Goal: Information Seeking & Learning: Learn about a topic

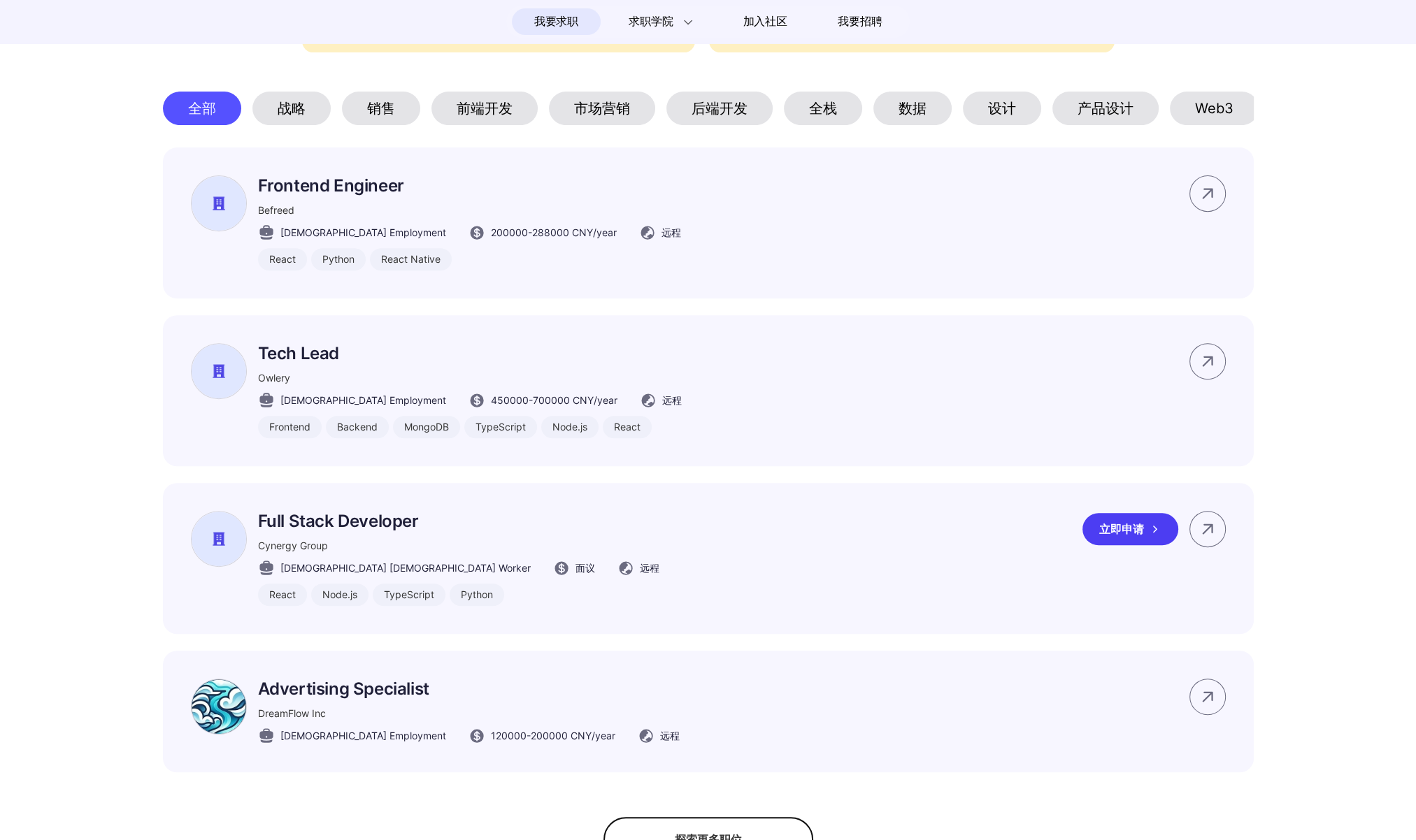
scroll to position [1435, 0]
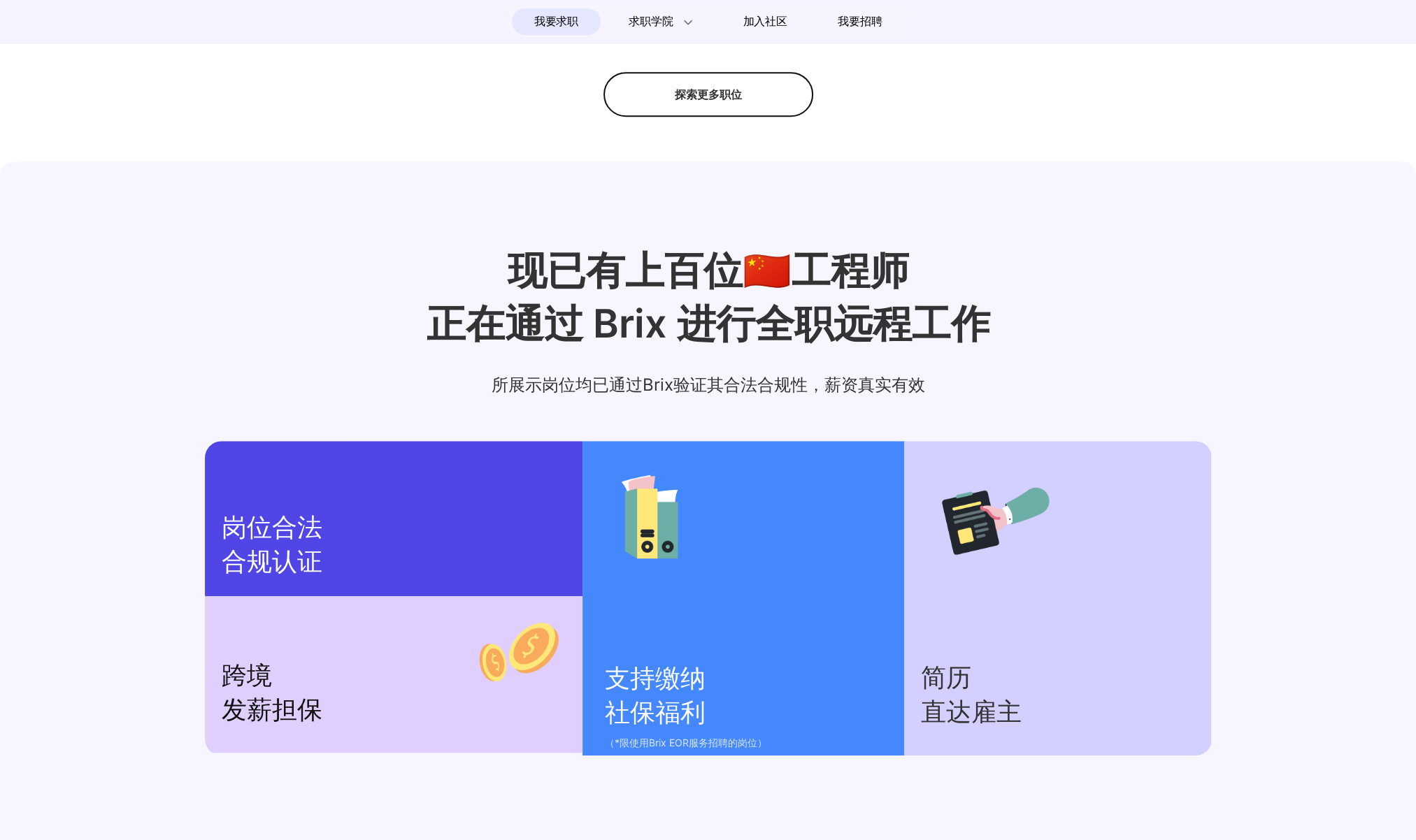
click at [722, 117] on div "探索更多职位" at bounding box center [708, 94] width 210 height 45
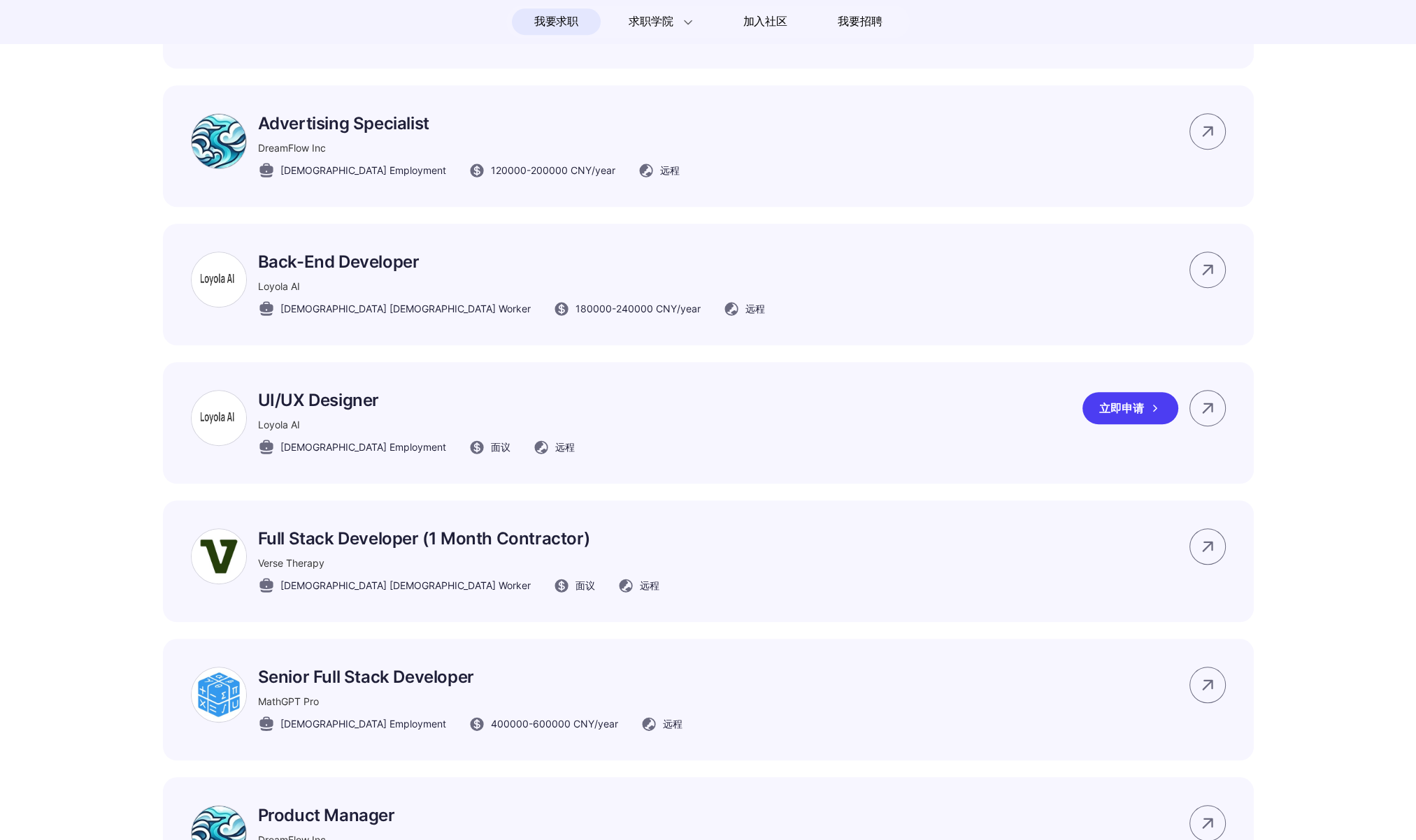
scroll to position [1063, 0]
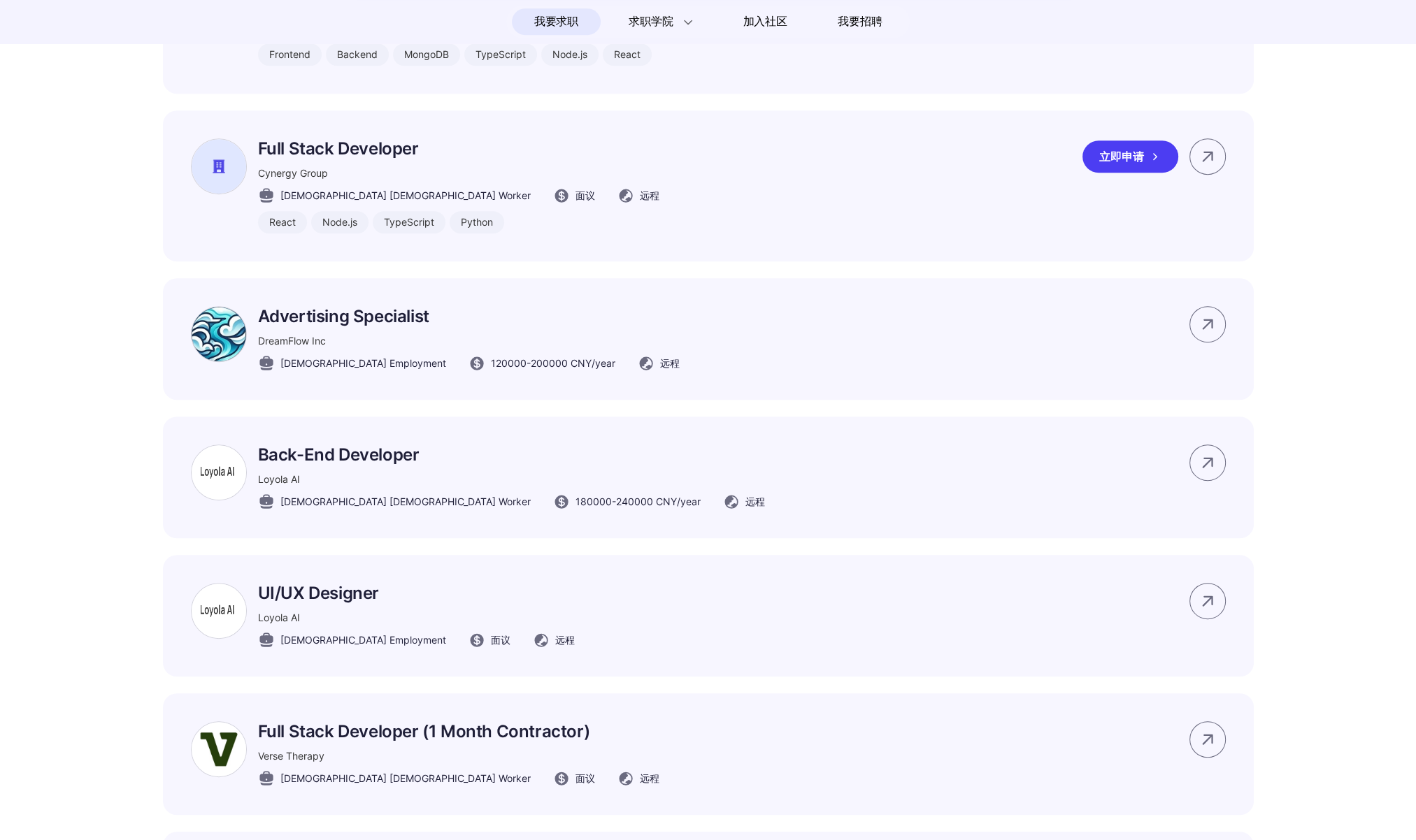
click at [722, 194] on div "Full Stack Developer Cynergy Group Full-time Contract Worker 面议 远程 React Node.j…" at bounding box center [708, 186] width 1090 height 151
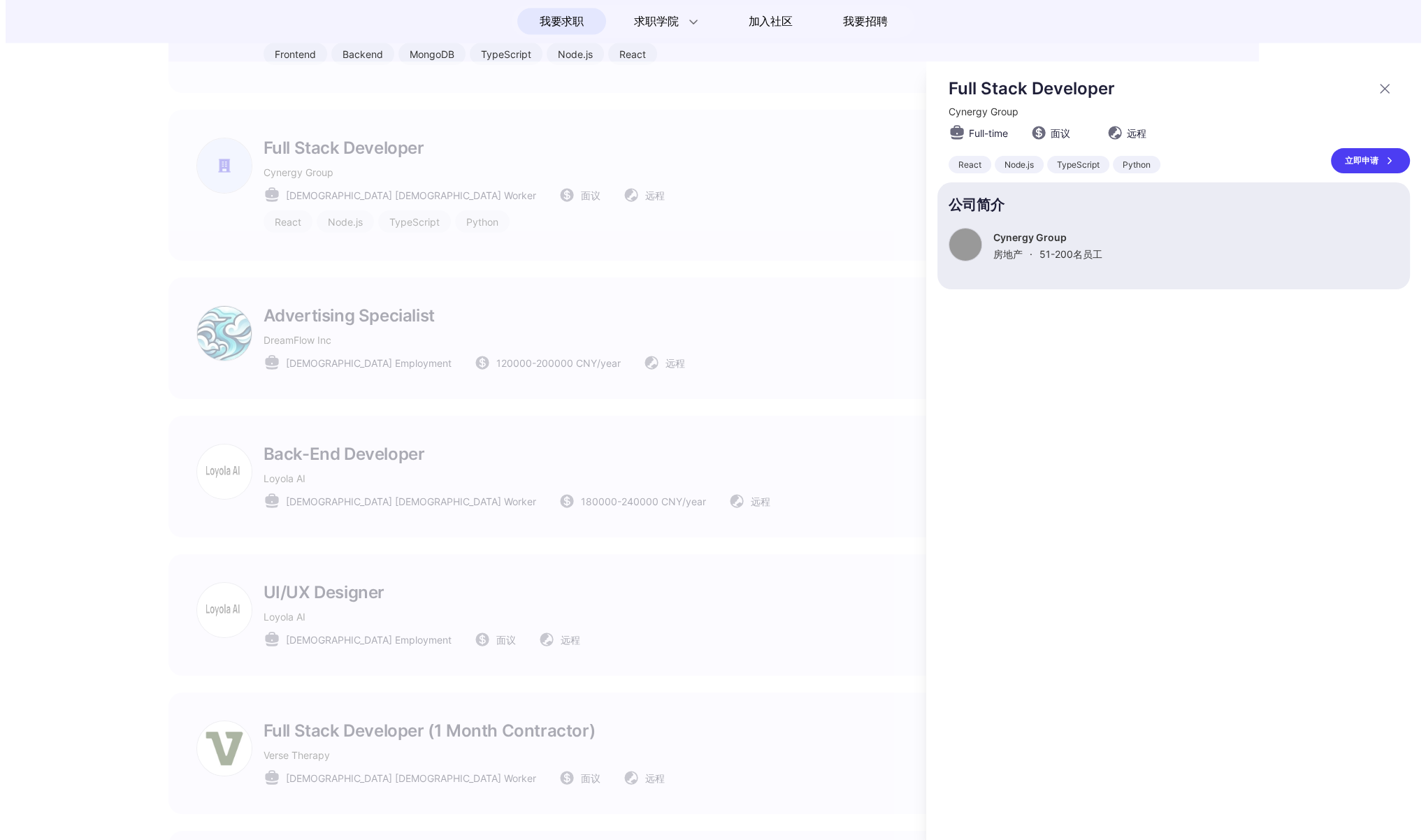
scroll to position [0, 0]
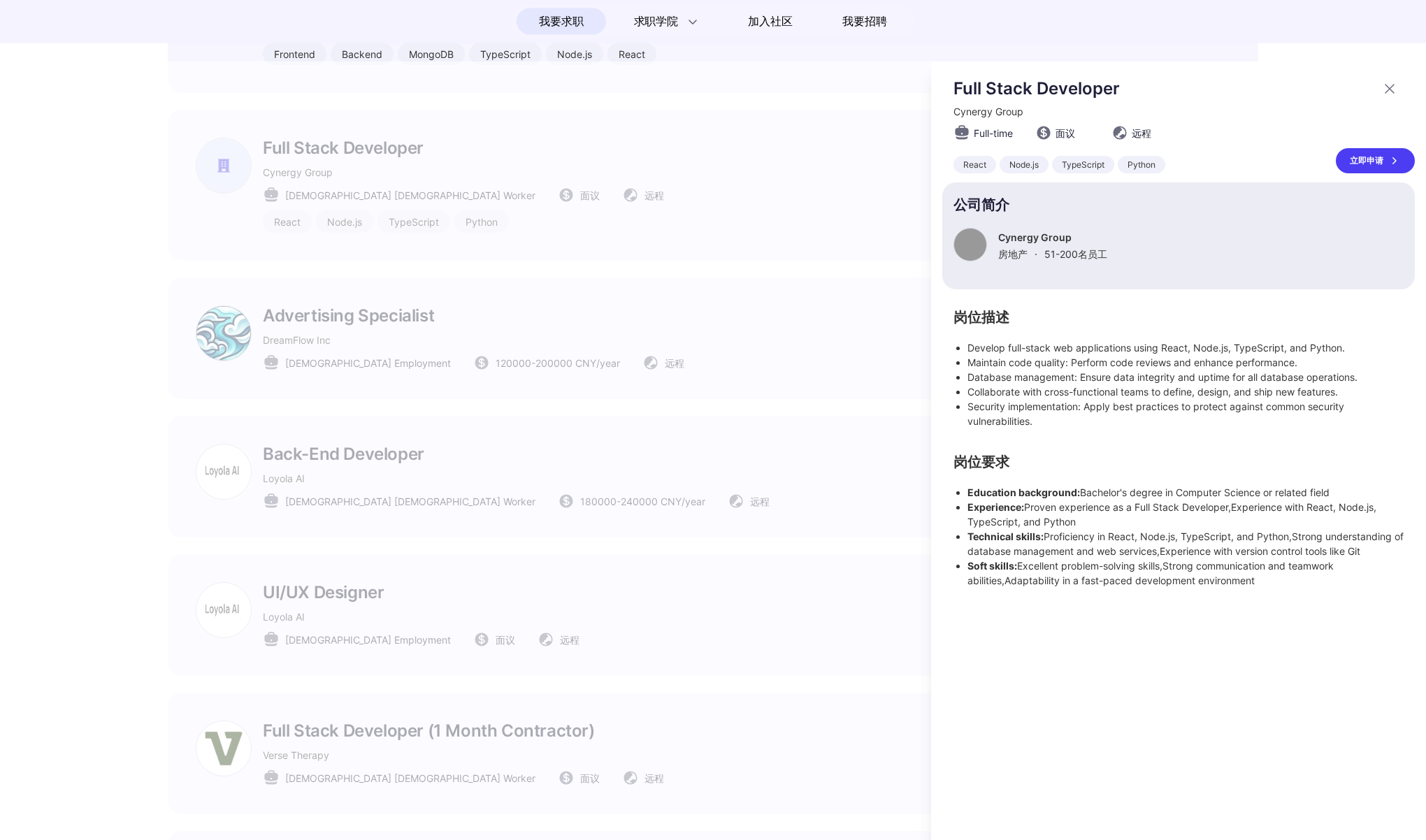
click at [721, 194] on div at bounding box center [713, 451] width 1426 height 778
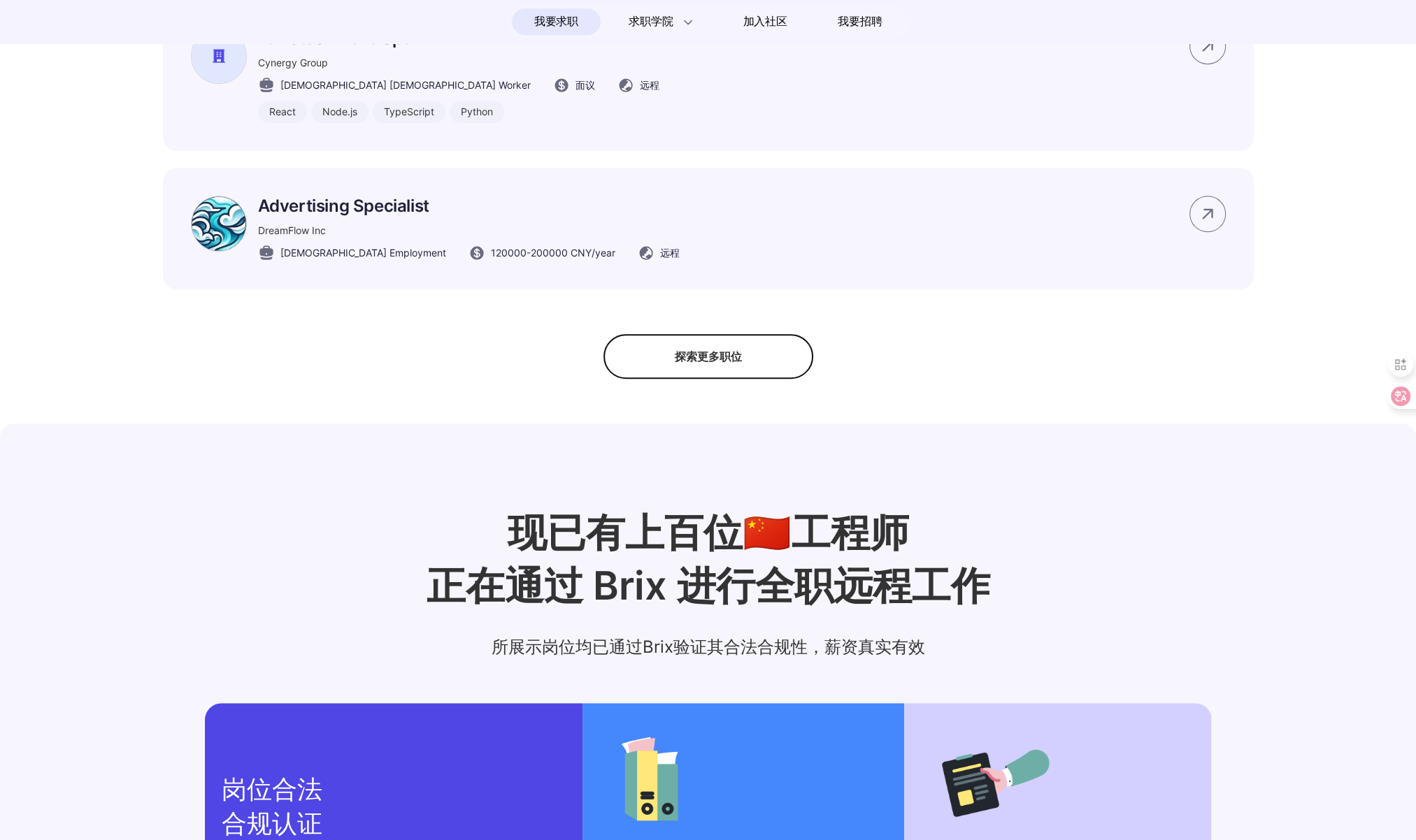
click at [748, 367] on div "探索更多职位" at bounding box center [708, 356] width 210 height 45
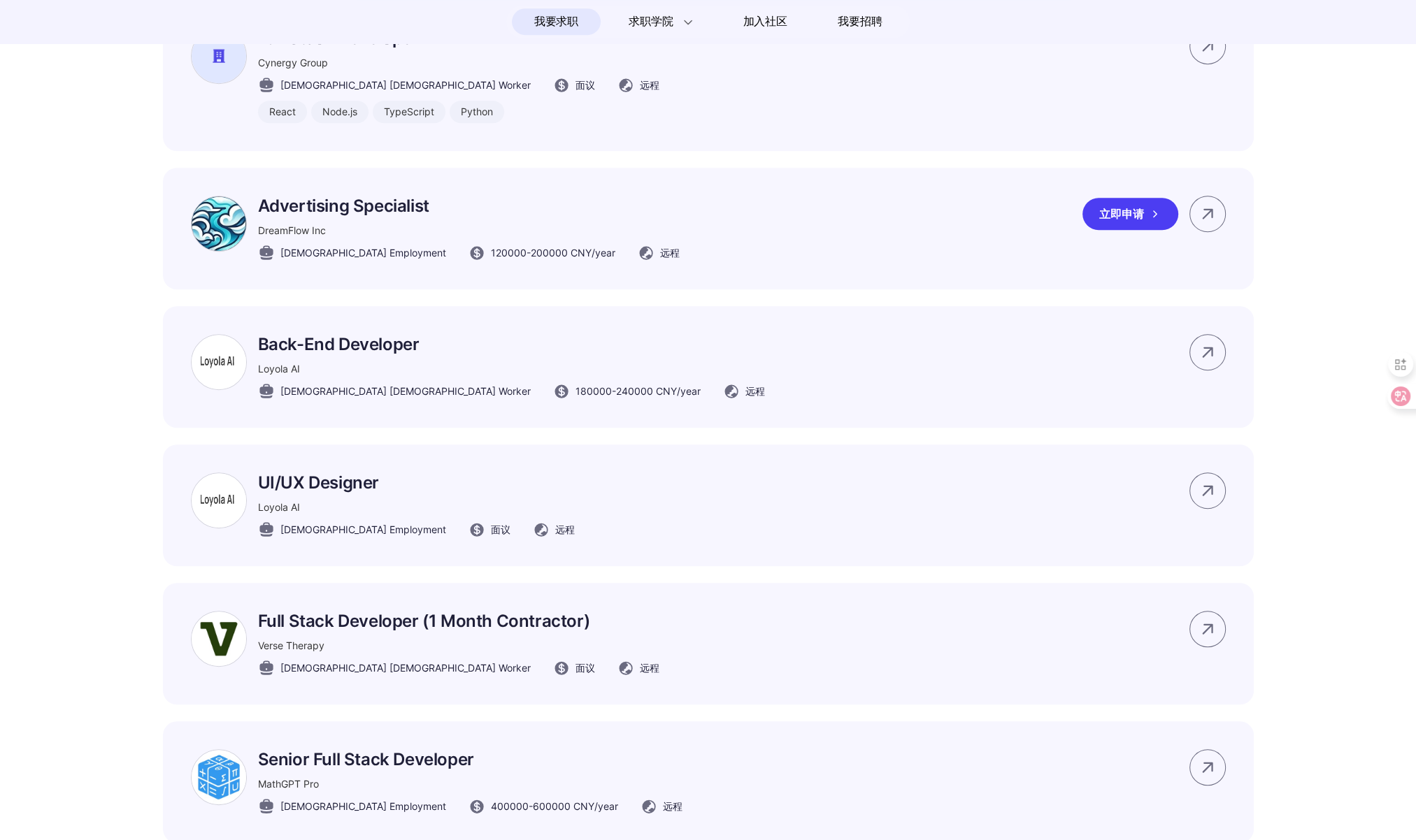
scroll to position [614, 0]
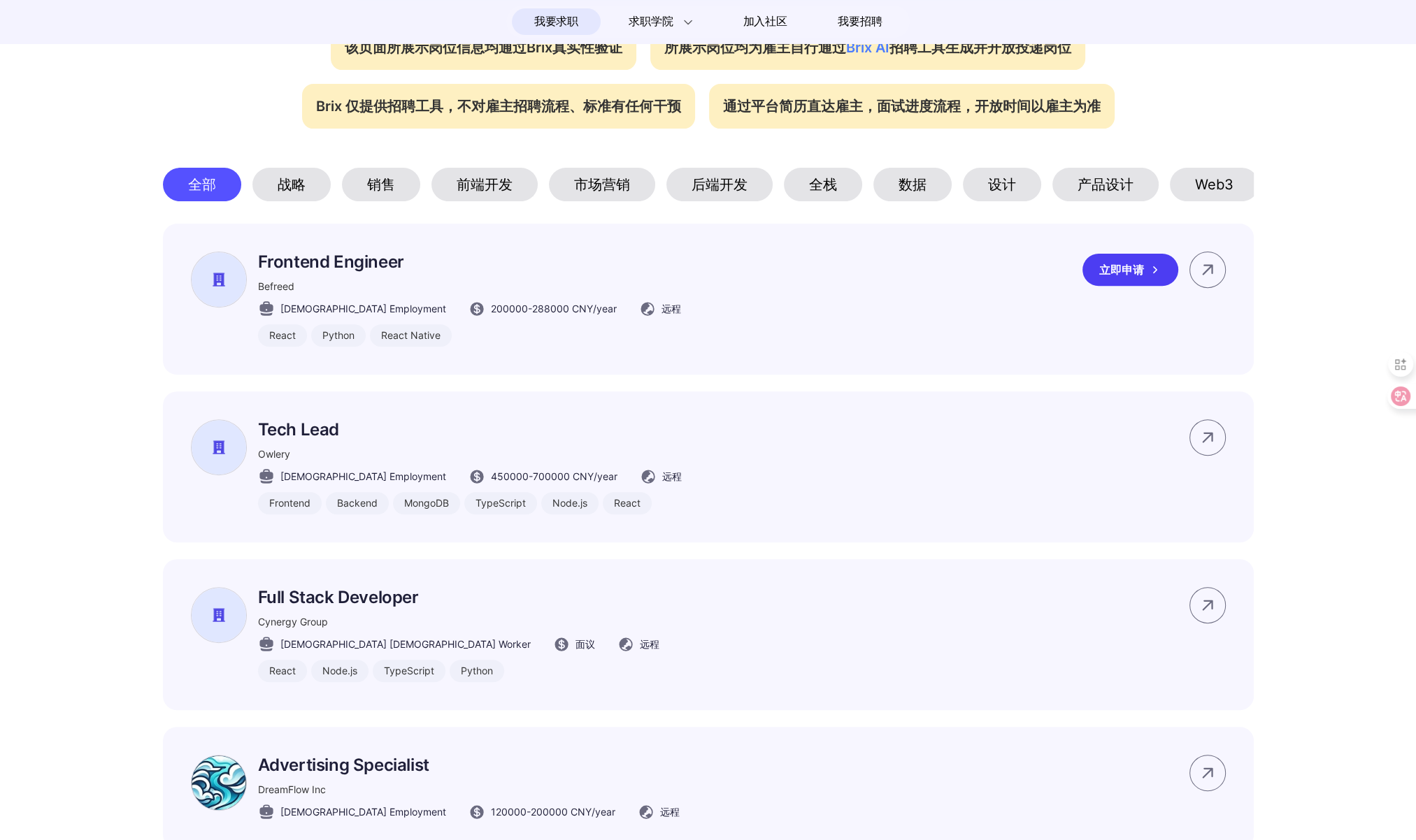
click at [923, 312] on div "Frontend Engineer Befreed [DEMOGRAPHIC_DATA] Employment 200000 - 288000 CNY /ye…" at bounding box center [708, 299] width 1090 height 151
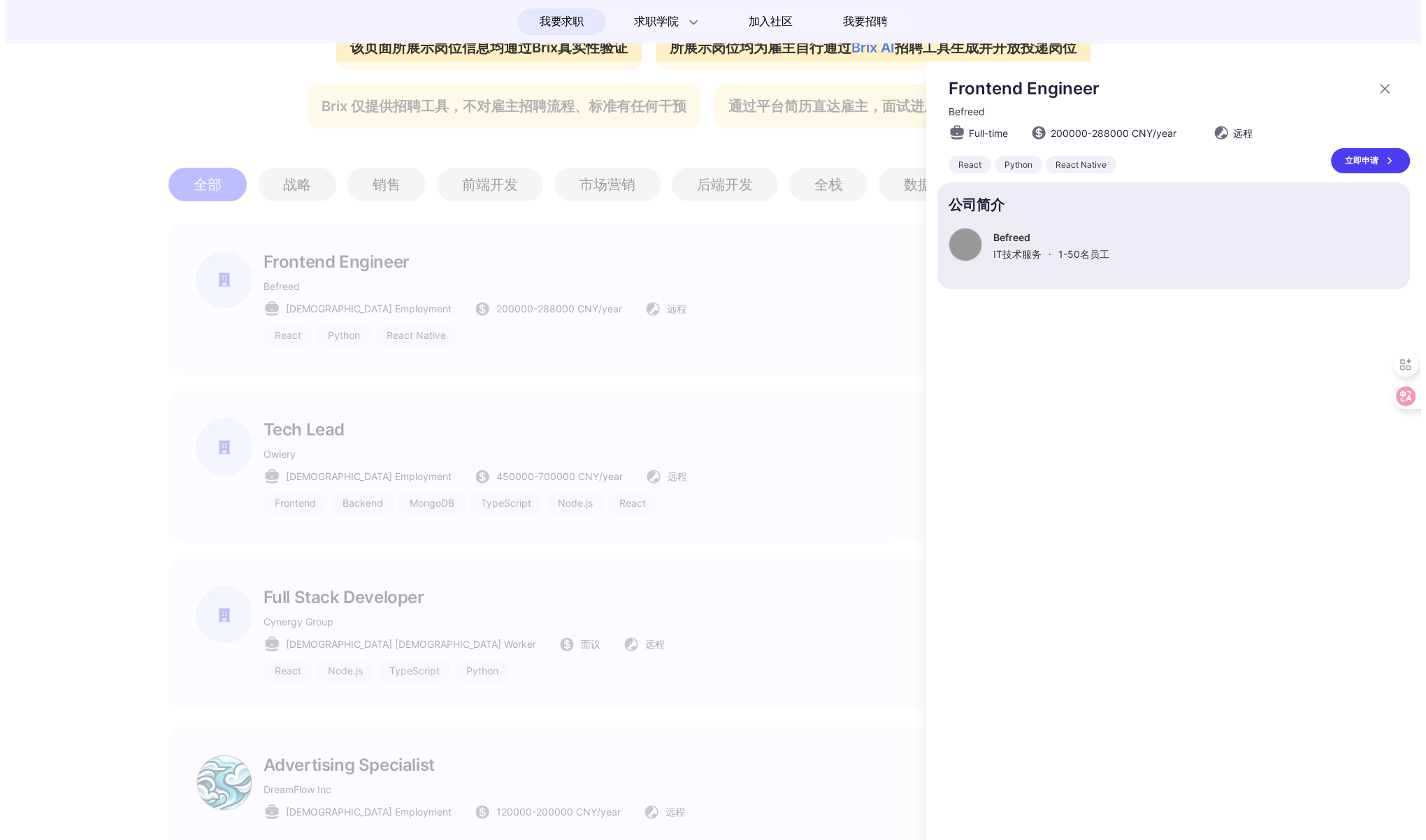
scroll to position [0, 0]
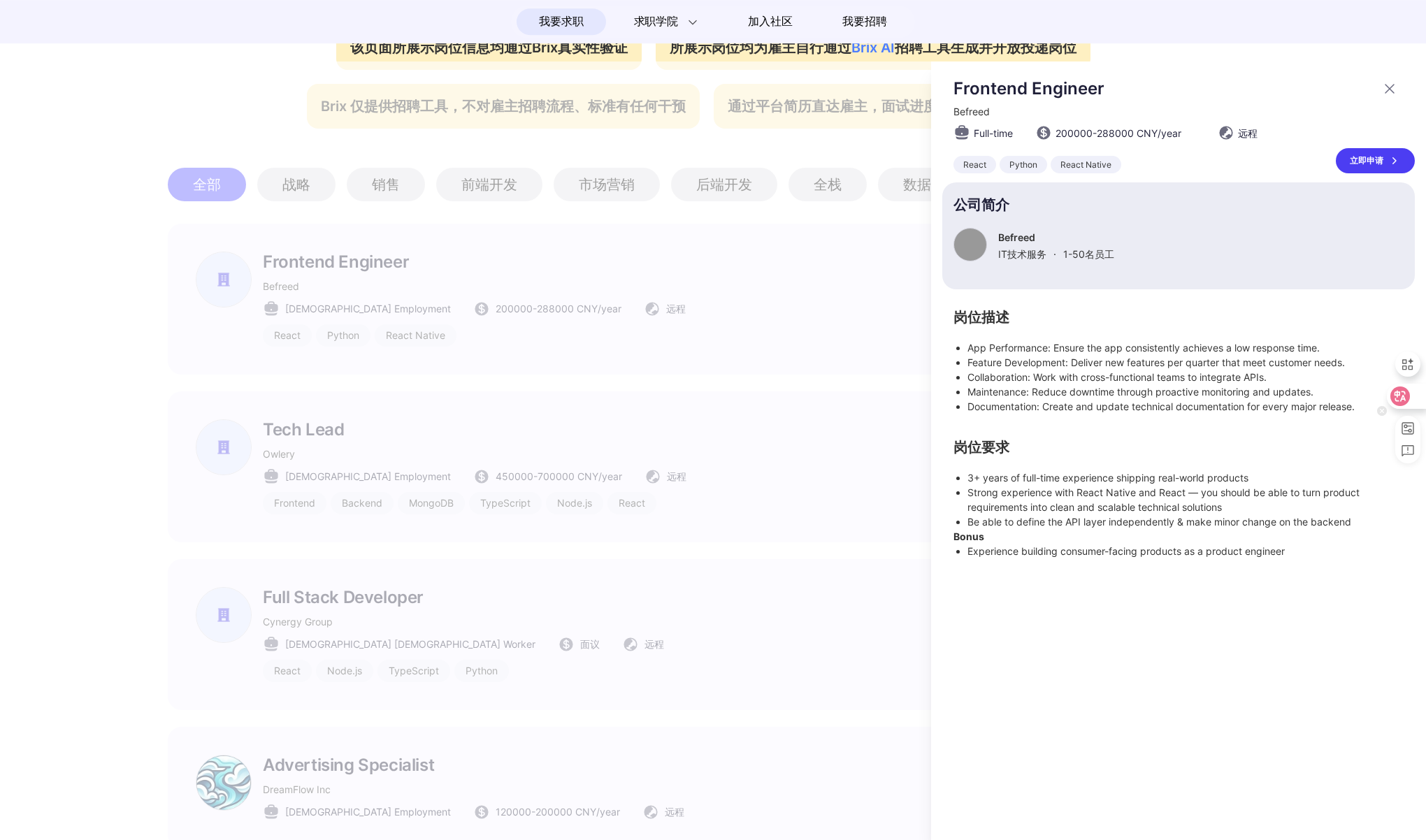
click at [1405, 391] on icon at bounding box center [1400, 396] width 14 height 14
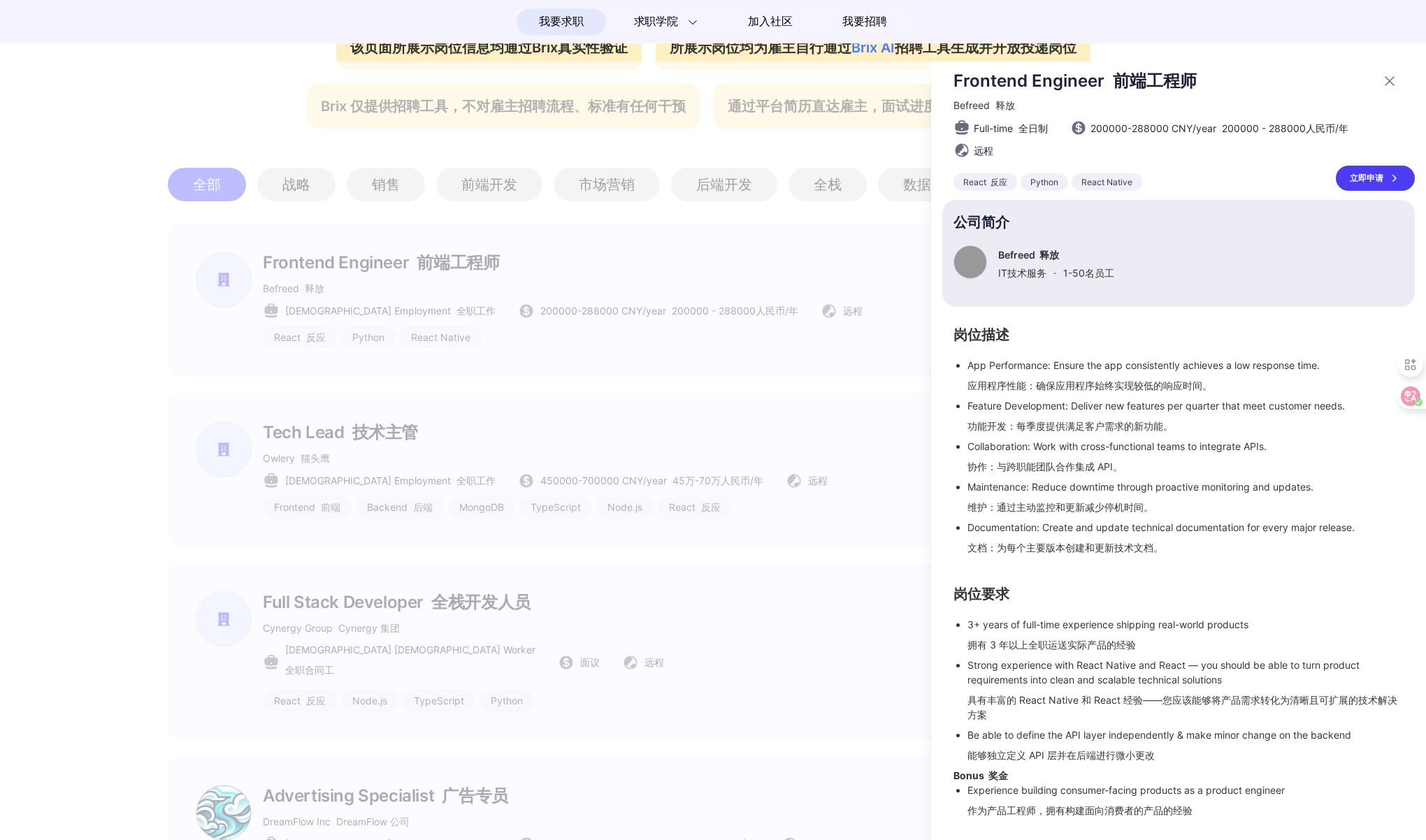
scroll to position [12, 0]
click at [777, 488] on div at bounding box center [713, 451] width 1426 height 778
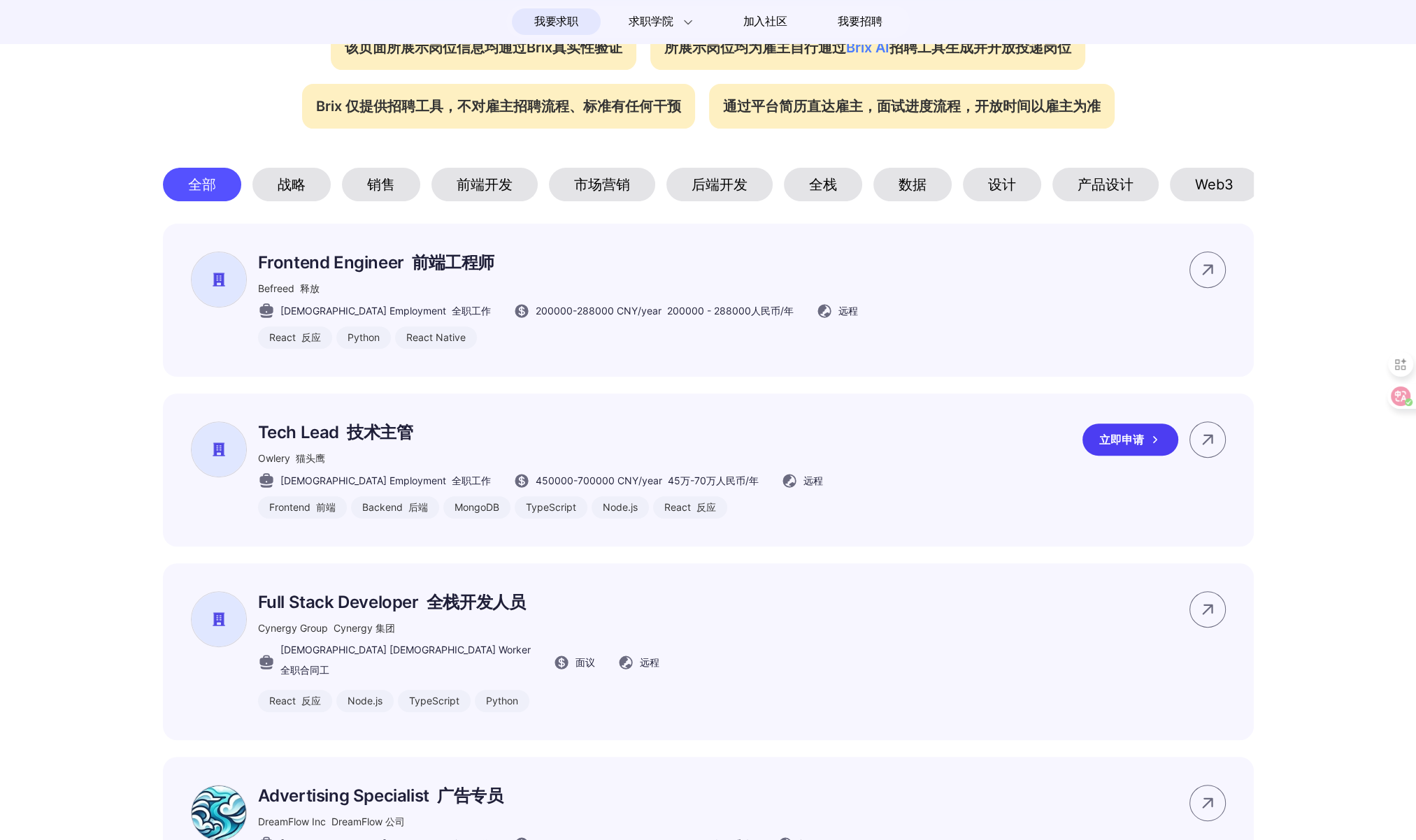
click at [923, 456] on div "Tech Lead 技术主管 Owlery 猫头鹰 [DEMOGRAPHIC_DATA] Employment 全职工作 450000 - 700000 CN…" at bounding box center [708, 470] width 1090 height 153
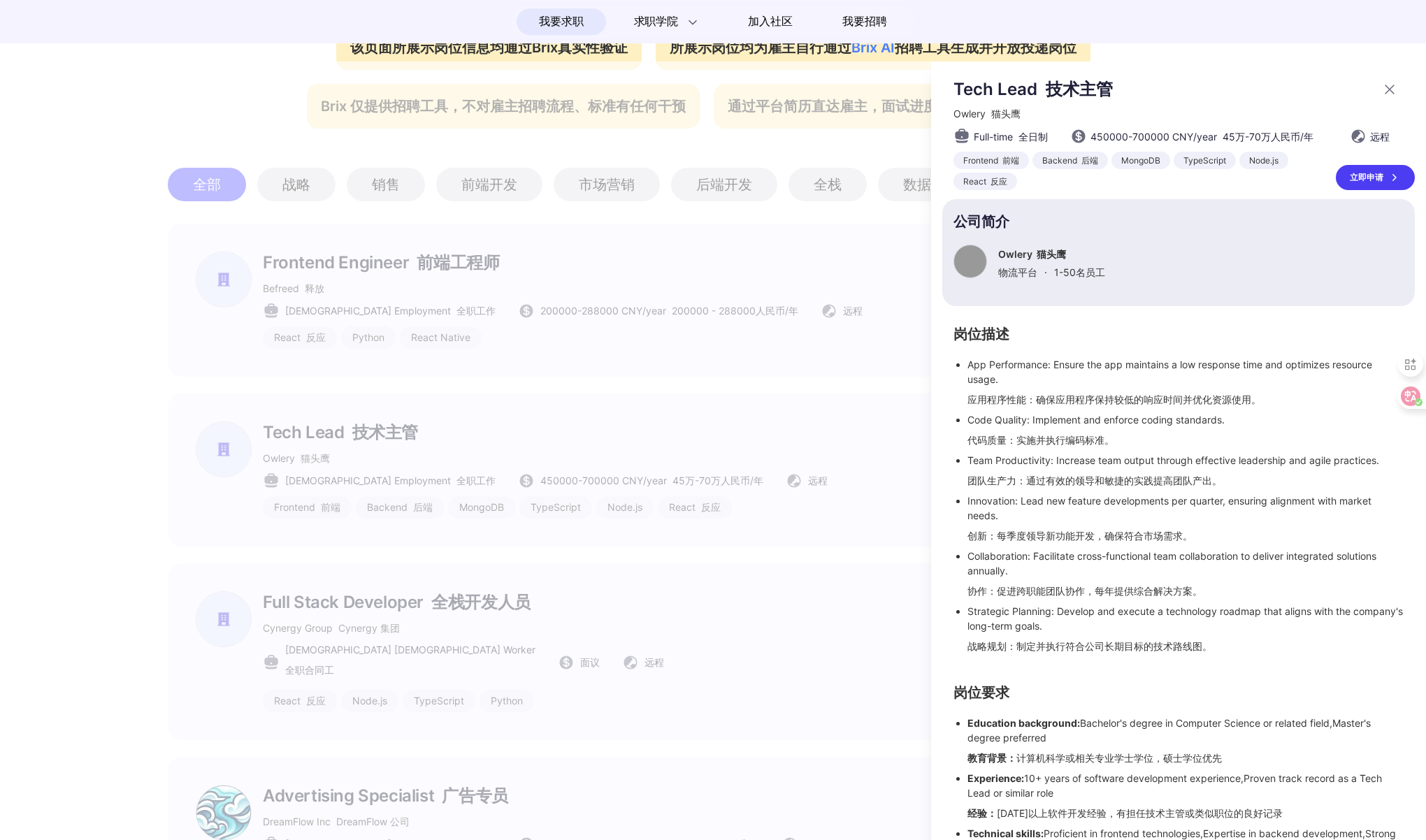
scroll to position [161, 0]
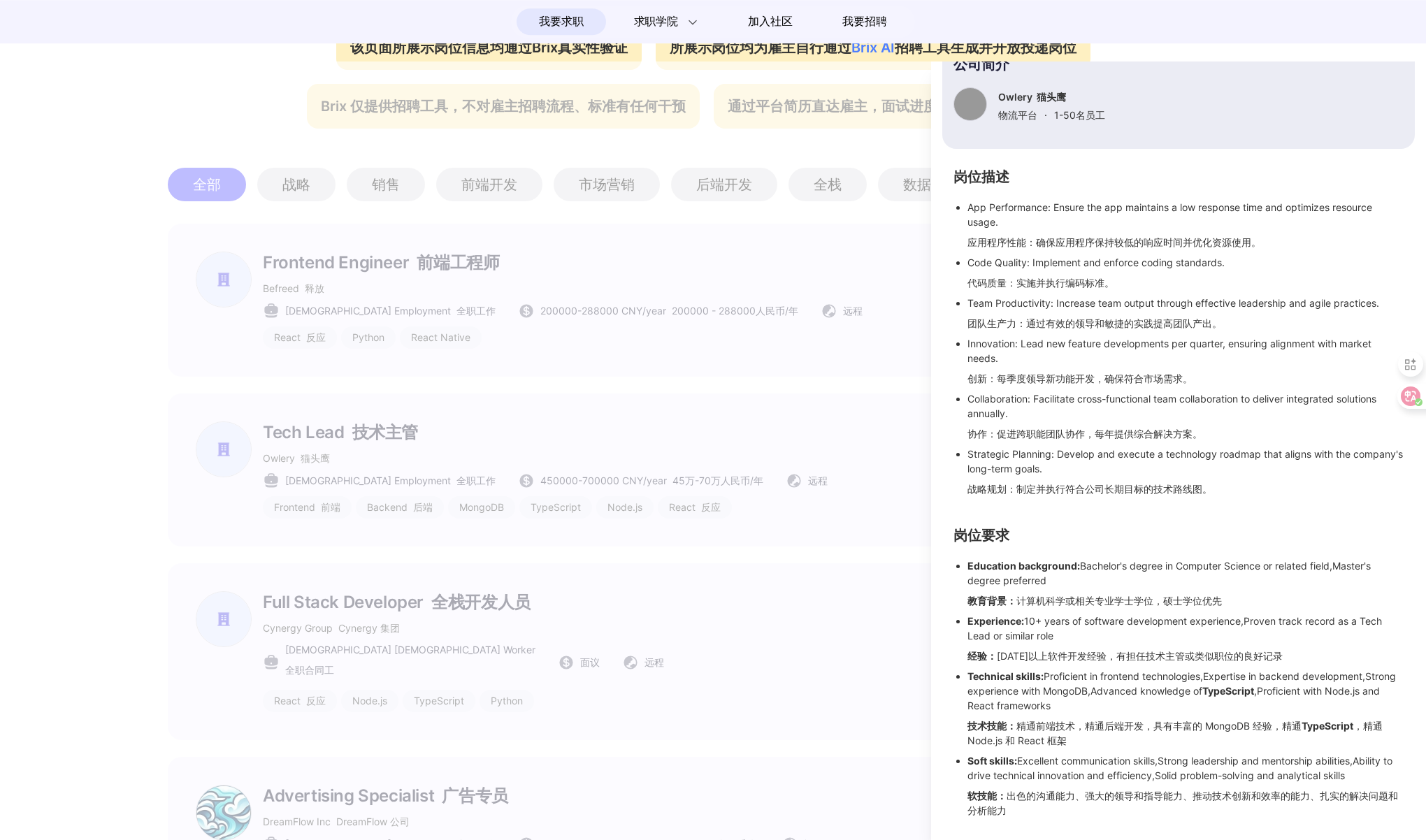
click at [860, 496] on div at bounding box center [713, 451] width 1426 height 778
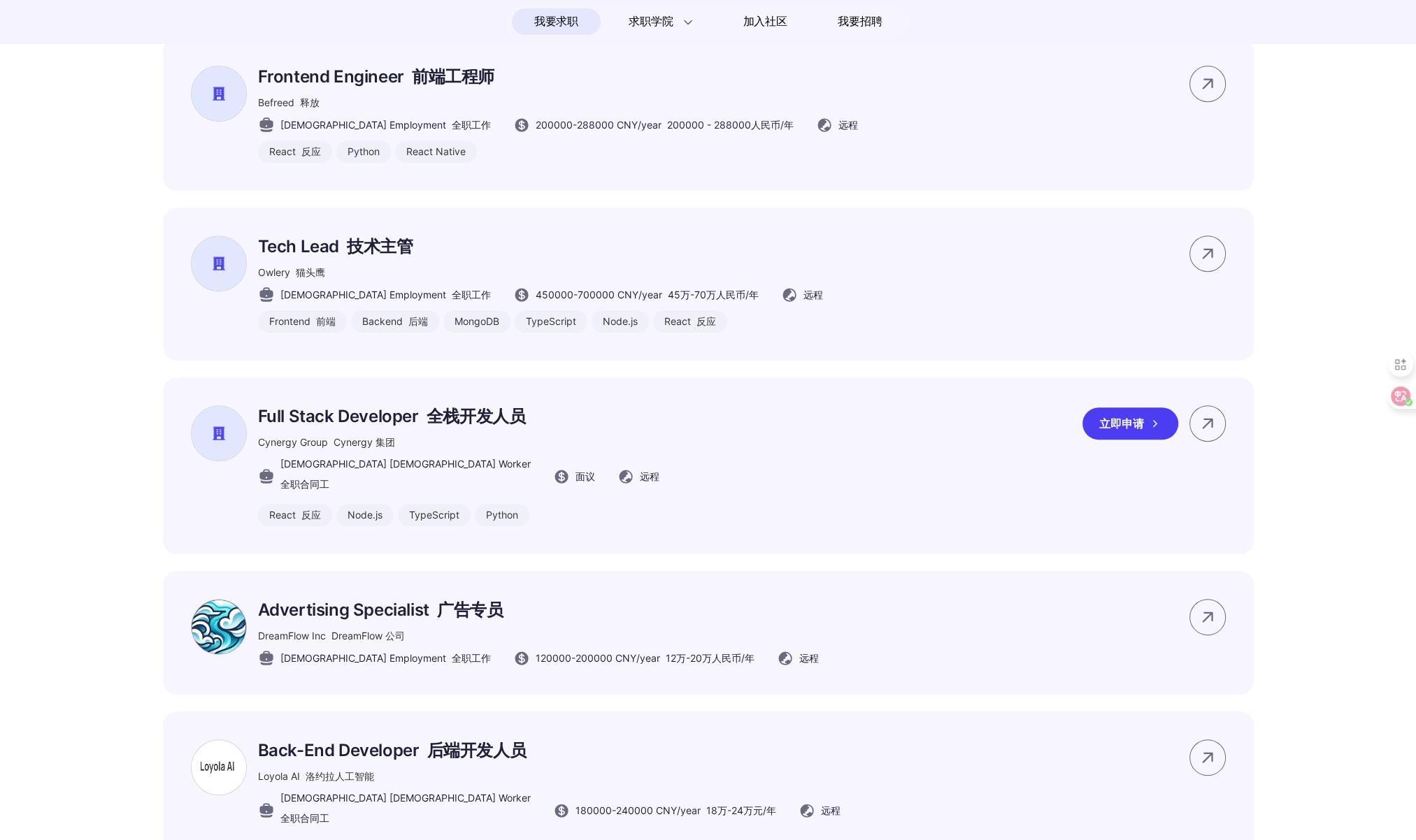
scroll to position [987, 0]
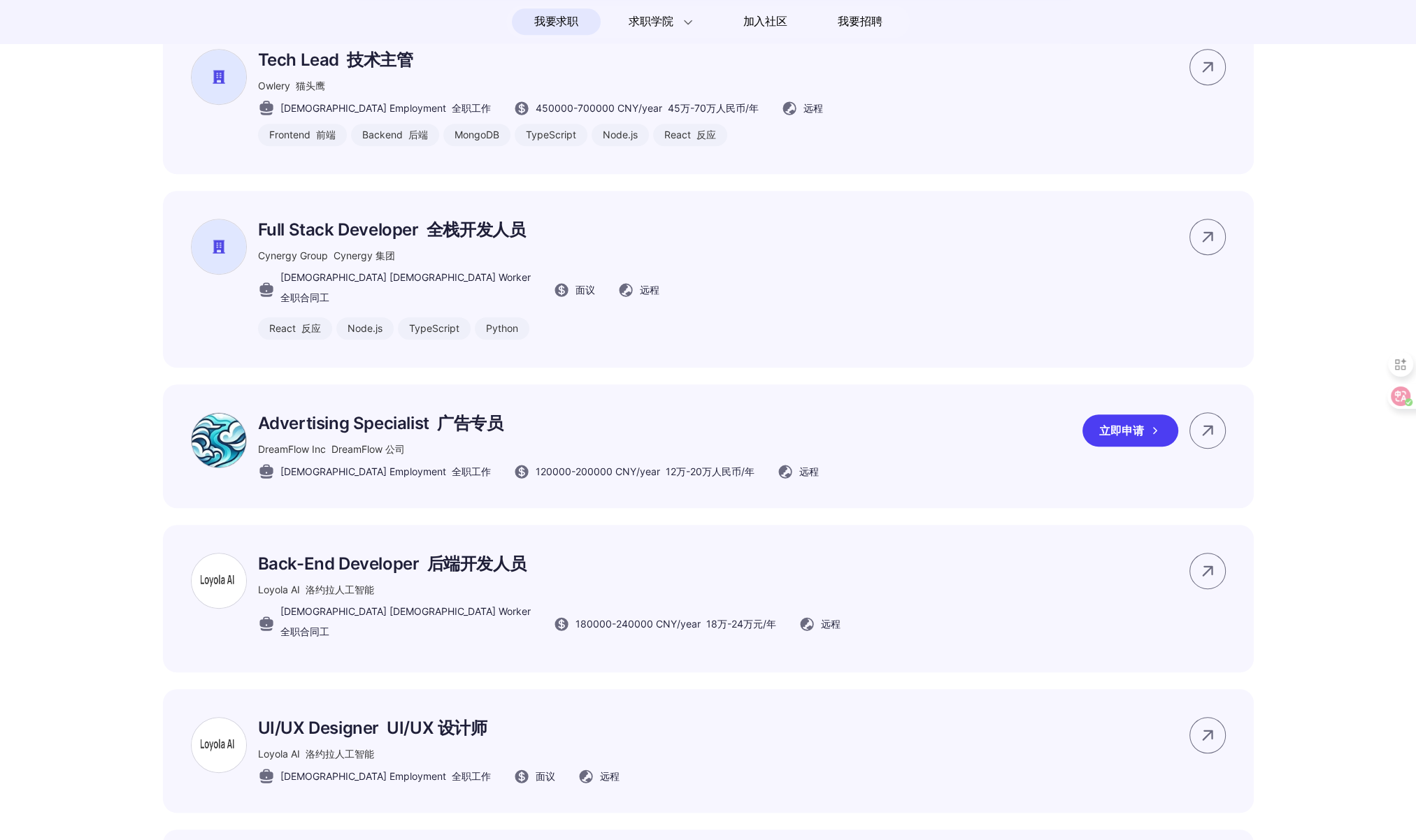
click at [904, 467] on div "Advertising Specialist 广告专员 DreamFlow Inc DreamFlow 公司 [DEMOGRAPHIC_DATA] Emplo…" at bounding box center [708, 446] width 1090 height 124
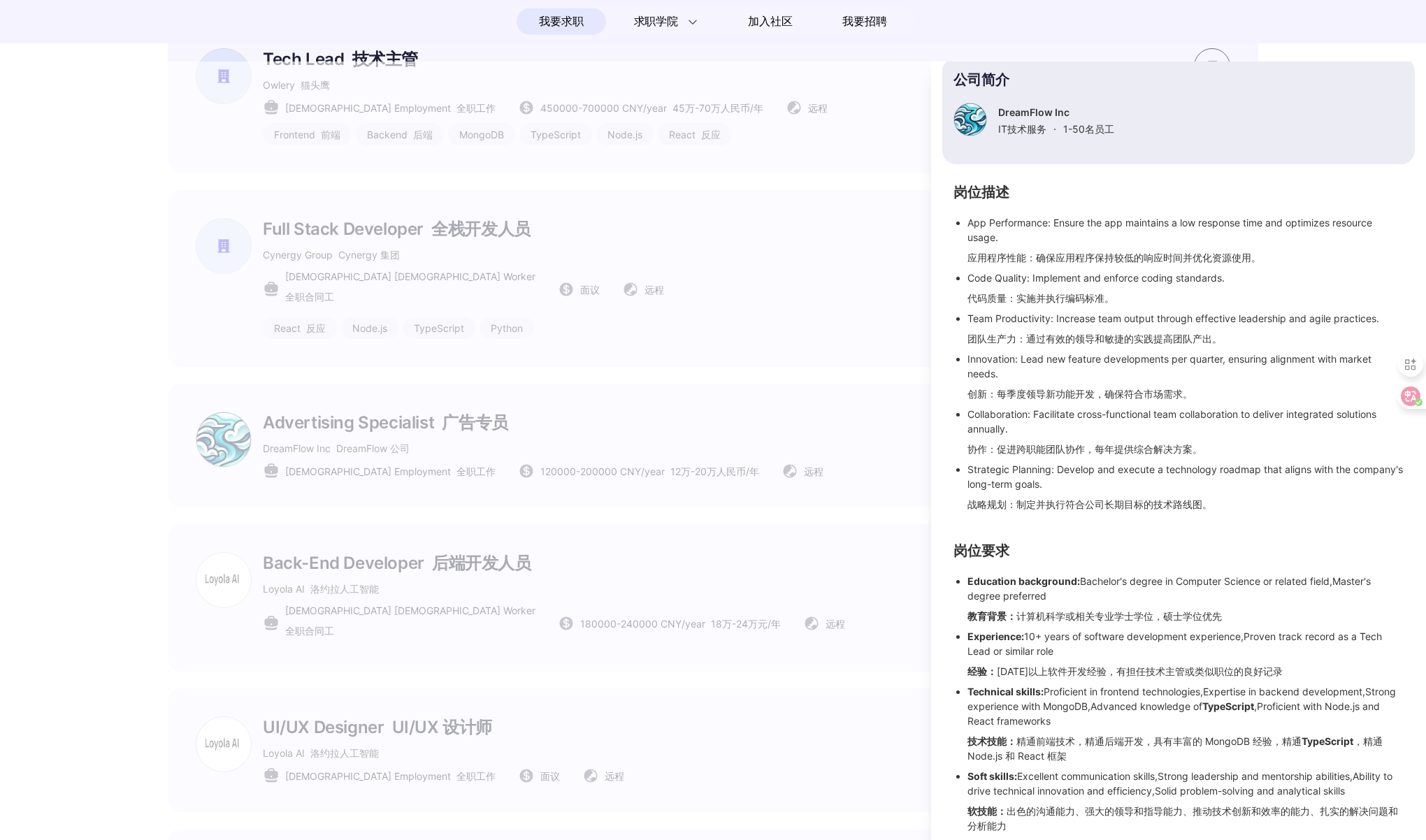
scroll to position [0, 0]
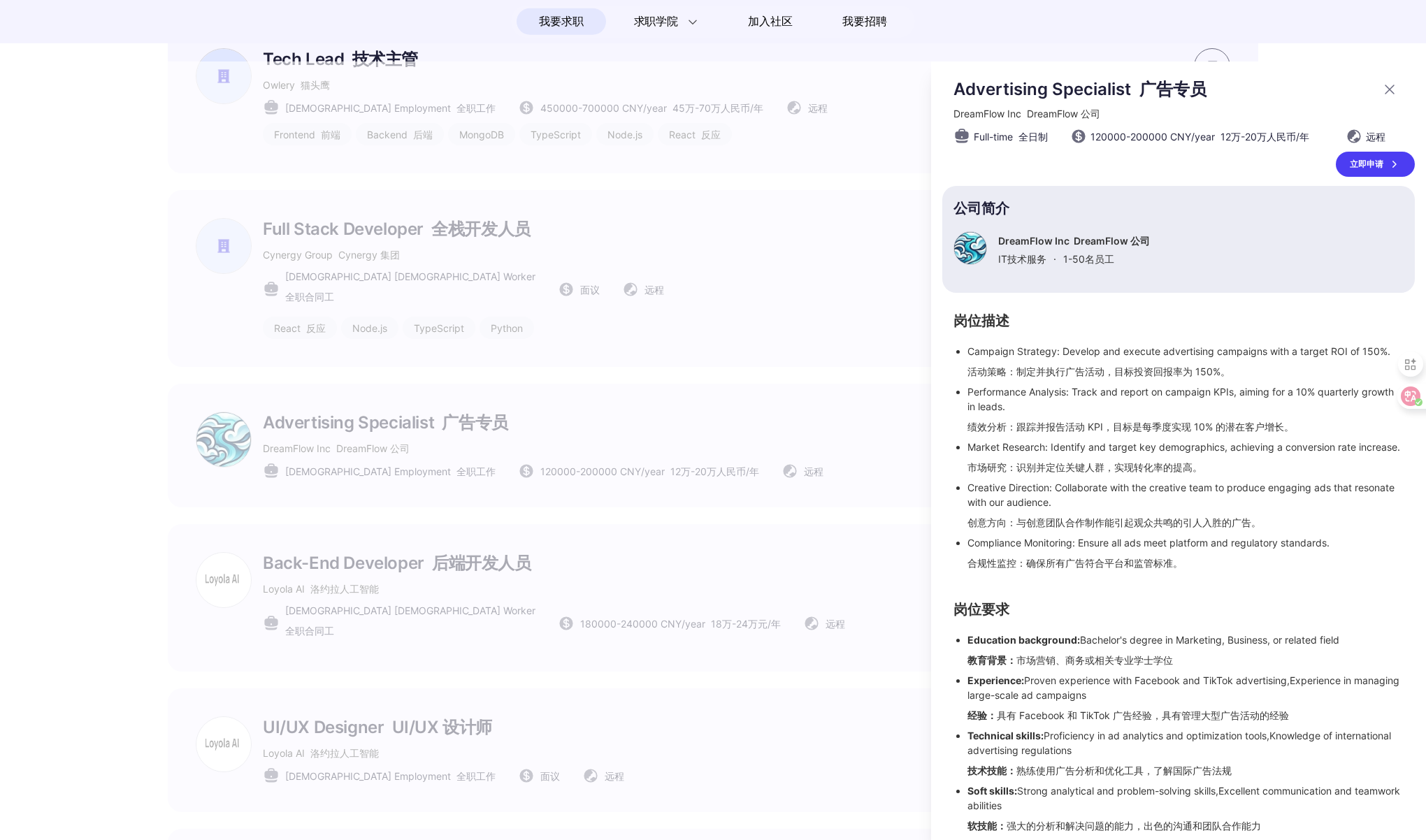
click at [820, 479] on div at bounding box center [713, 451] width 1426 height 778
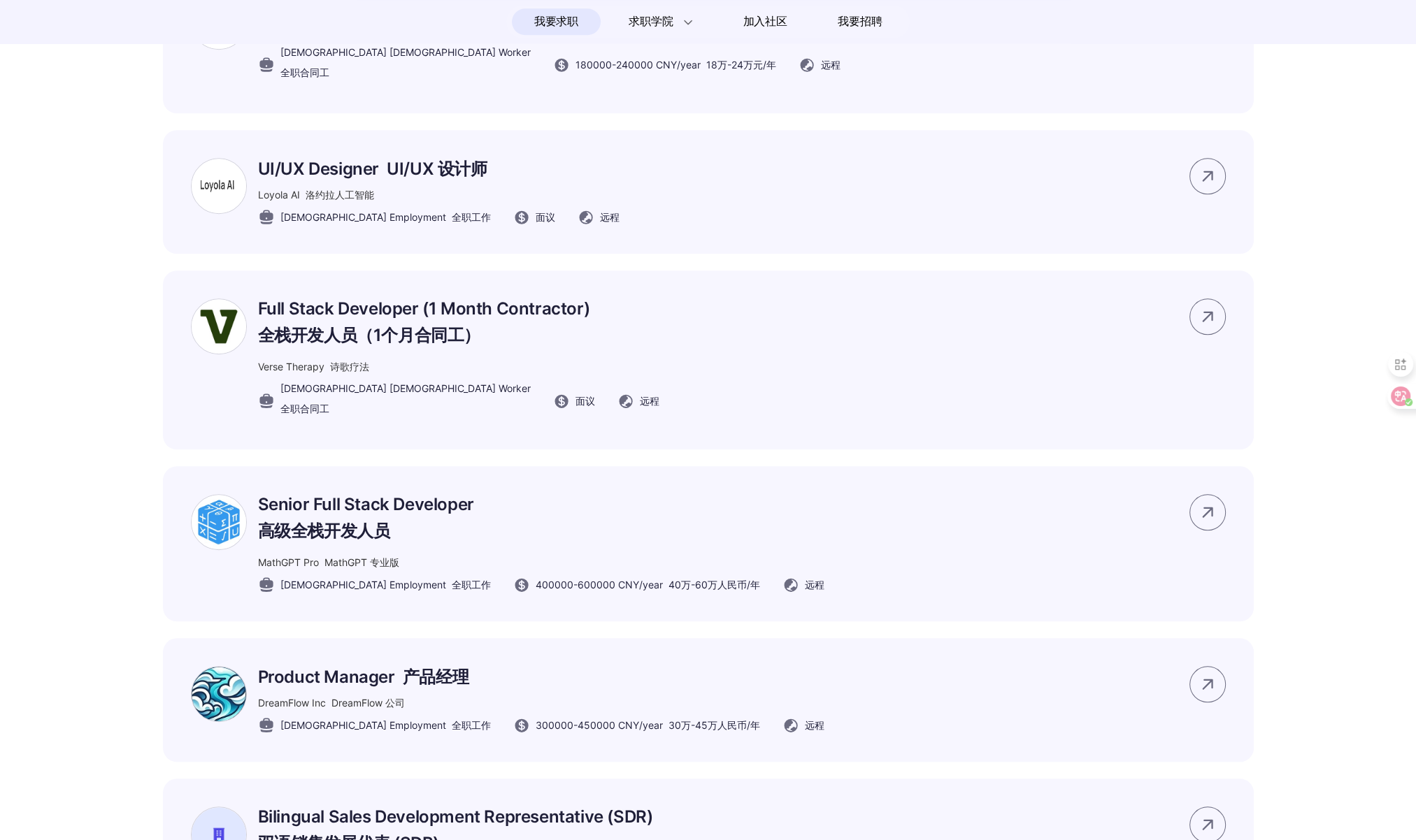
scroll to position [1733, 0]
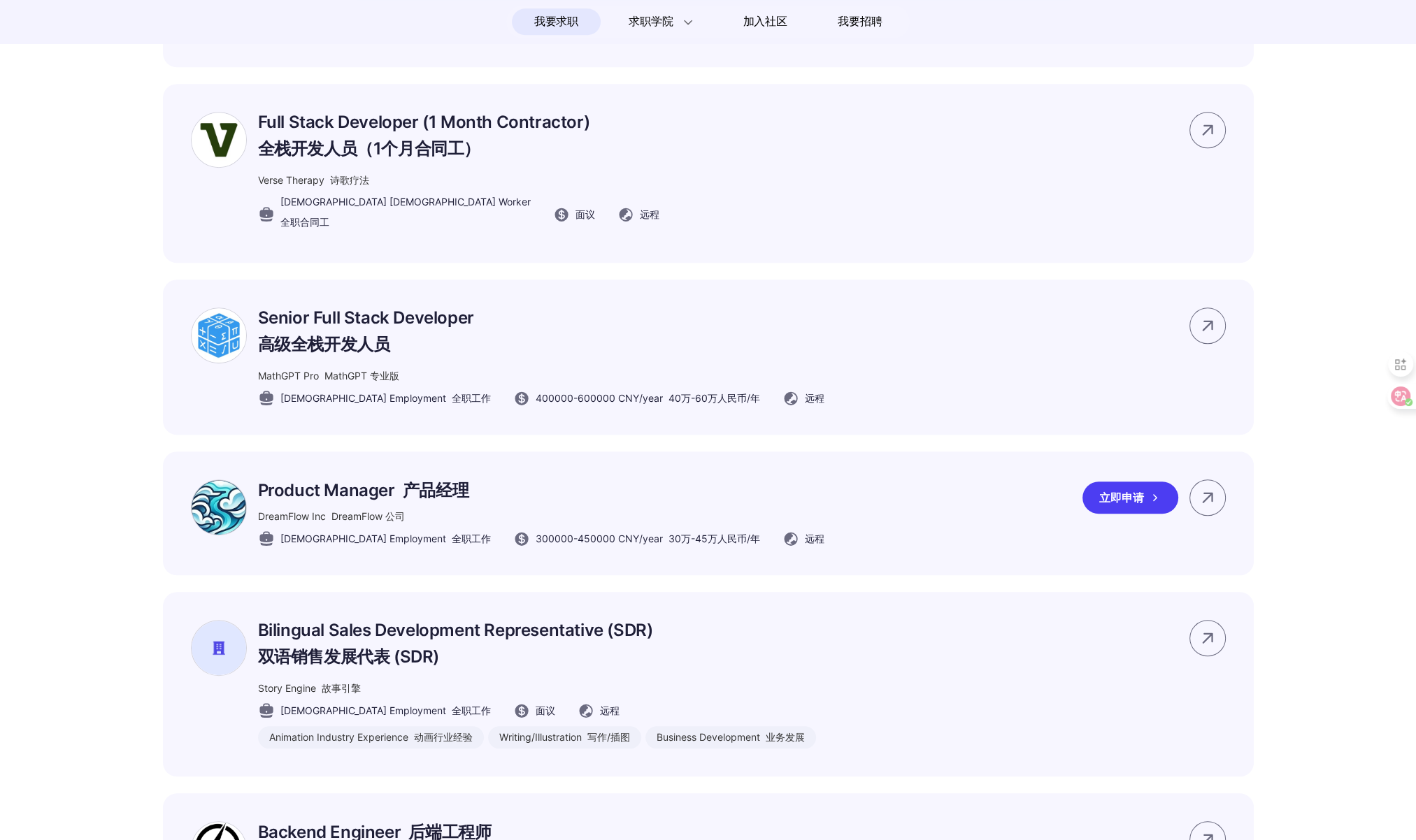
click at [906, 526] on div "Product Manager 产品经理 DreamFlow Inc DreamFlow 公司 [DEMOGRAPHIC_DATA] Employment 全…" at bounding box center [708, 513] width 1090 height 124
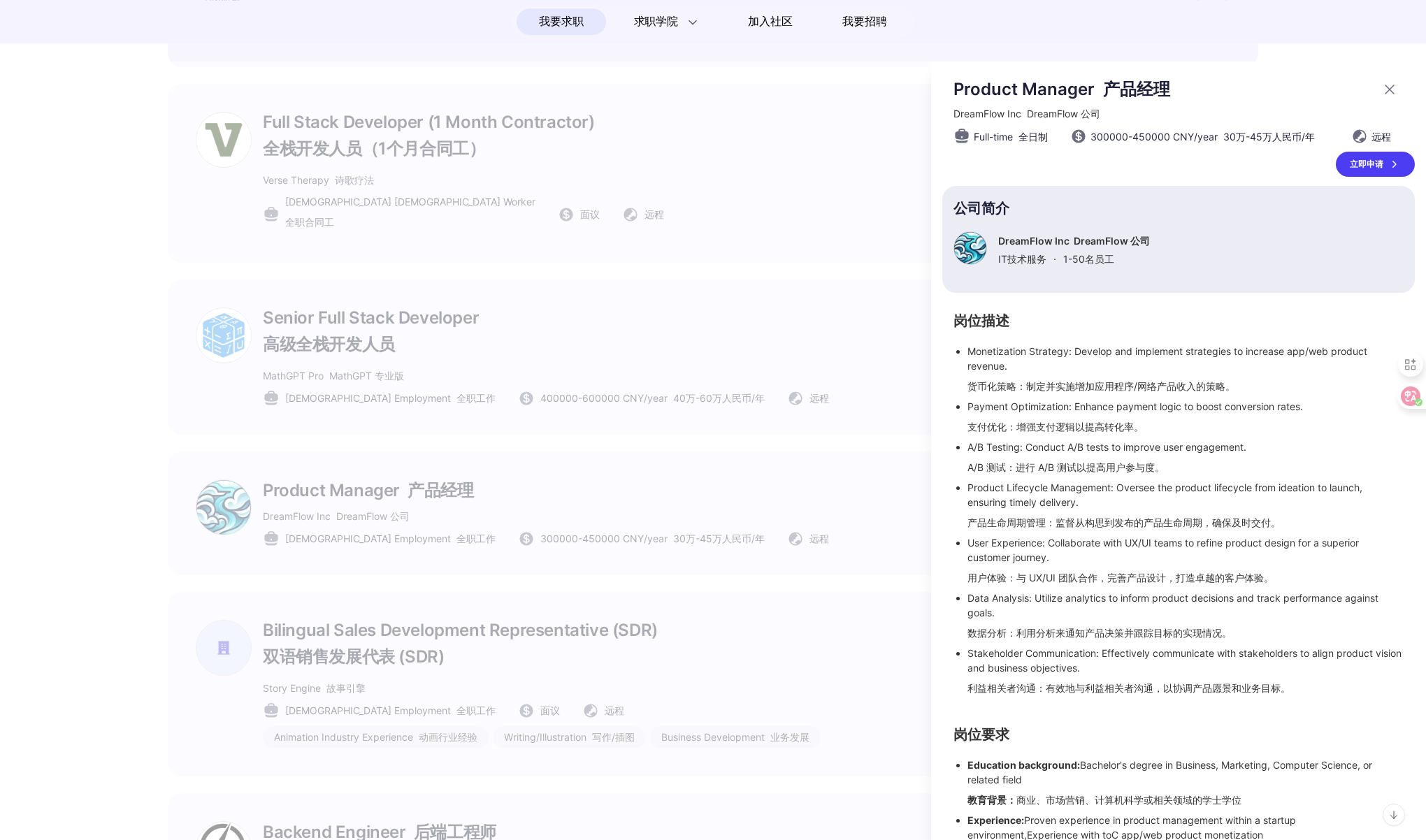
scroll to position [173, 0]
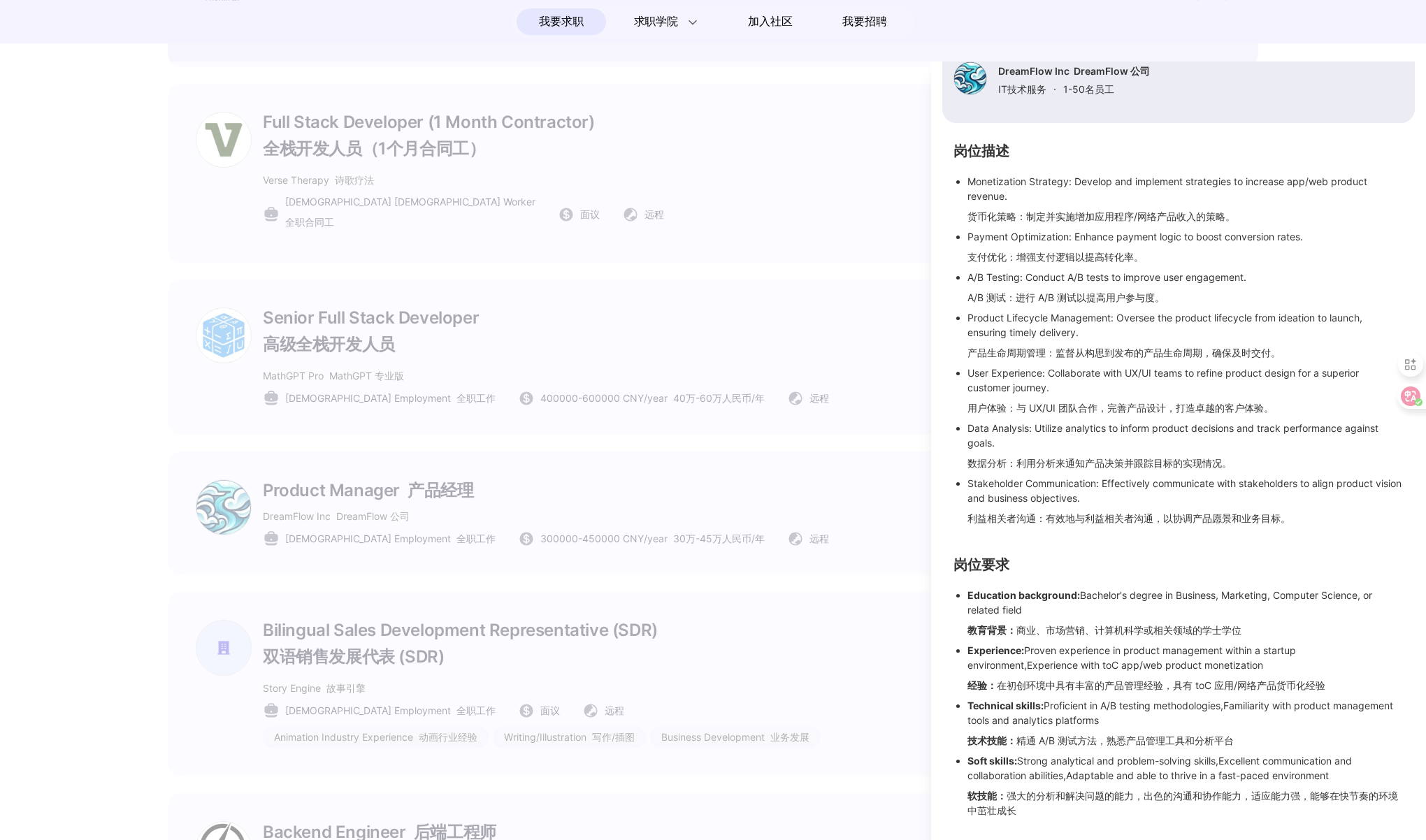
click at [817, 504] on div at bounding box center [713, 451] width 1426 height 778
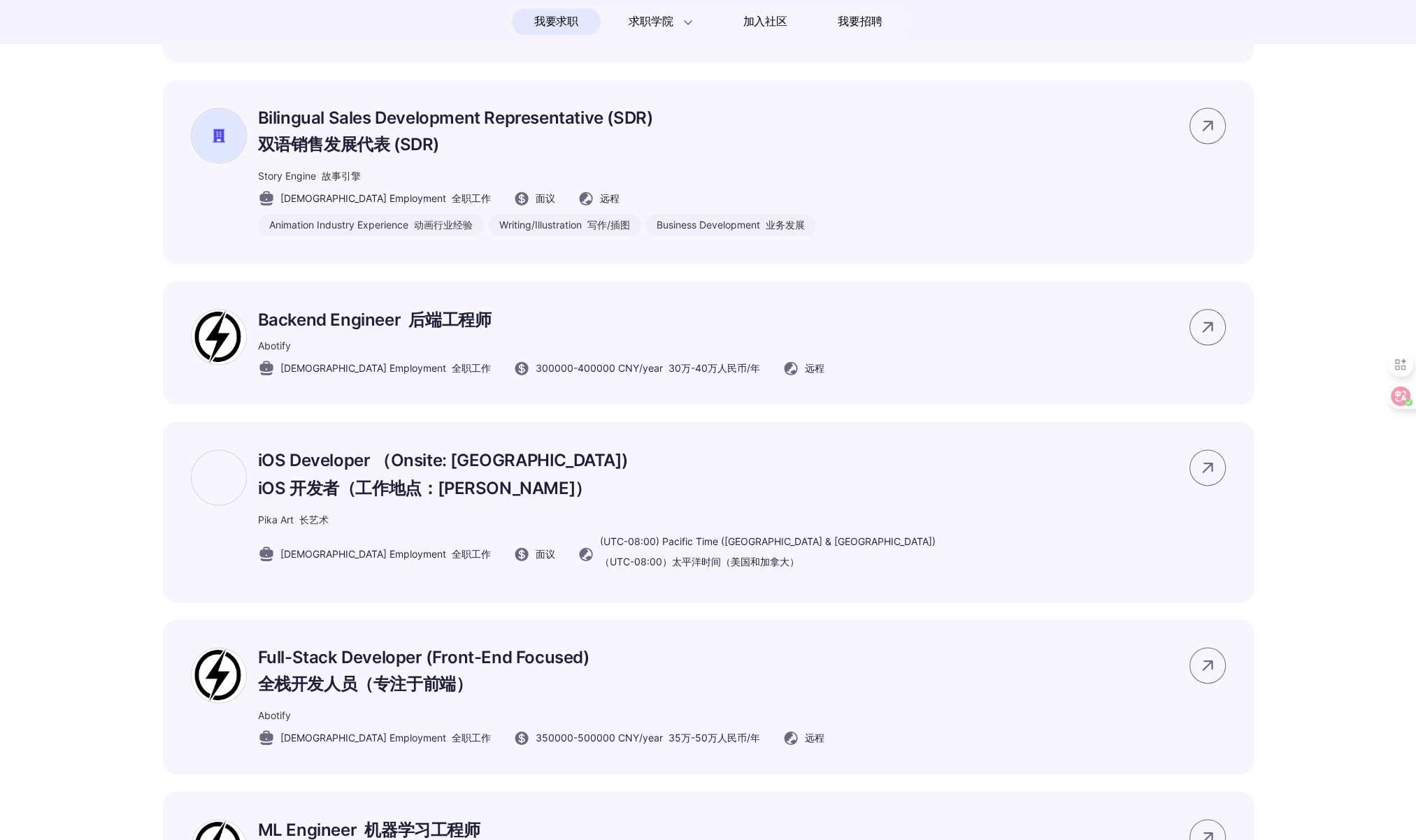
scroll to position [2291, 0]
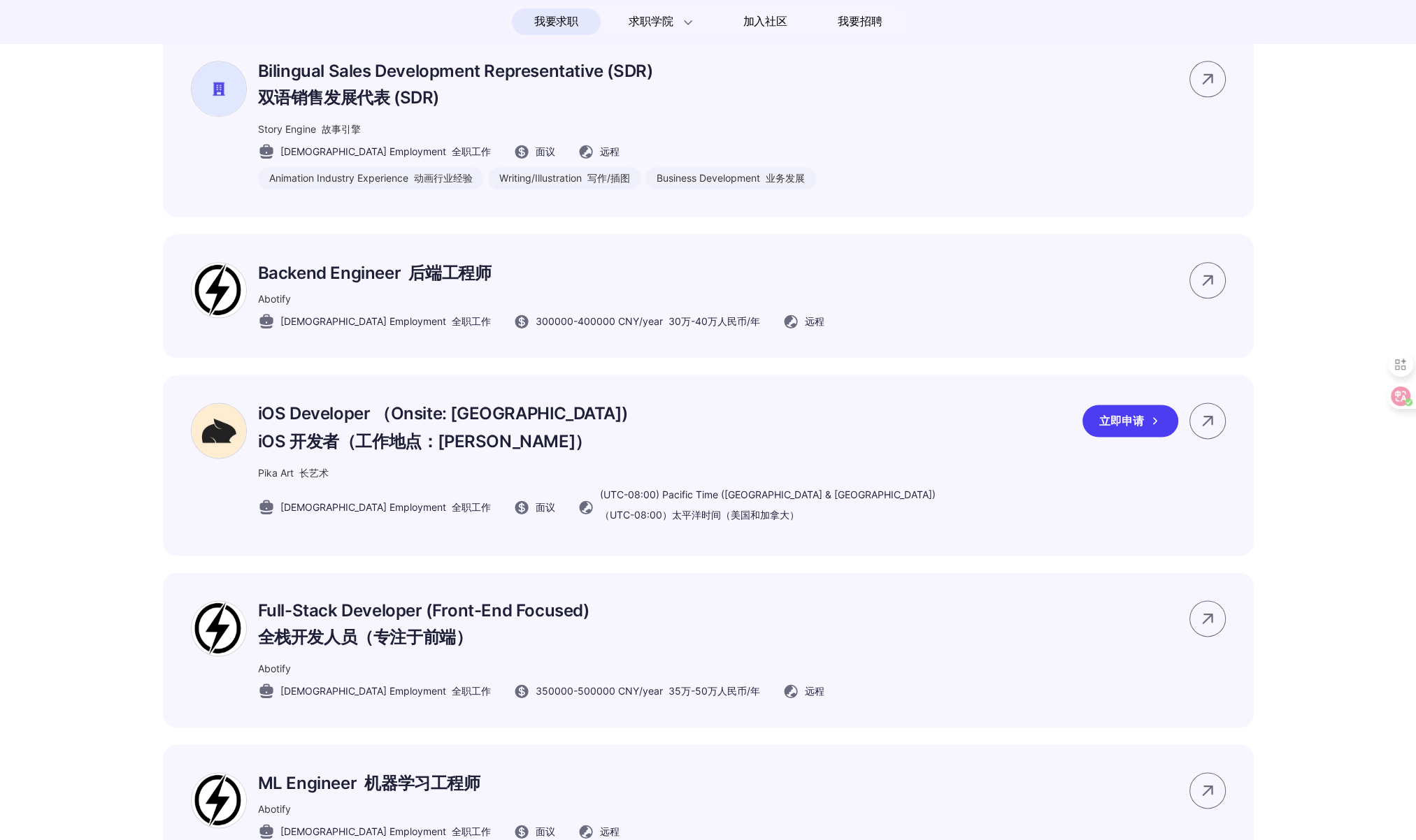
click at [733, 482] on div "iOS Developer （Onsite: [GEOGRAPHIC_DATA]) iOS 开发者（工作地点：[PERSON_NAME]） Pika Art …" at bounding box center [708, 465] width 1090 height 181
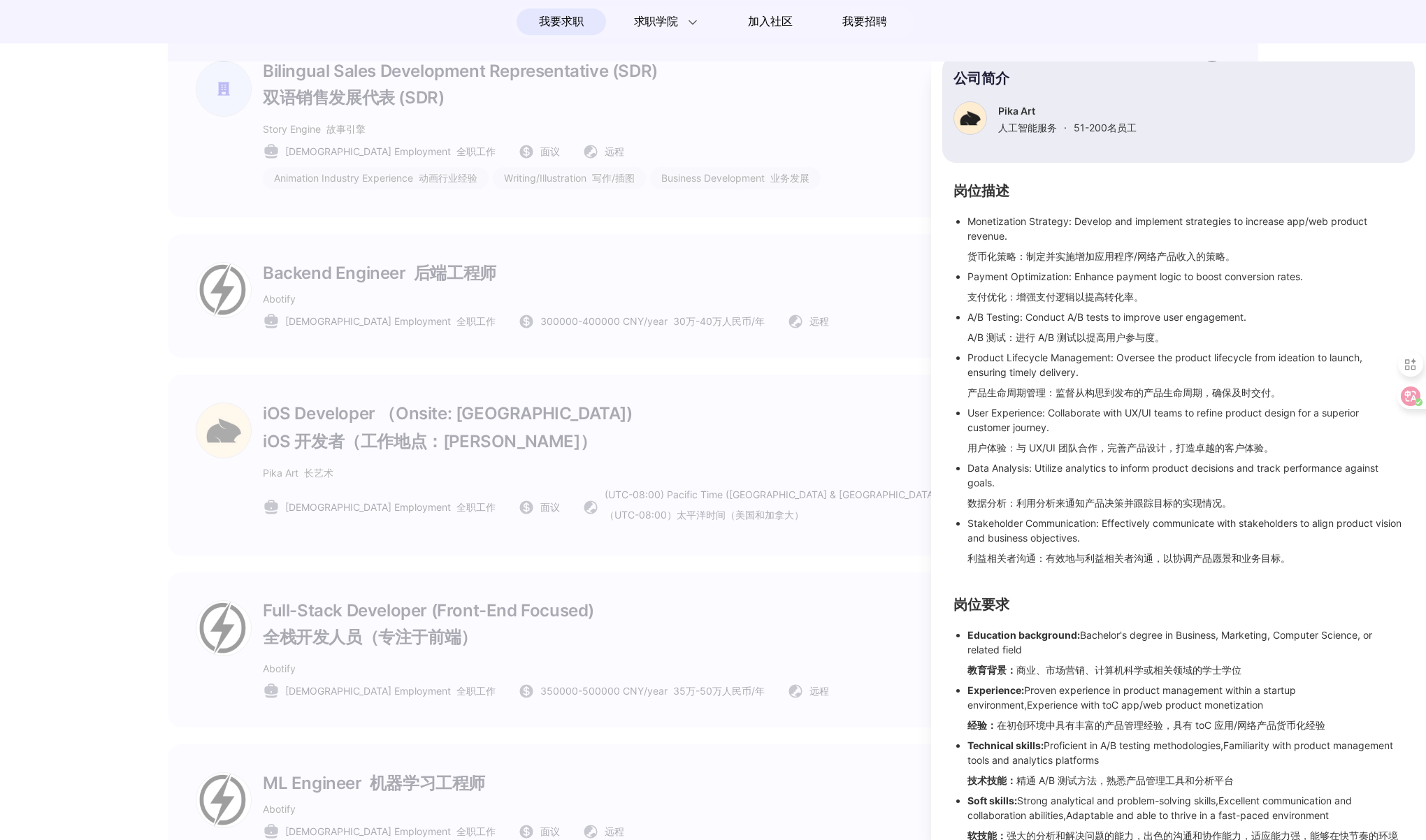
scroll to position [0, 0]
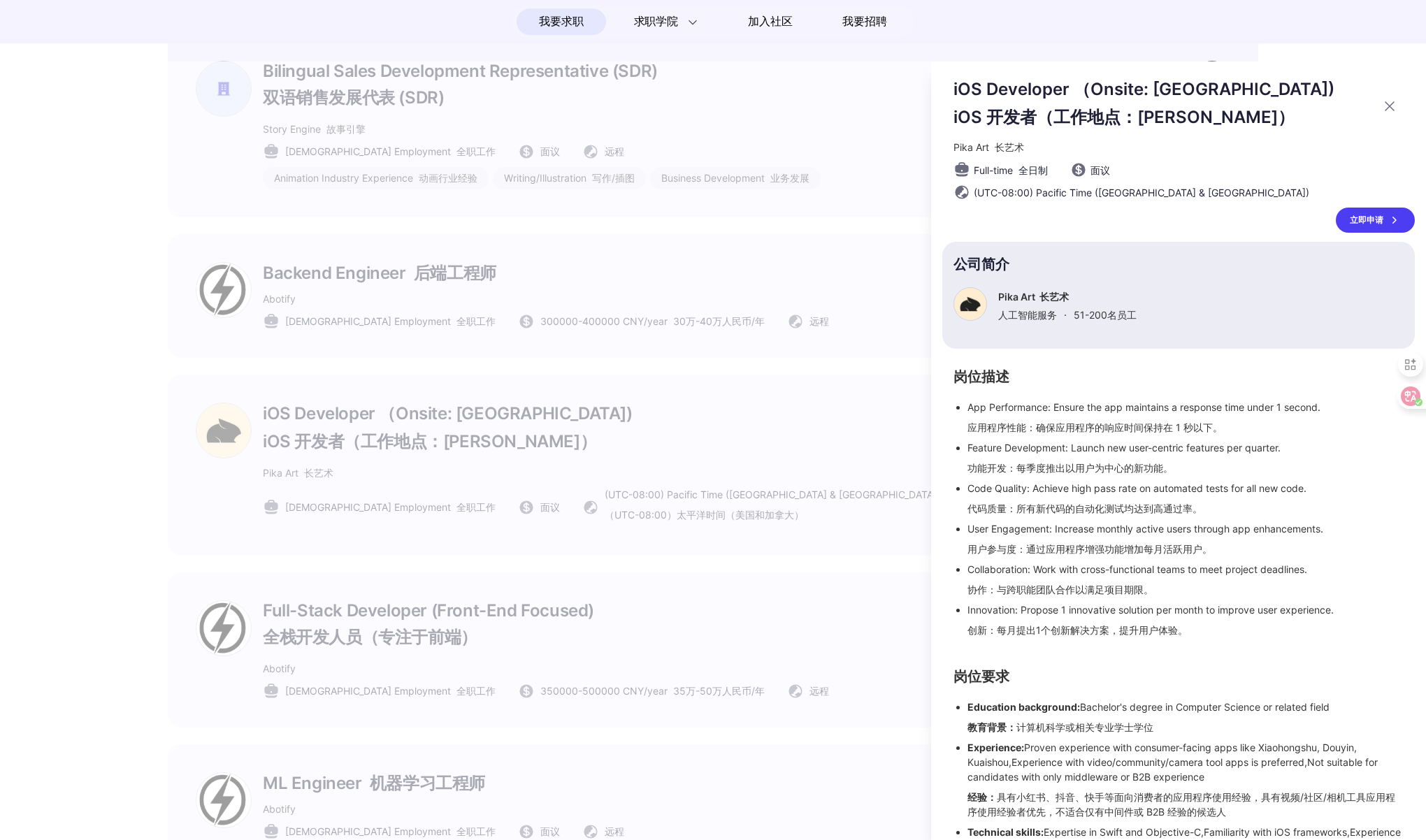
click at [743, 479] on div at bounding box center [713, 451] width 1426 height 778
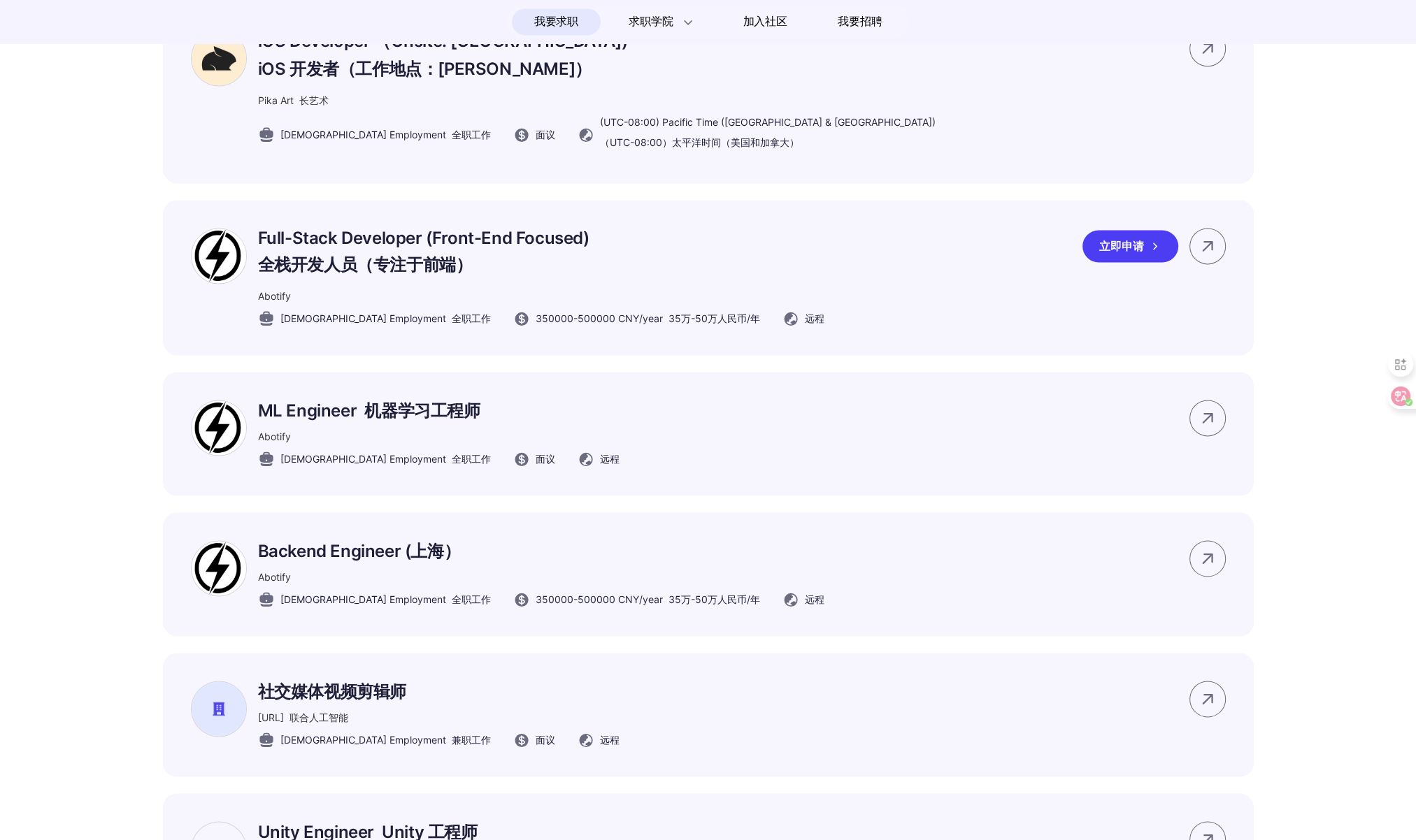
scroll to position [2851, 0]
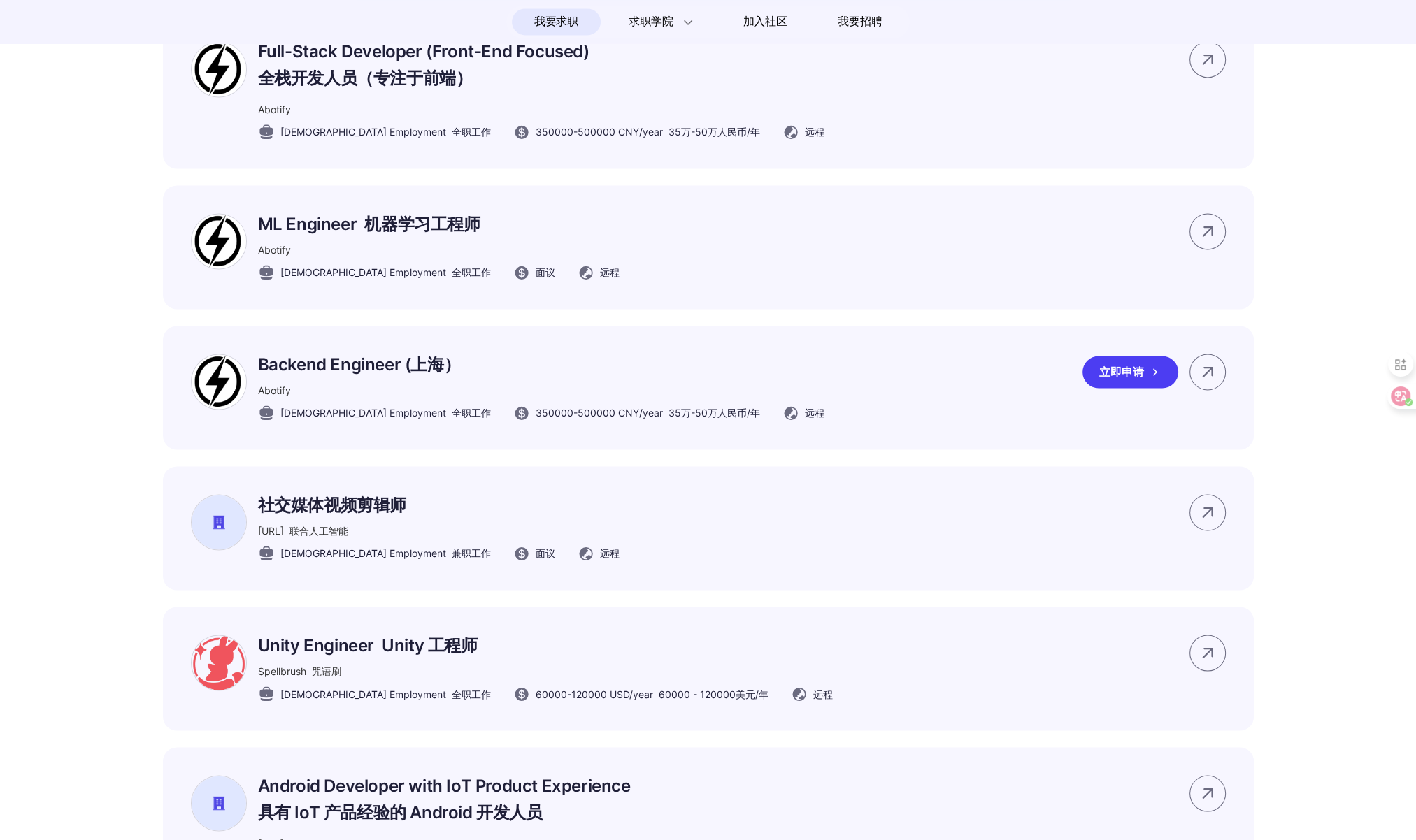
click at [868, 421] on div "Backend Engineer (上海） Abotify [DEMOGRAPHIC_DATA] Employment 全职工作 350000 - 50000…" at bounding box center [708, 387] width 1090 height 124
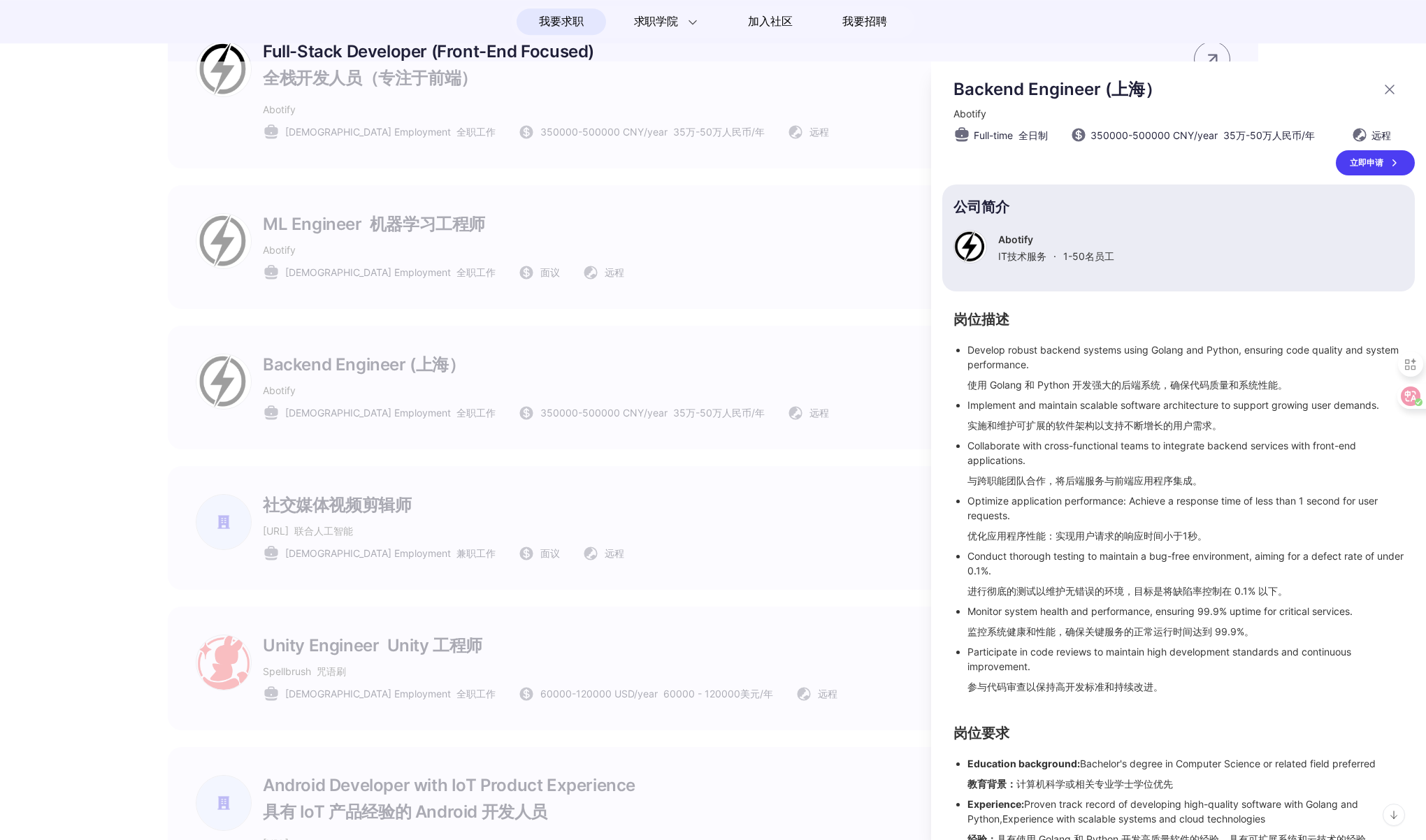
scroll to position [156, 0]
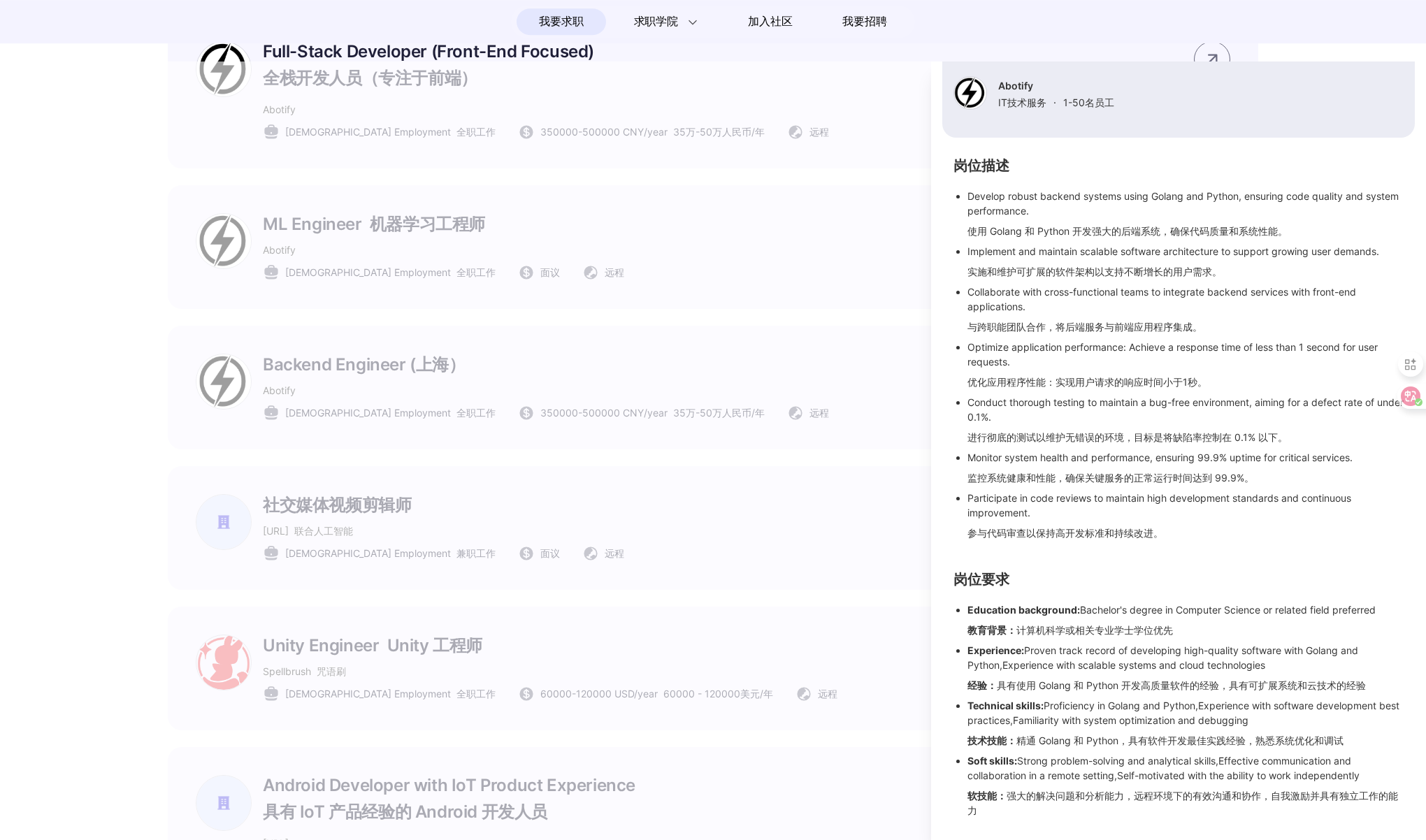
click at [856, 479] on div at bounding box center [713, 451] width 1426 height 778
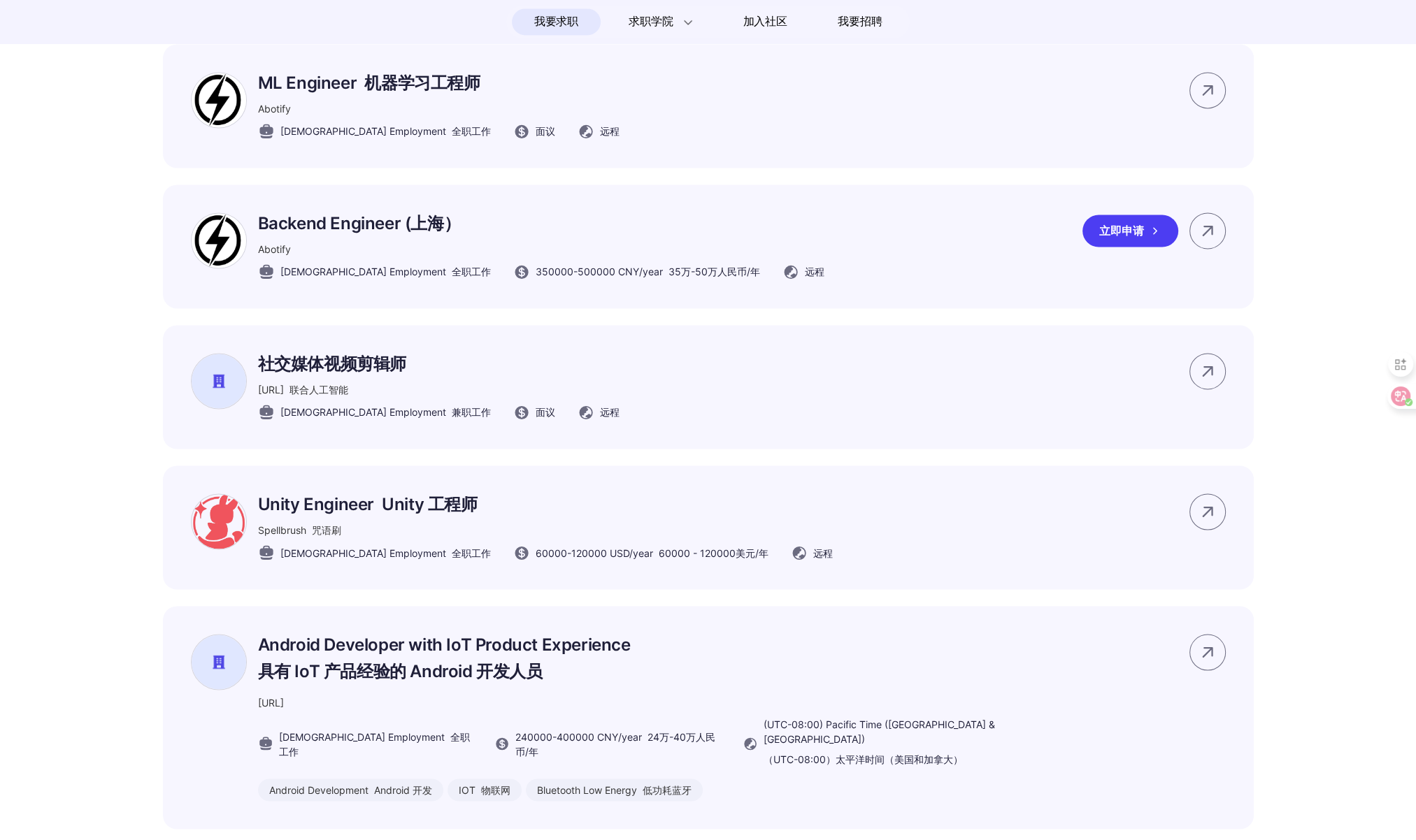
scroll to position [3037, 0]
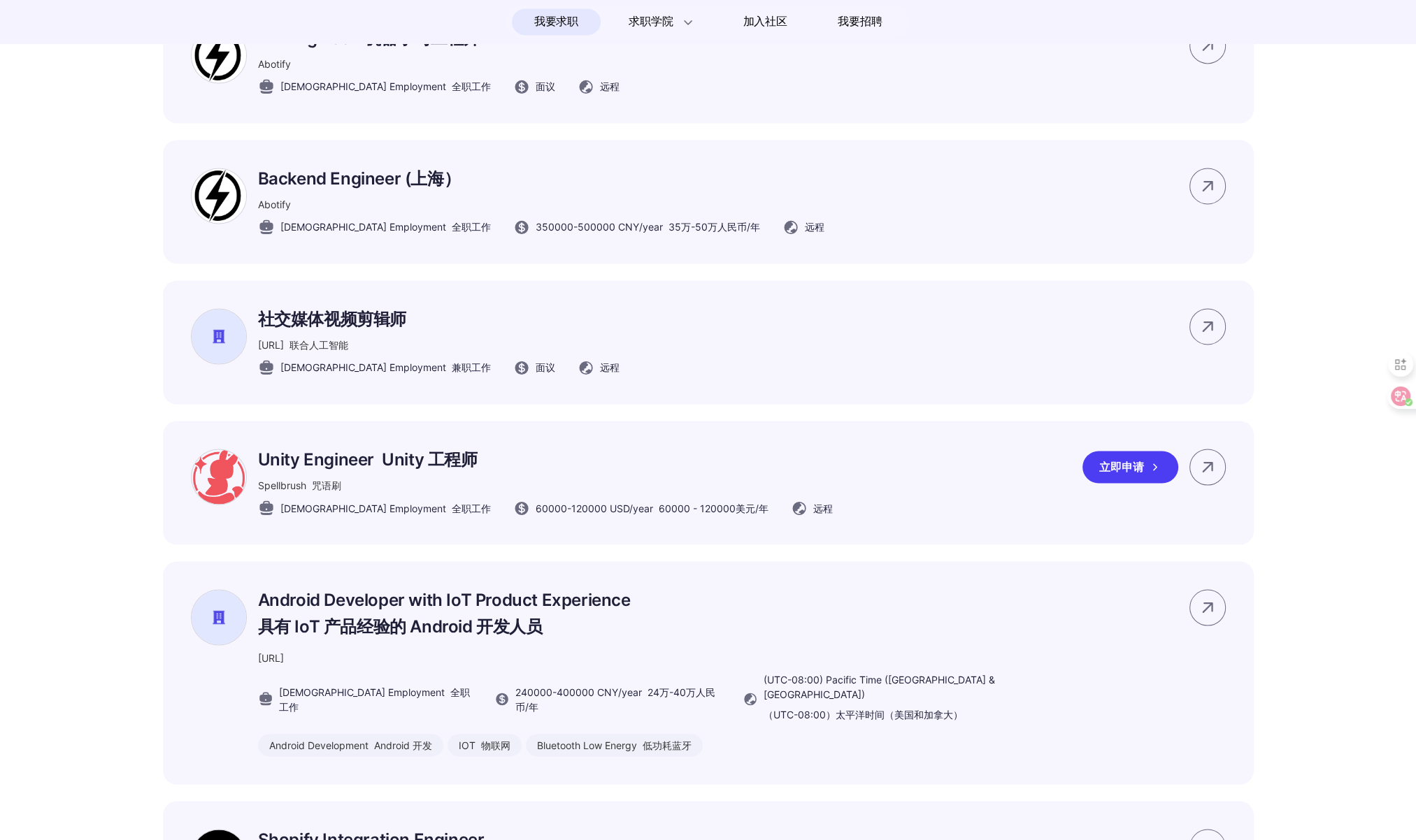
click at [828, 524] on div "Unity Engineer Unity 工程师 Spellbrush 咒语刷 [DEMOGRAPHIC_DATA] Employment 全职工作 6000…" at bounding box center [708, 482] width 1090 height 124
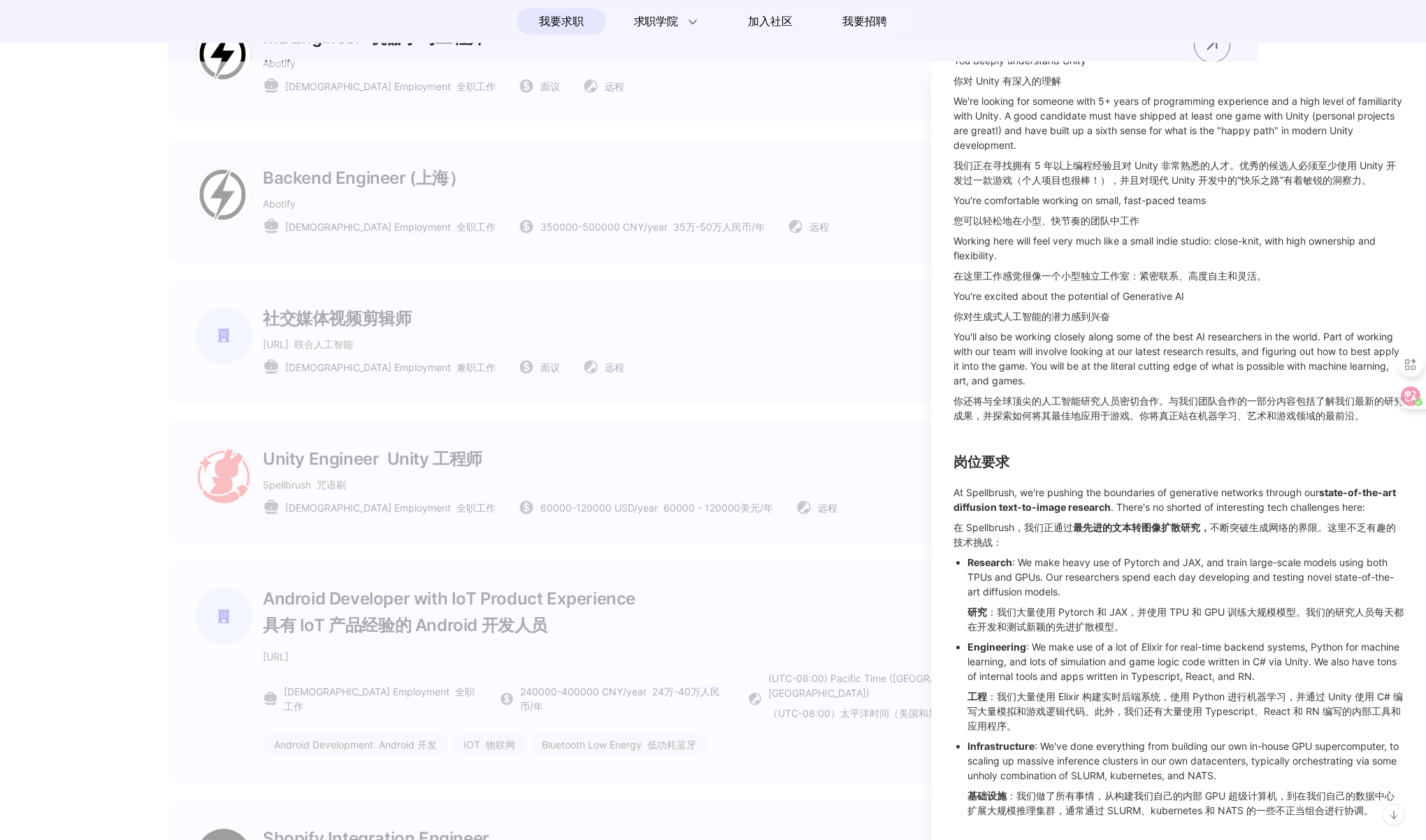
scroll to position [611, 0]
click at [745, 479] on div at bounding box center [713, 451] width 1426 height 778
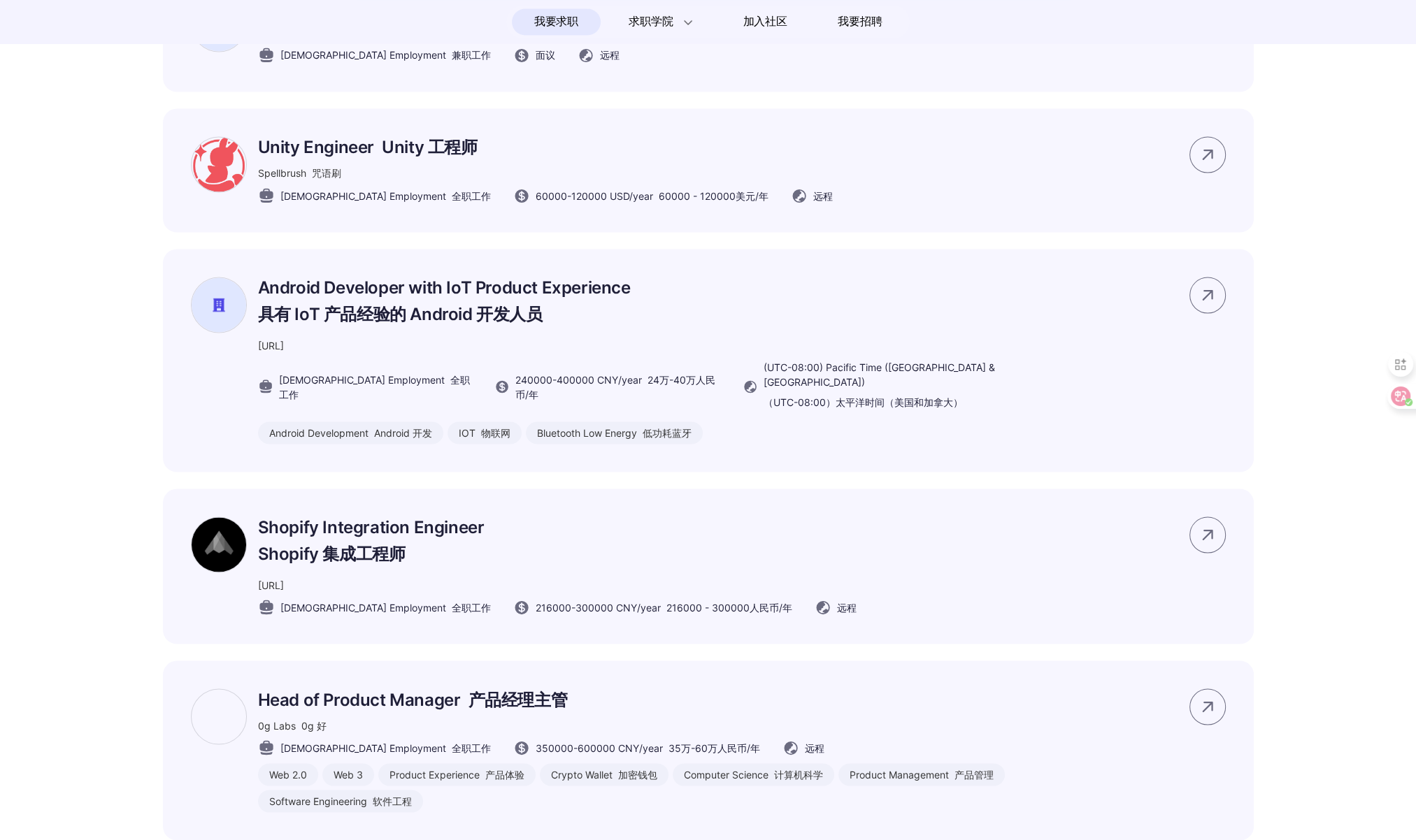
scroll to position [3410, 0]
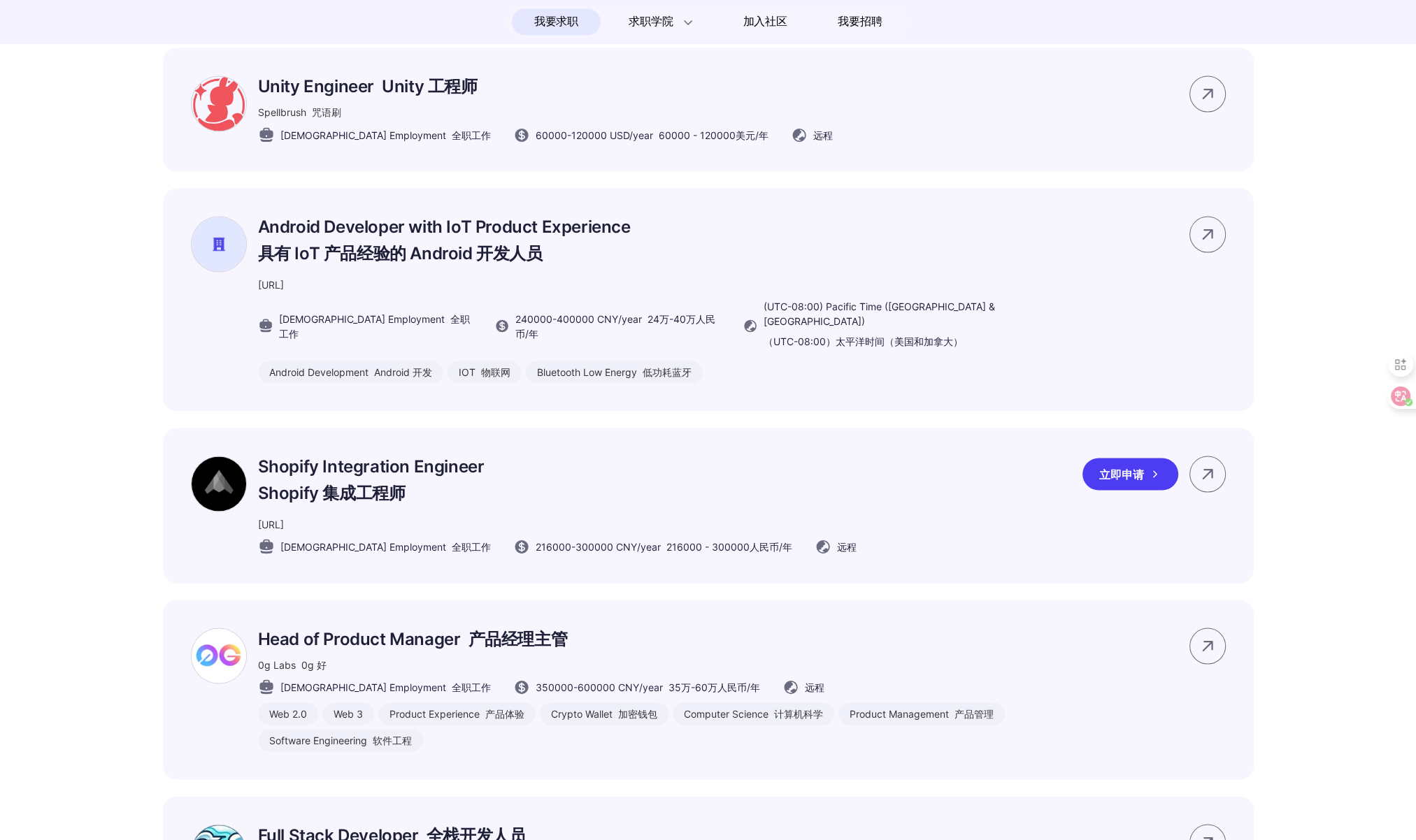
click at [888, 523] on div "Shopify Integration Engineer Shopify 集成工程师 [URL] [DEMOGRAPHIC_DATA] Employment …" at bounding box center [708, 505] width 1090 height 155
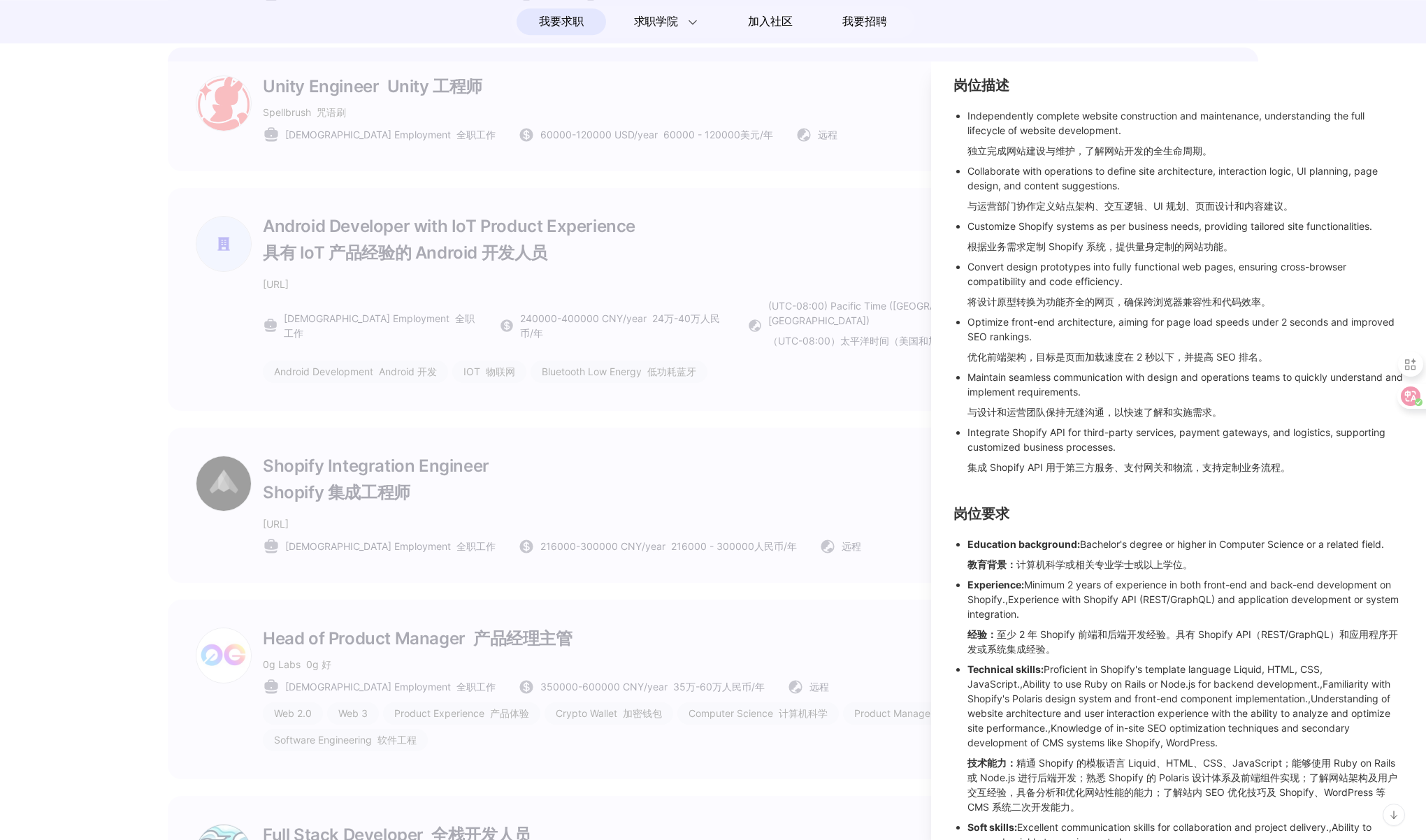
scroll to position [342, 0]
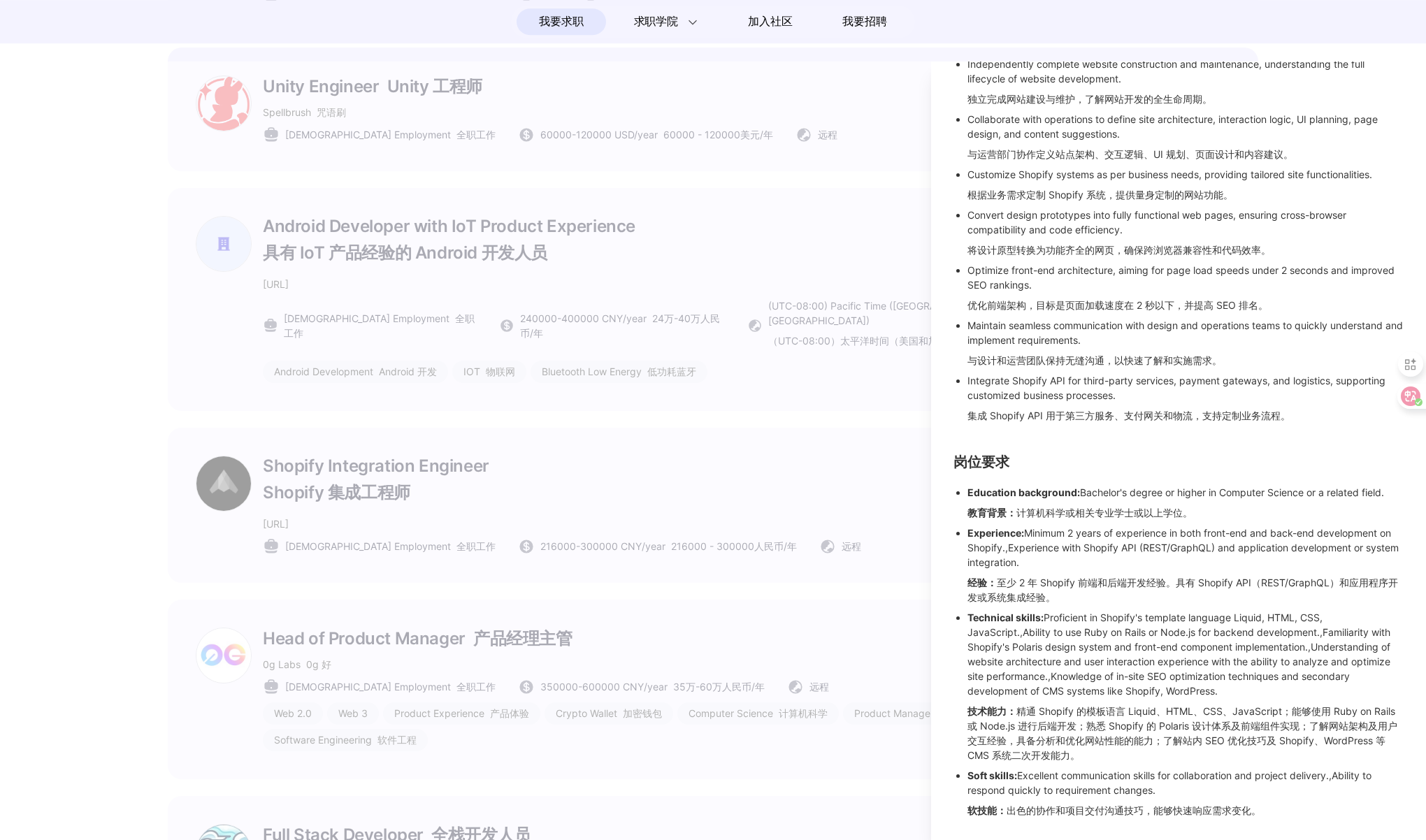
click at [851, 340] on div at bounding box center [713, 451] width 1426 height 778
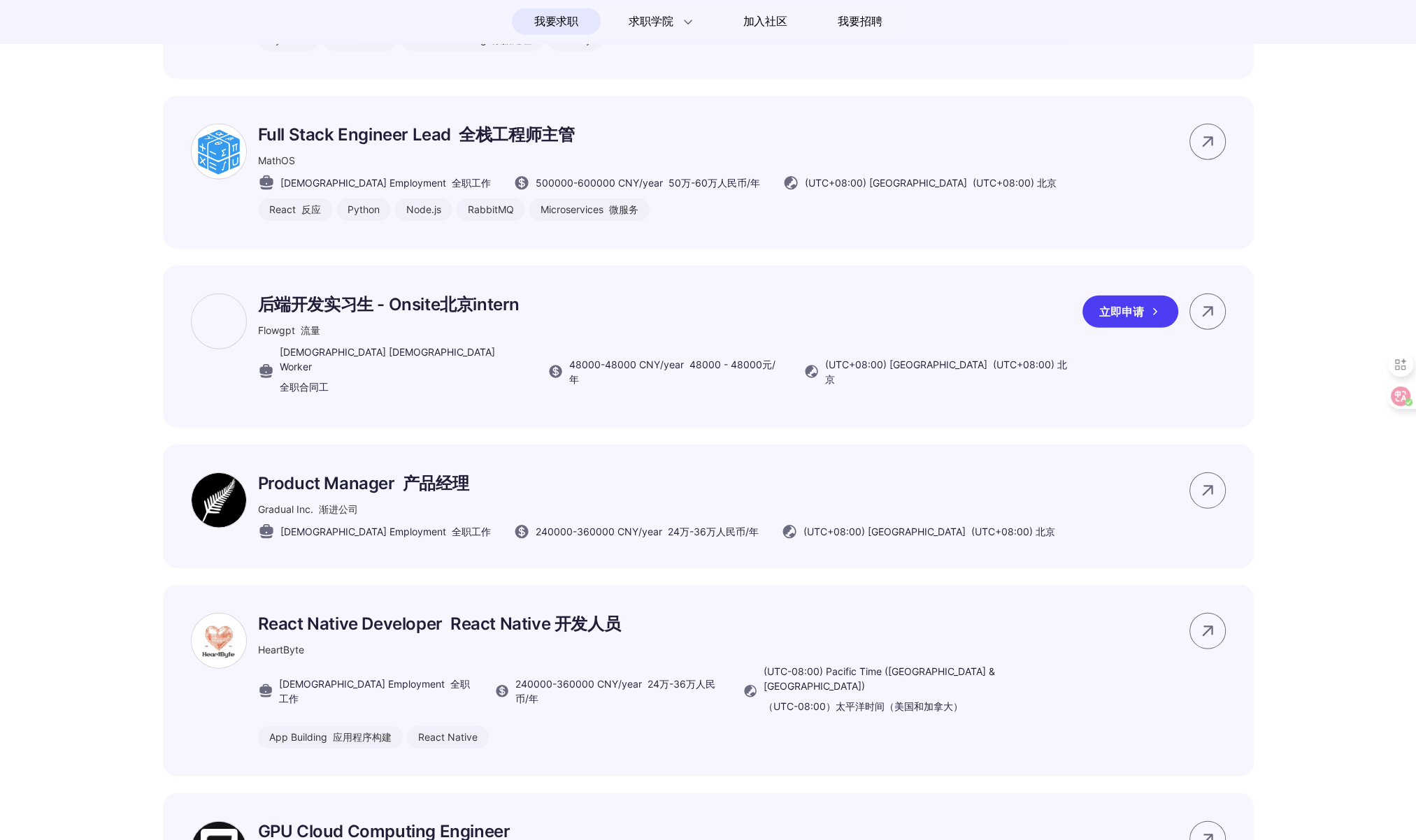
scroll to position [4528, 0]
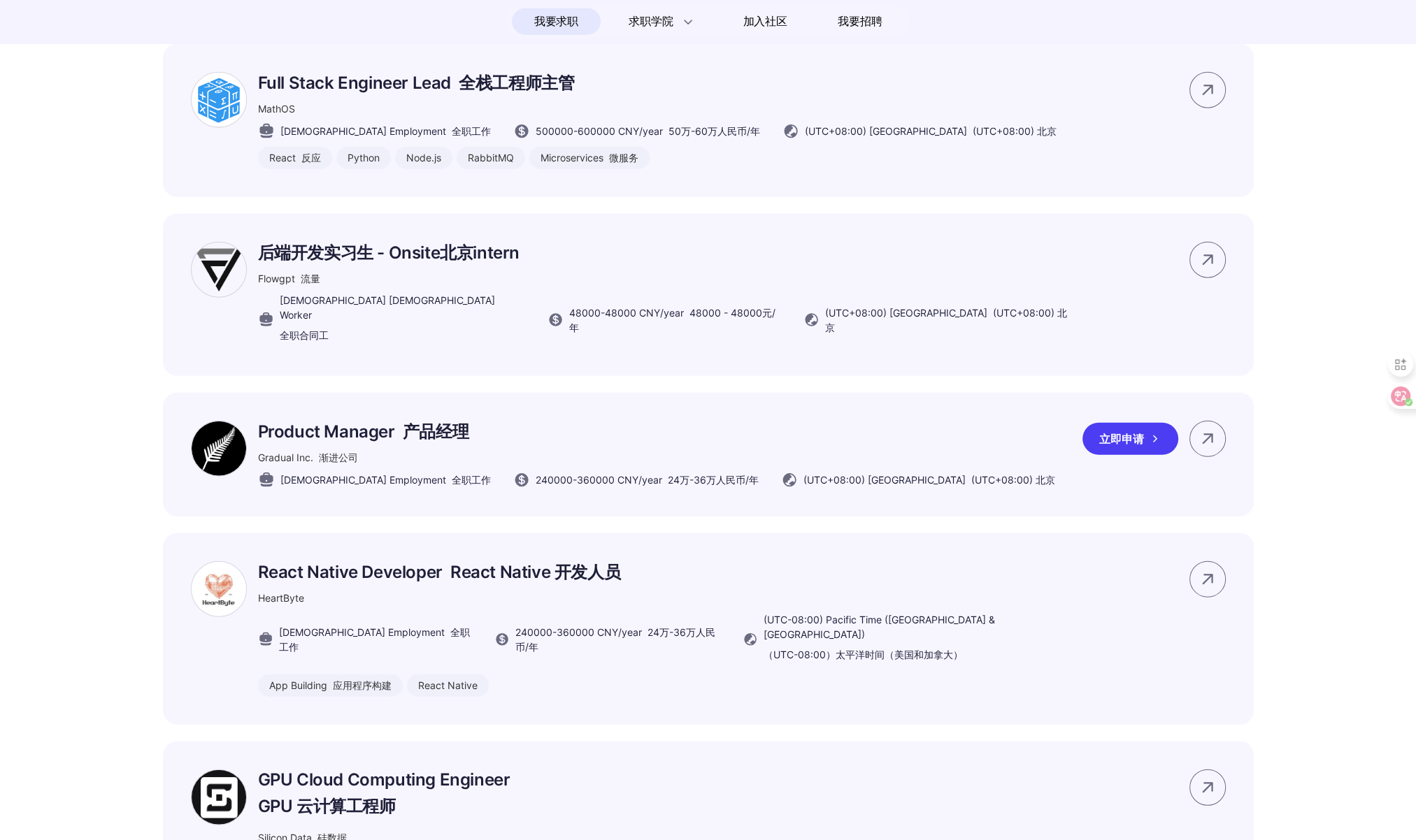
click at [612, 443] on p "Product Manager 产品经理" at bounding box center [656, 432] width 797 height 23
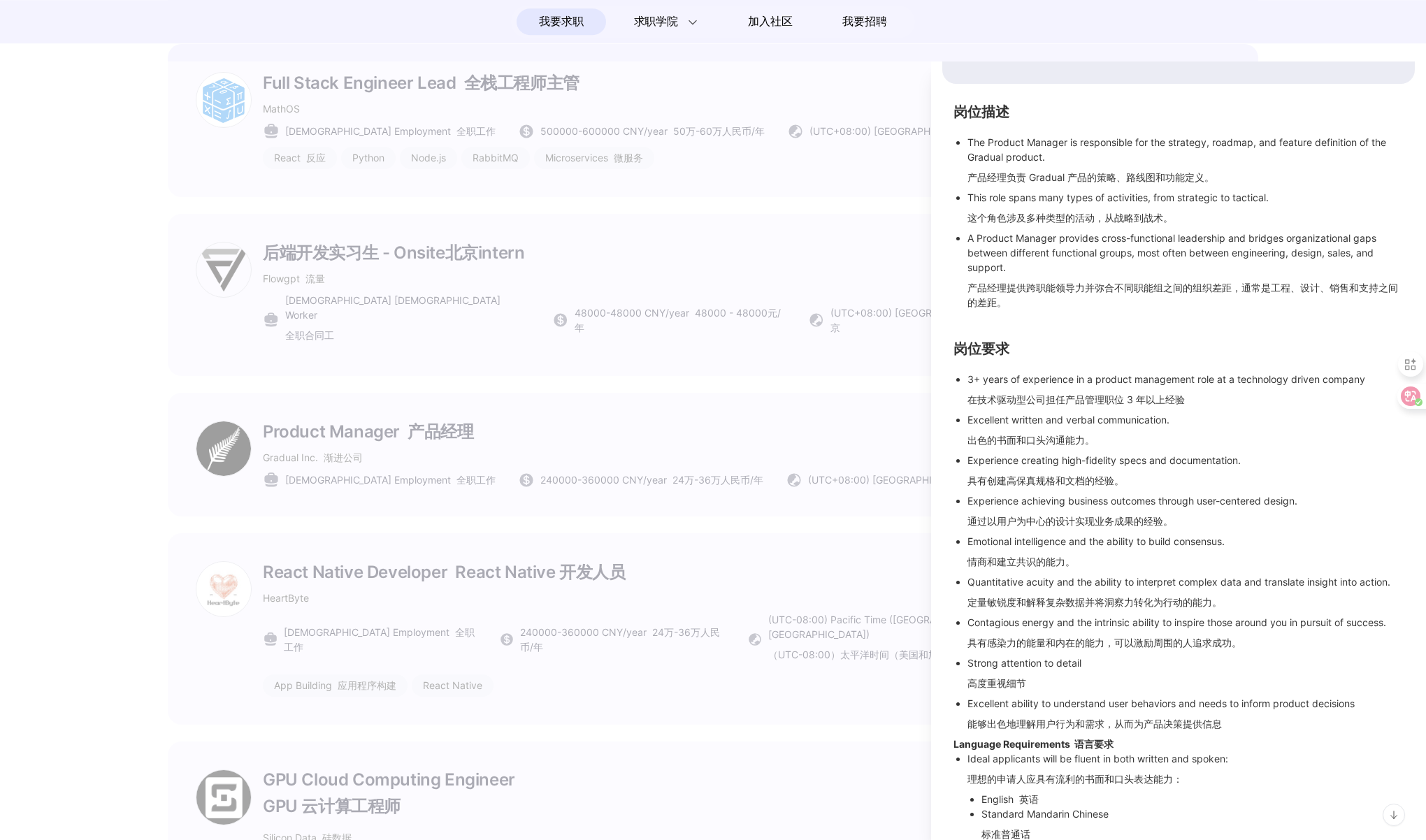
scroll to position [274, 0]
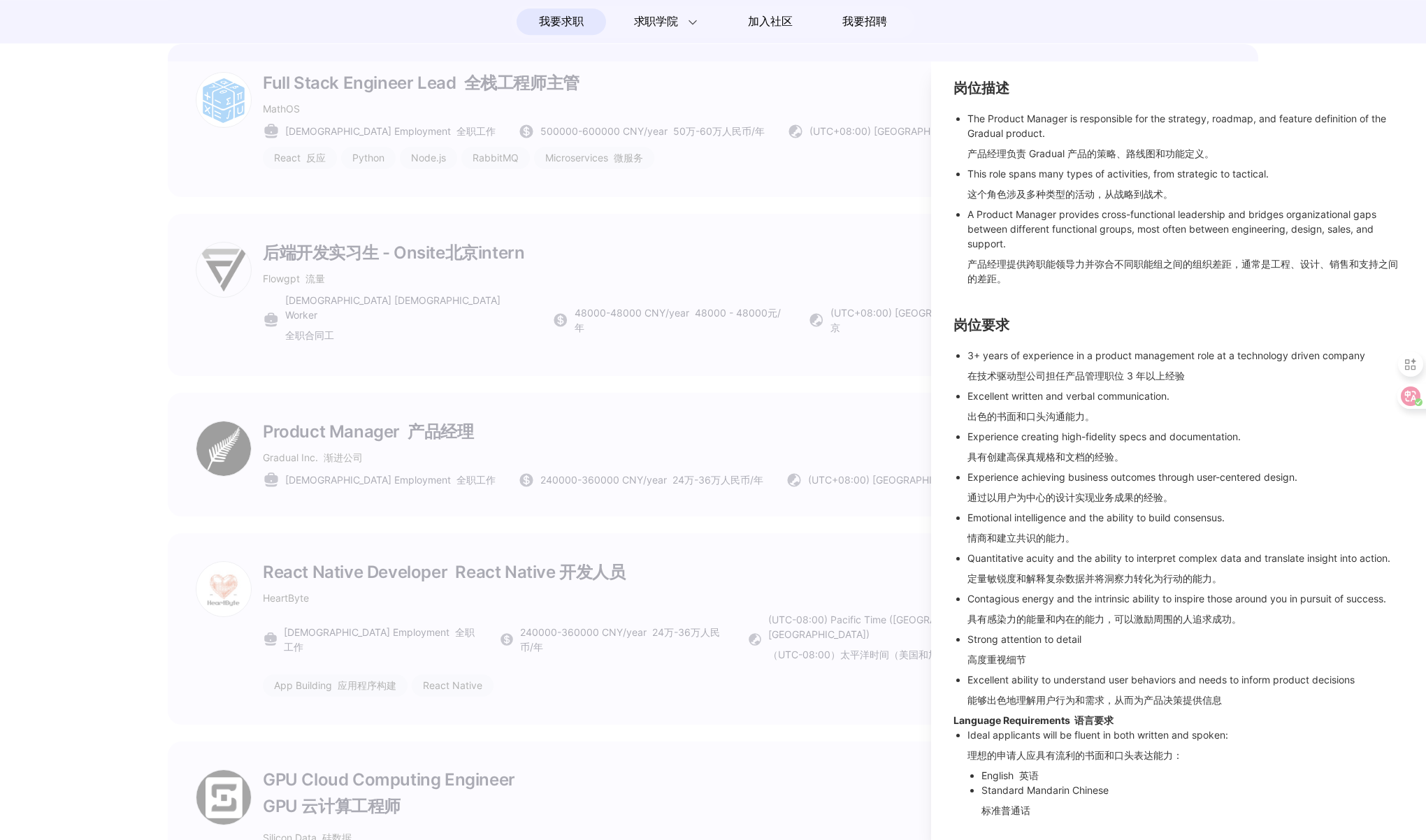
click at [123, 530] on div at bounding box center [713, 451] width 1426 height 778
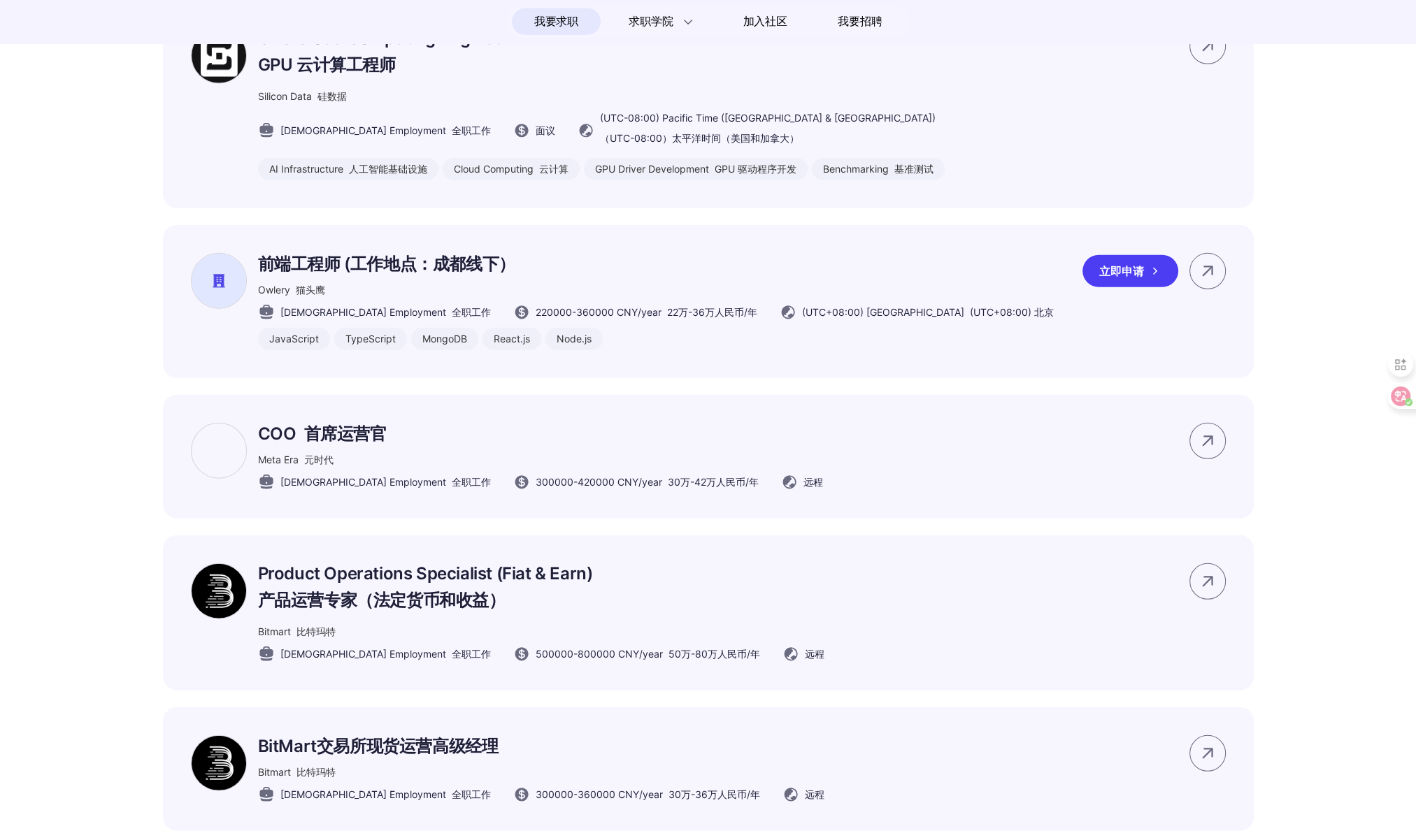
scroll to position [5272, 0]
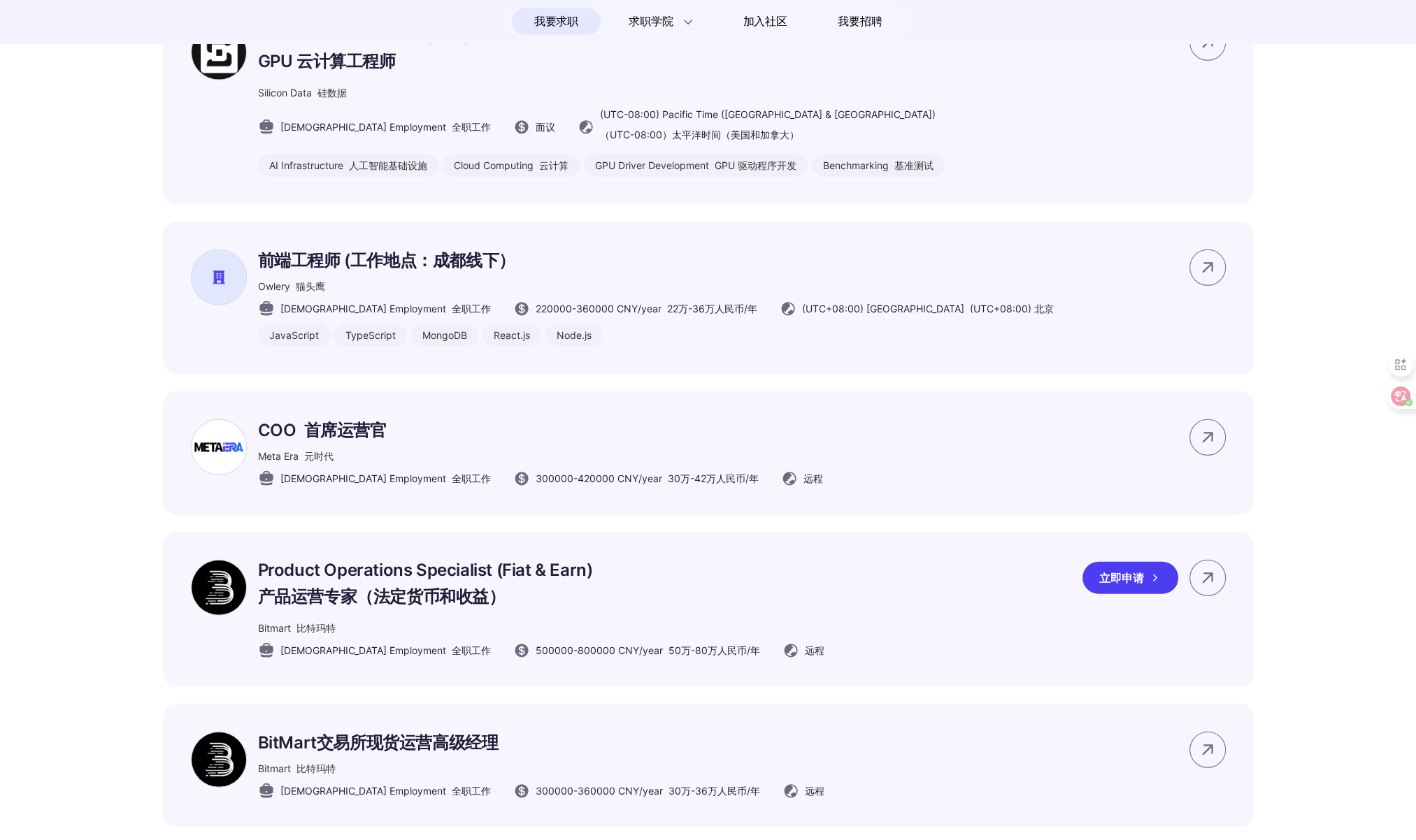
click at [670, 614] on p "Product Operations Specialist (Fiat & Earn) 产品运营专家（法定货币和收益）" at bounding box center [541, 586] width 566 height 54
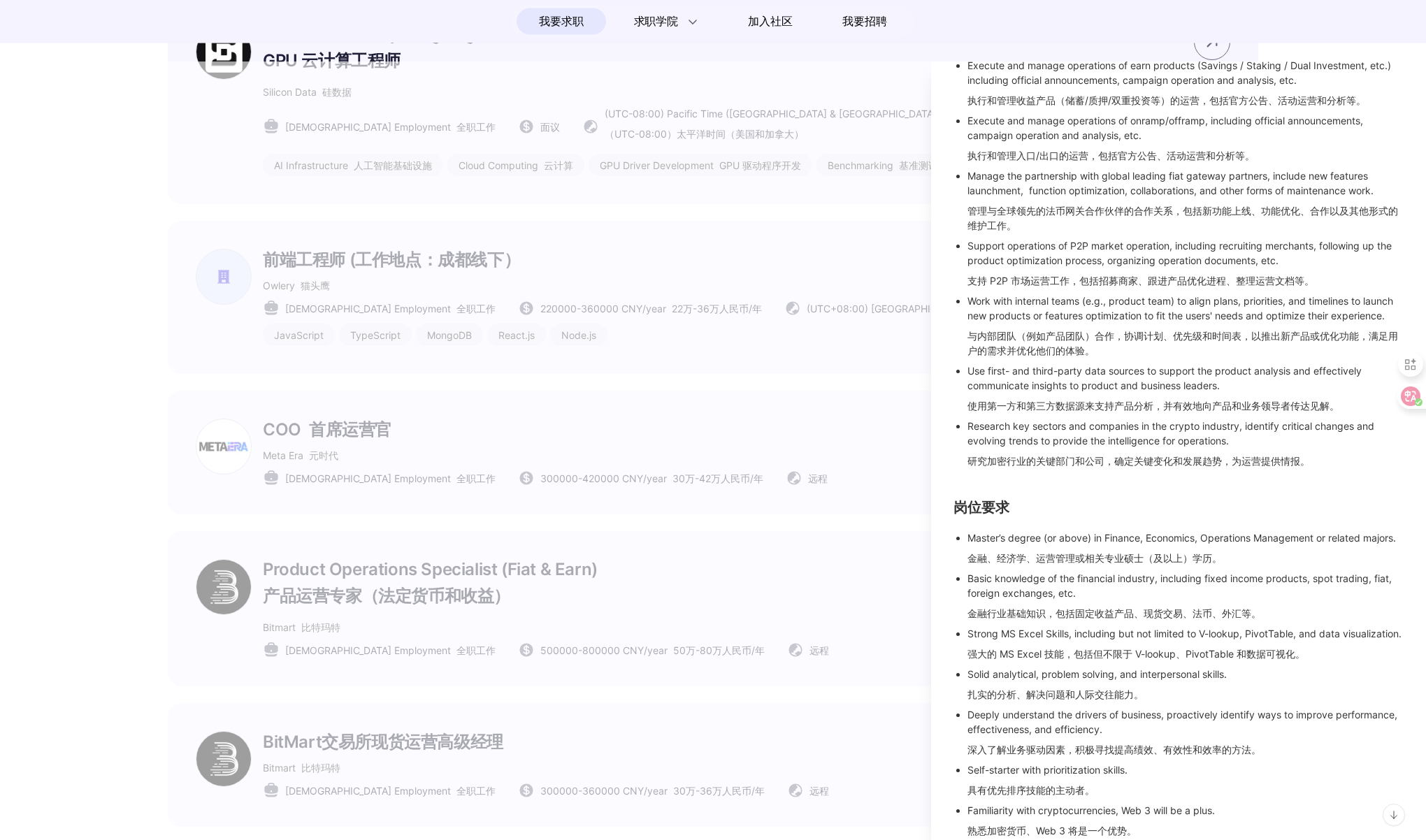
scroll to position [481, 0]
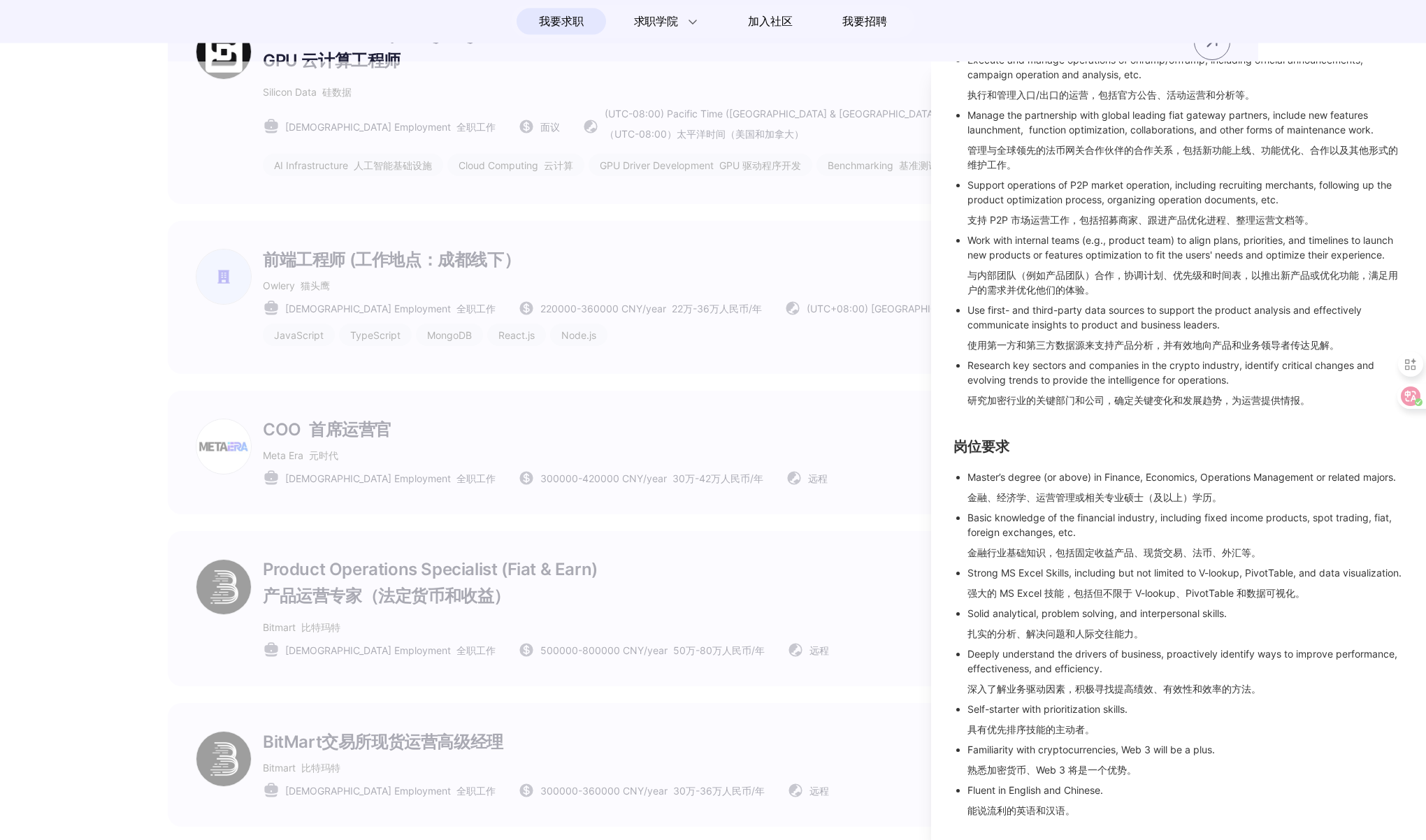
click at [583, 436] on div at bounding box center [713, 451] width 1426 height 778
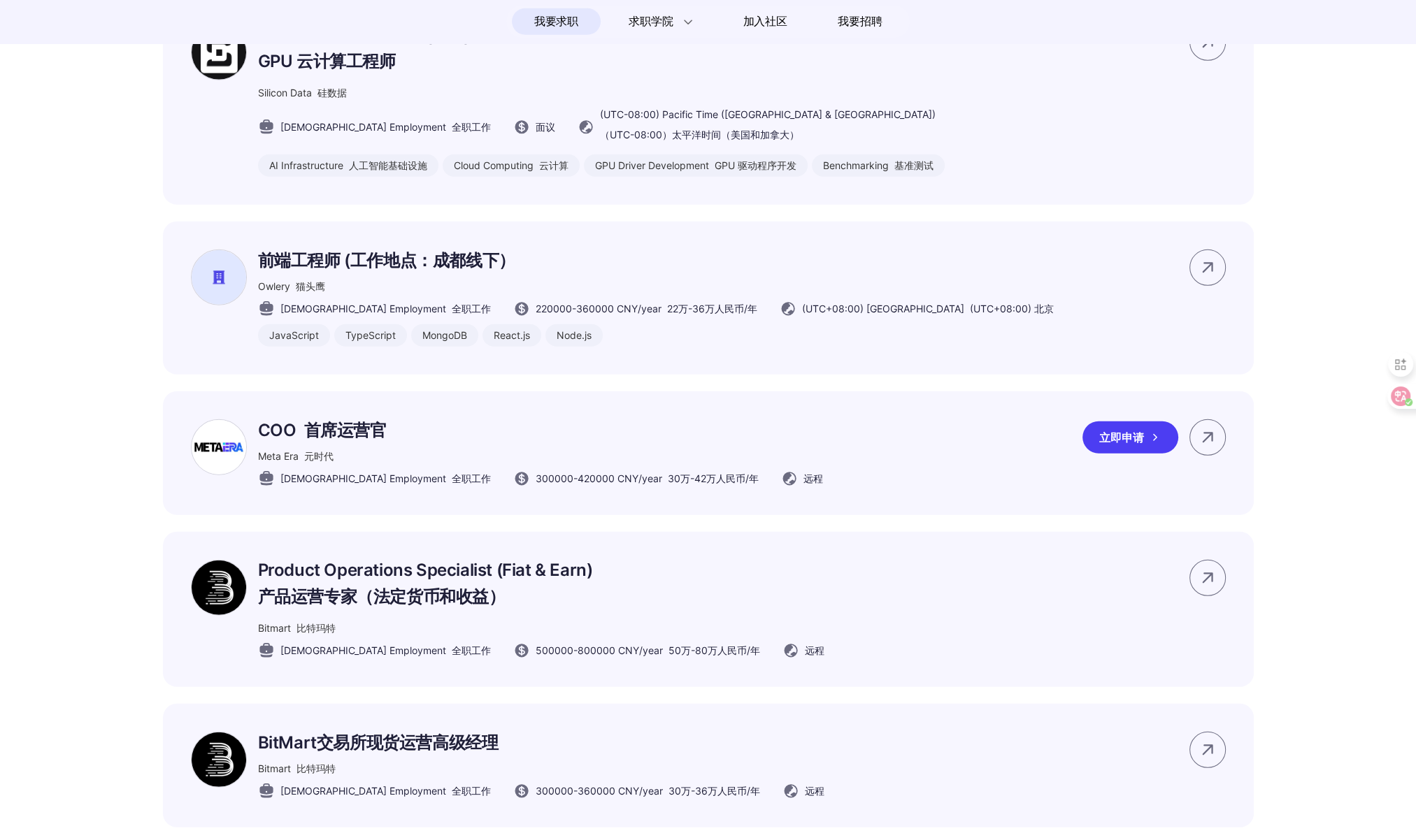
scroll to position [5459, 0]
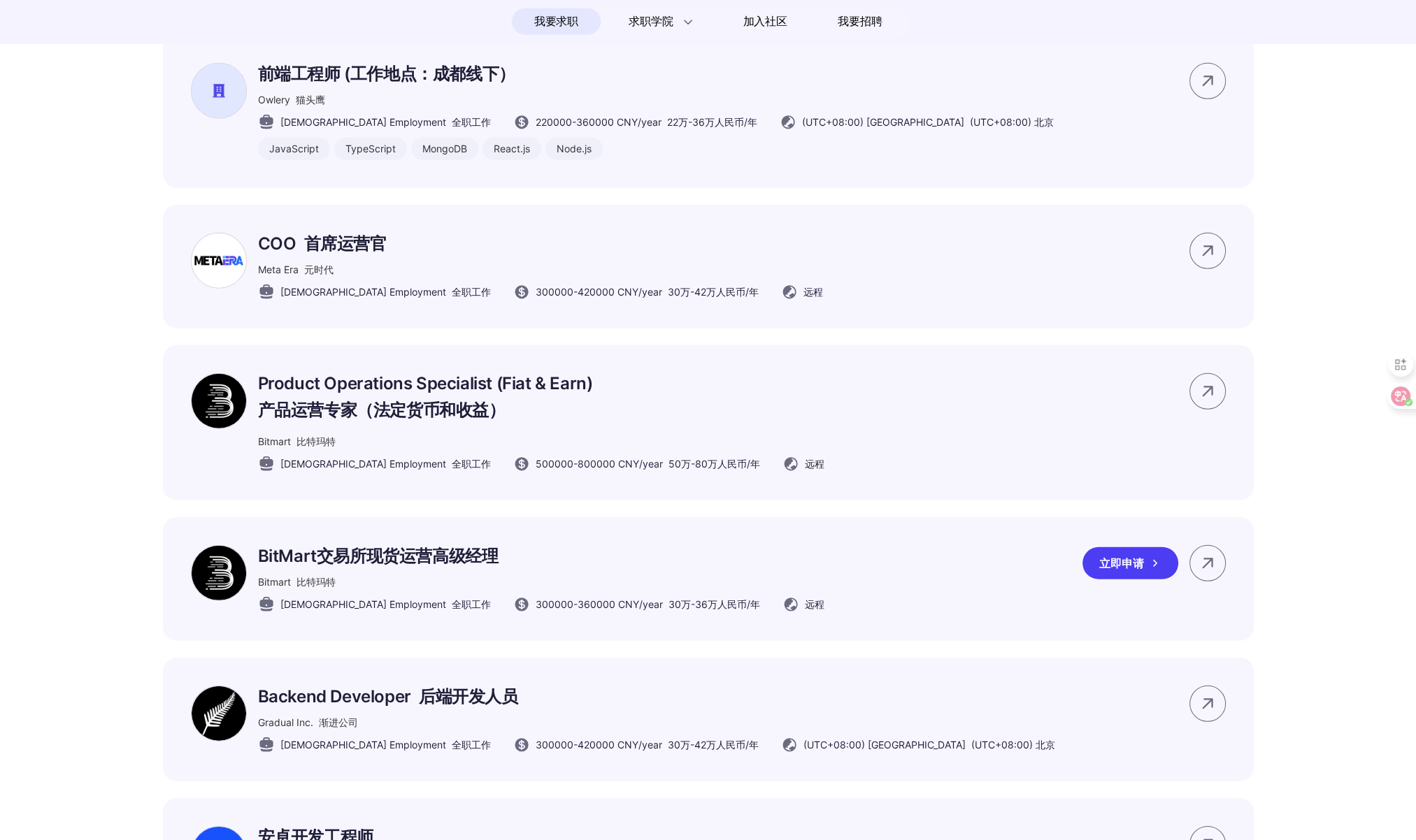
click at [397, 567] on p "BitMart交易所现货运营高级经理" at bounding box center [541, 556] width 566 height 23
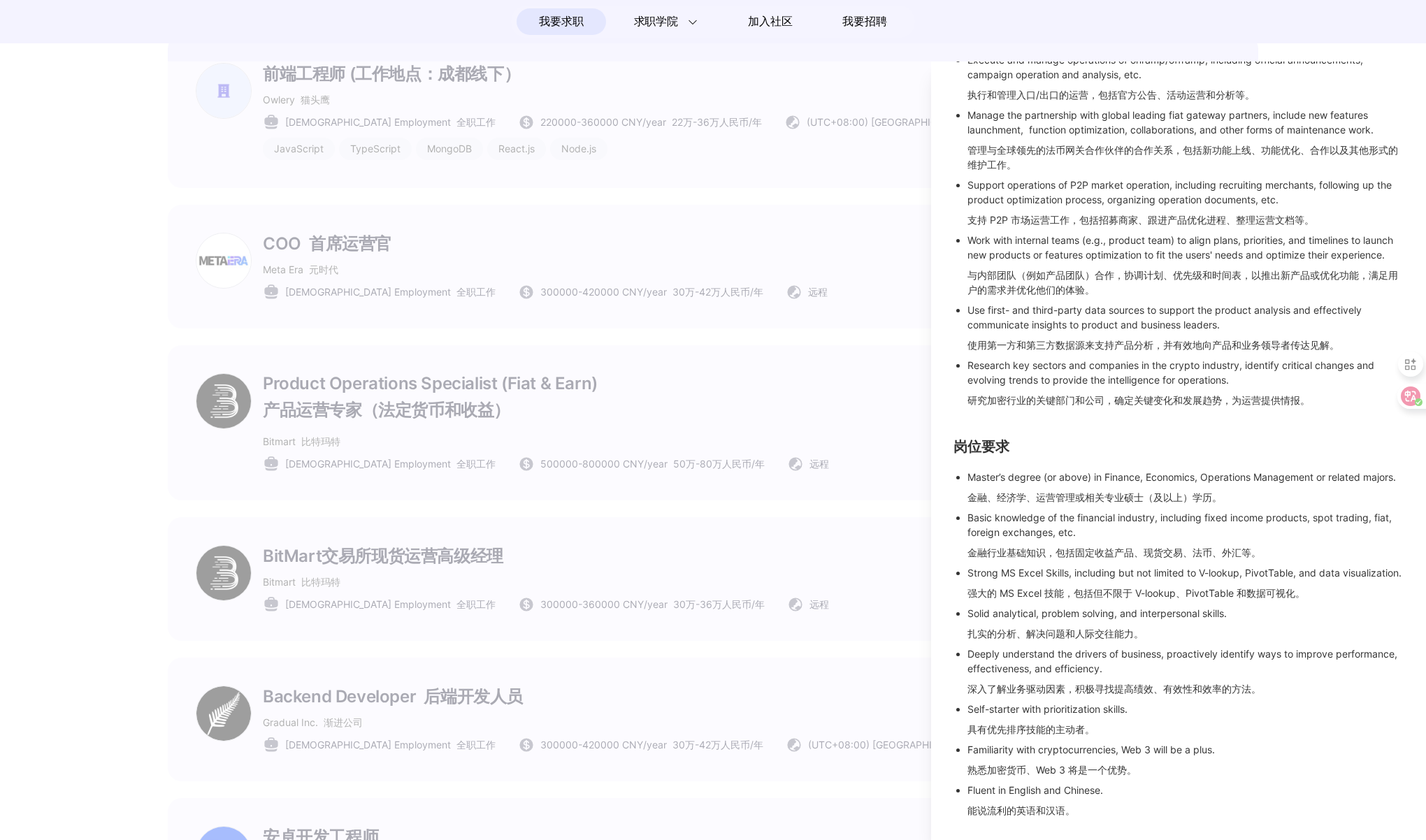
scroll to position [0, 0]
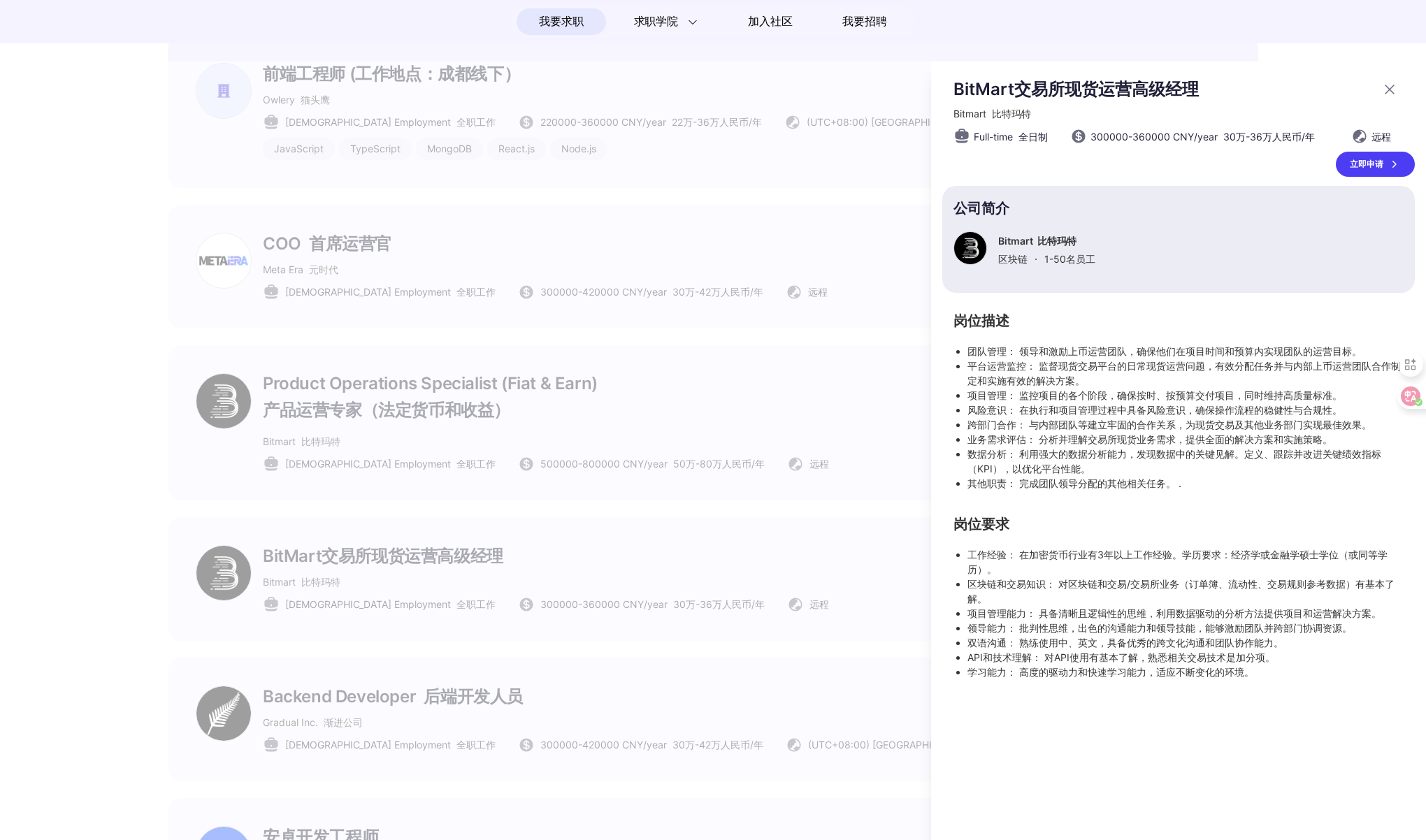
click at [779, 550] on div at bounding box center [713, 451] width 1426 height 778
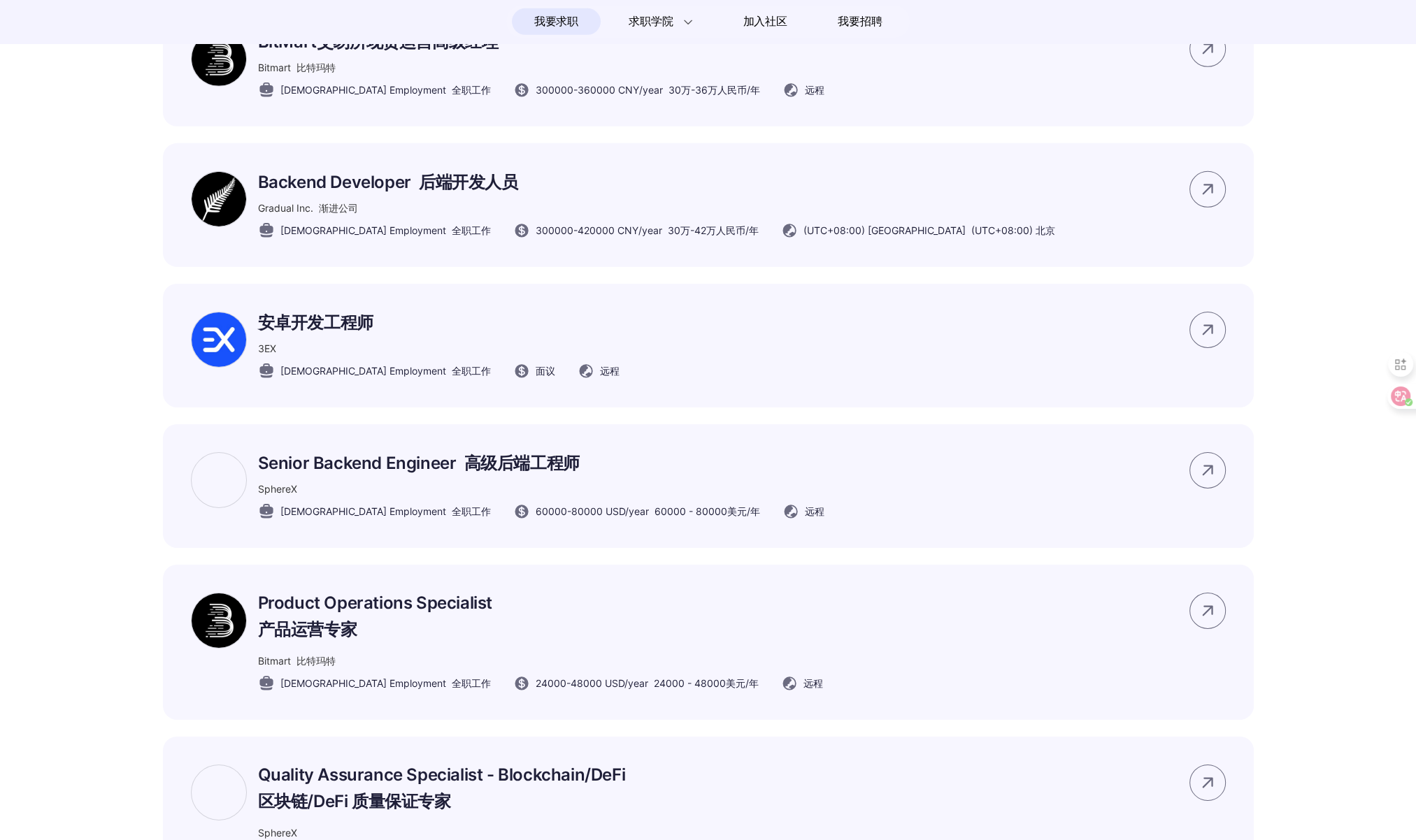
scroll to position [6019, 0]
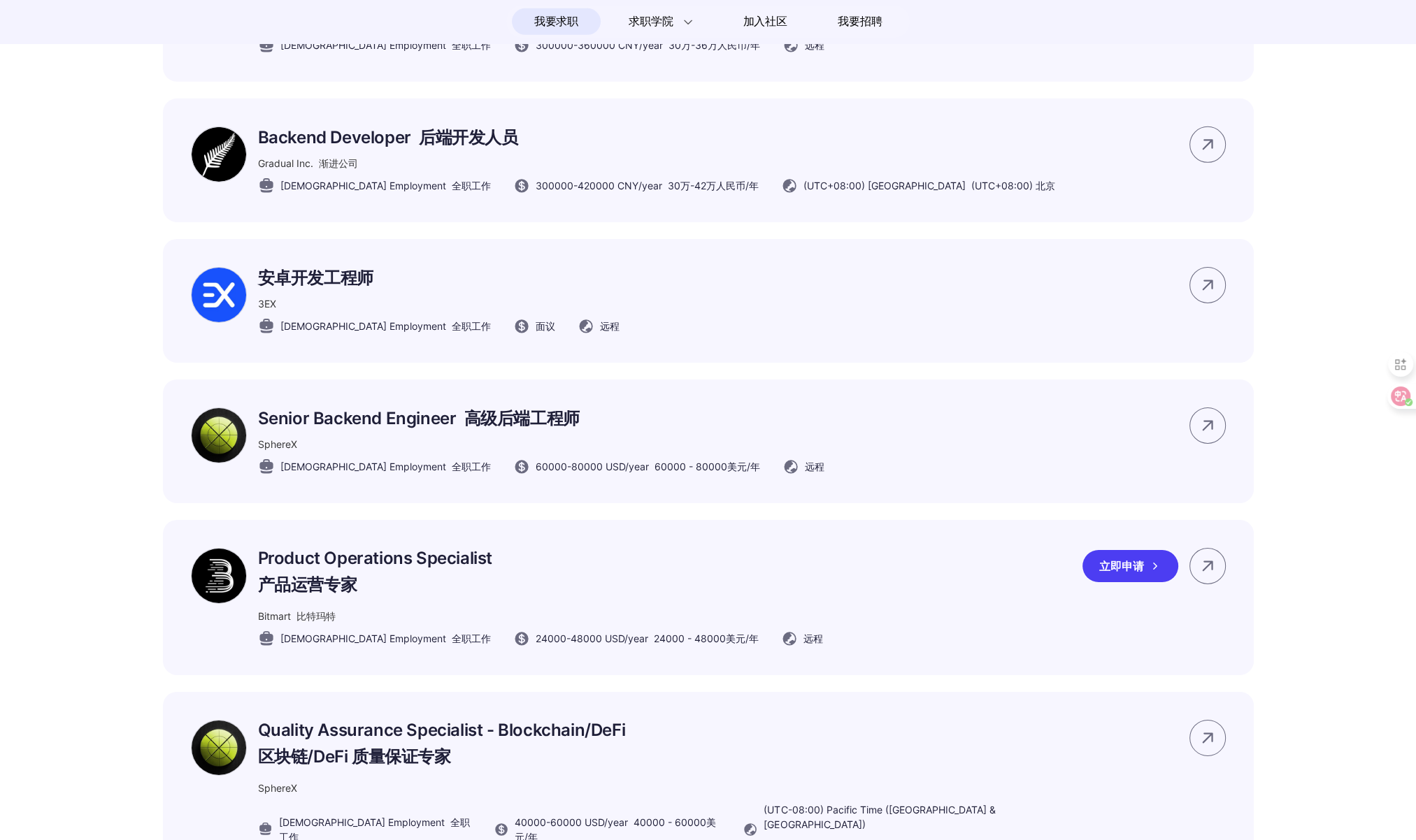
click at [550, 602] on p "Product Operations Specialist 产品运营专家" at bounding box center [540, 574] width 565 height 54
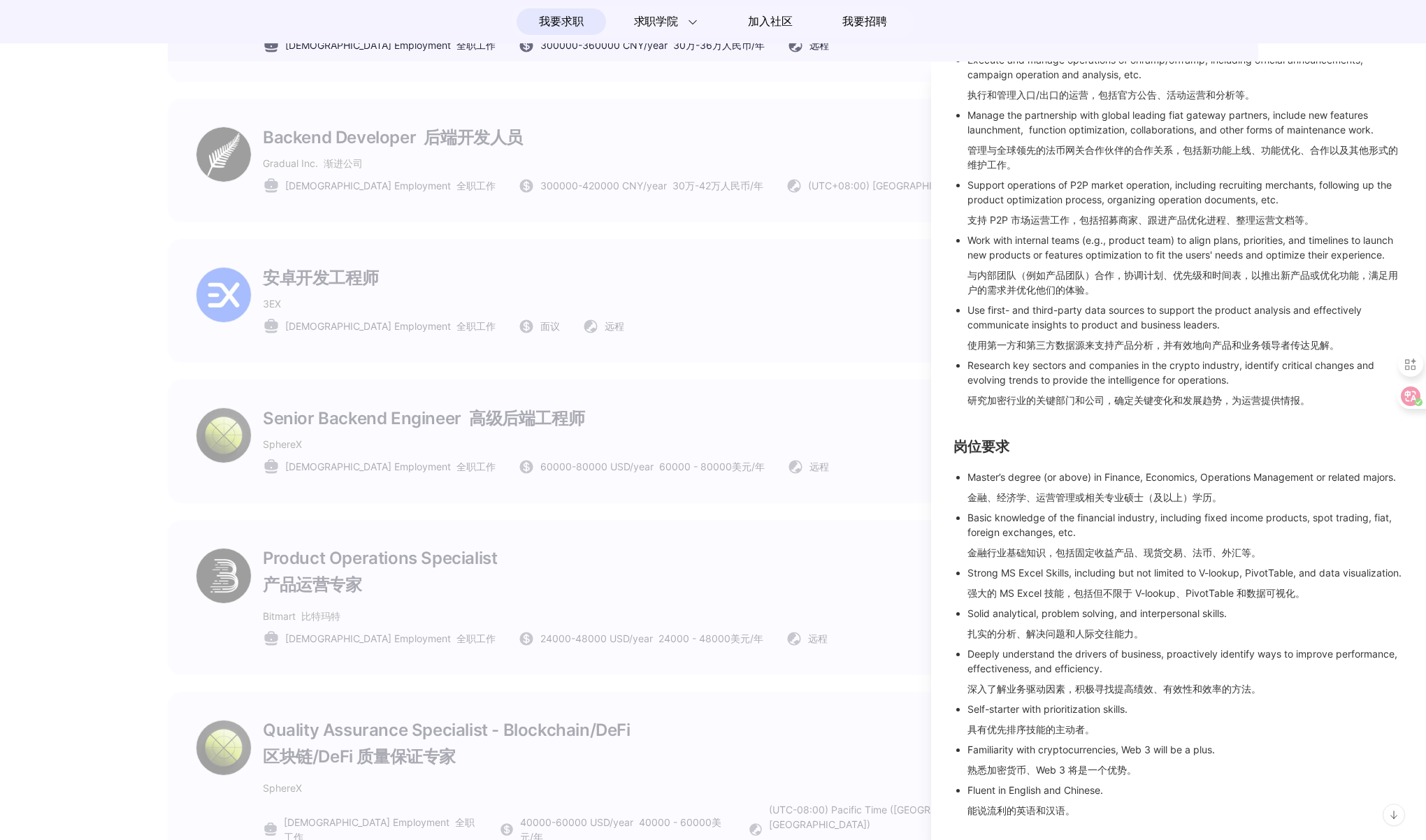
scroll to position [481, 0]
click at [607, 523] on div at bounding box center [713, 451] width 1426 height 778
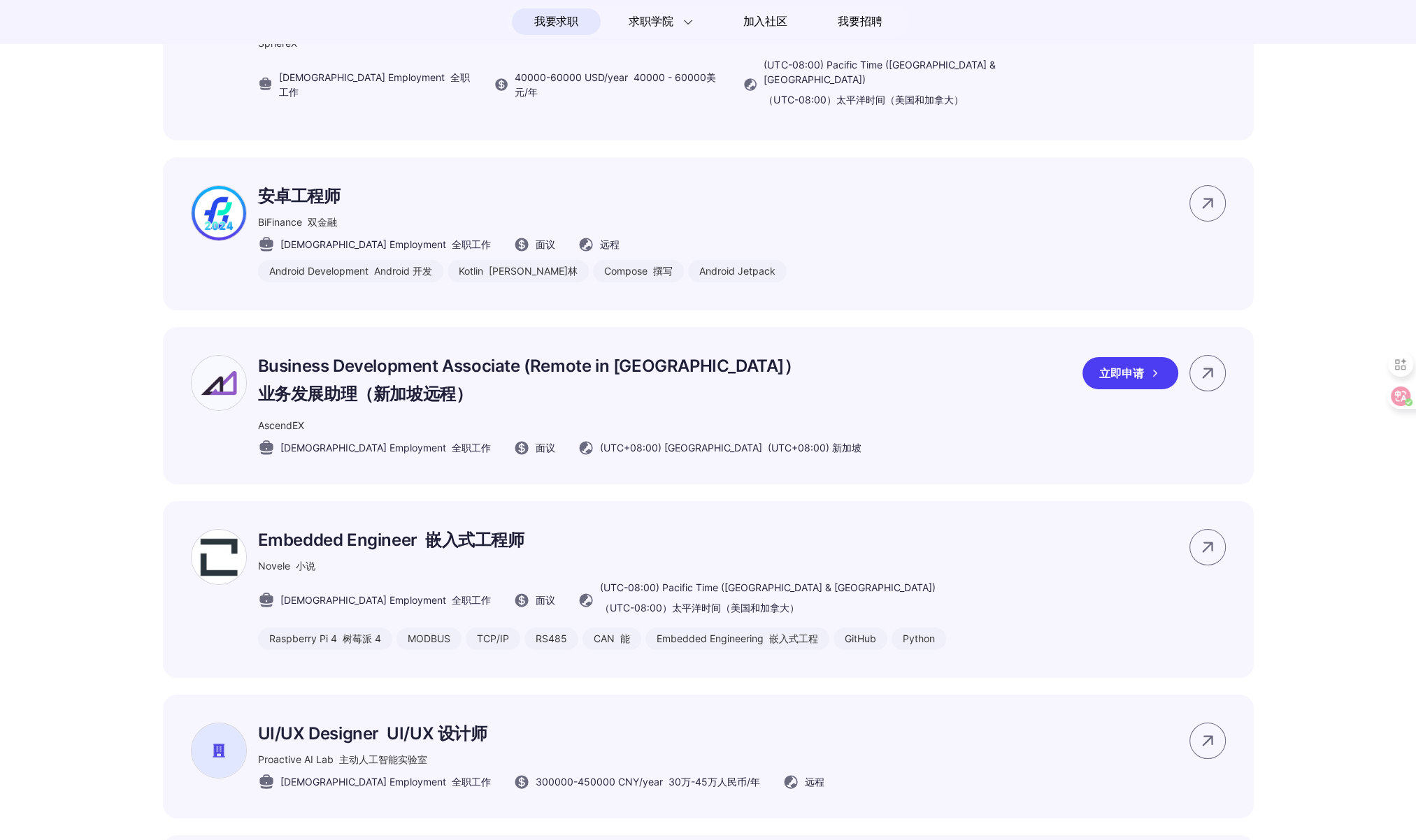
scroll to position [6578, 0]
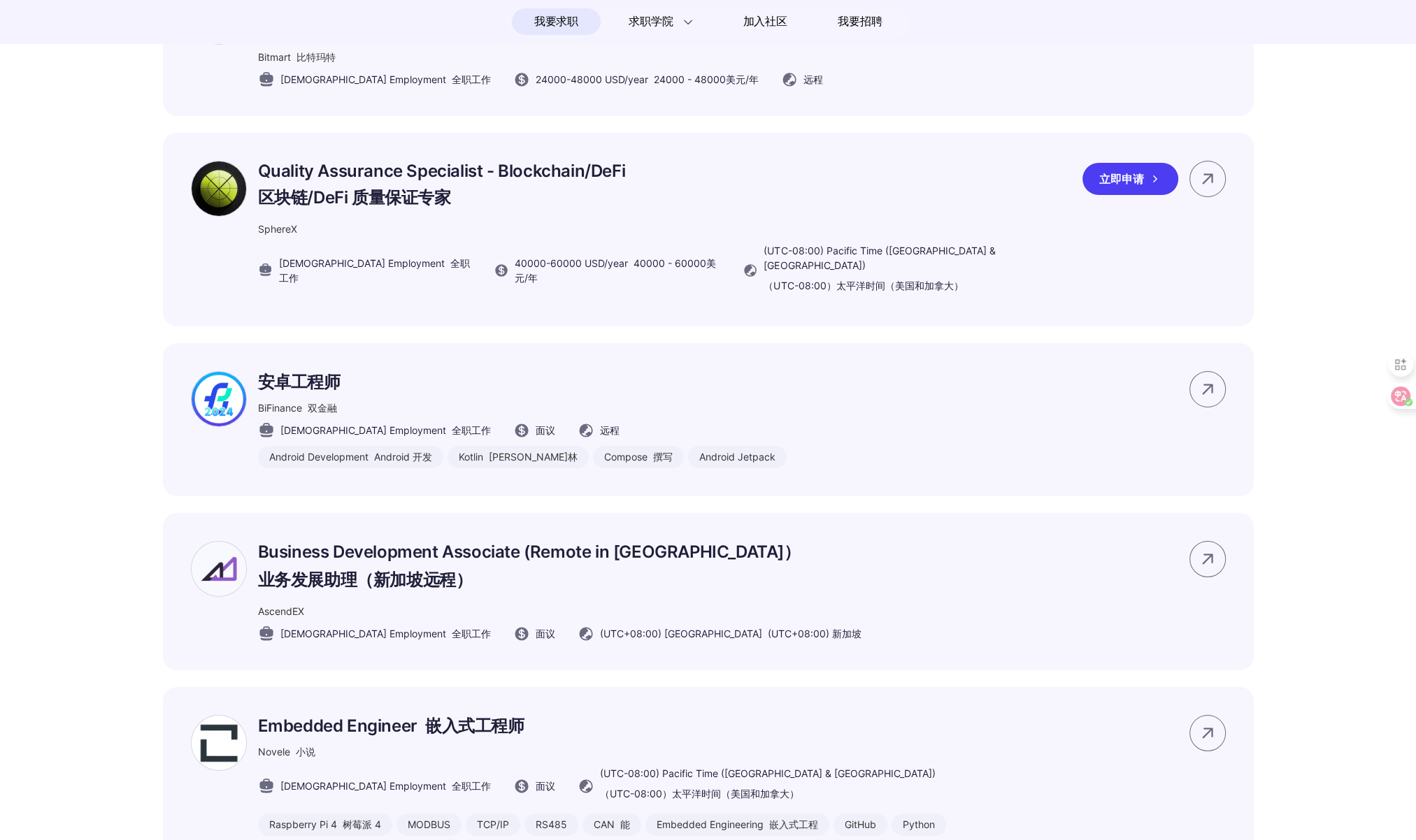
click at [502, 215] on p "Quality Assurance Specialist - Blockchain/DeFi 区块链/DeFi 质量保证专家" at bounding box center [665, 187] width 814 height 54
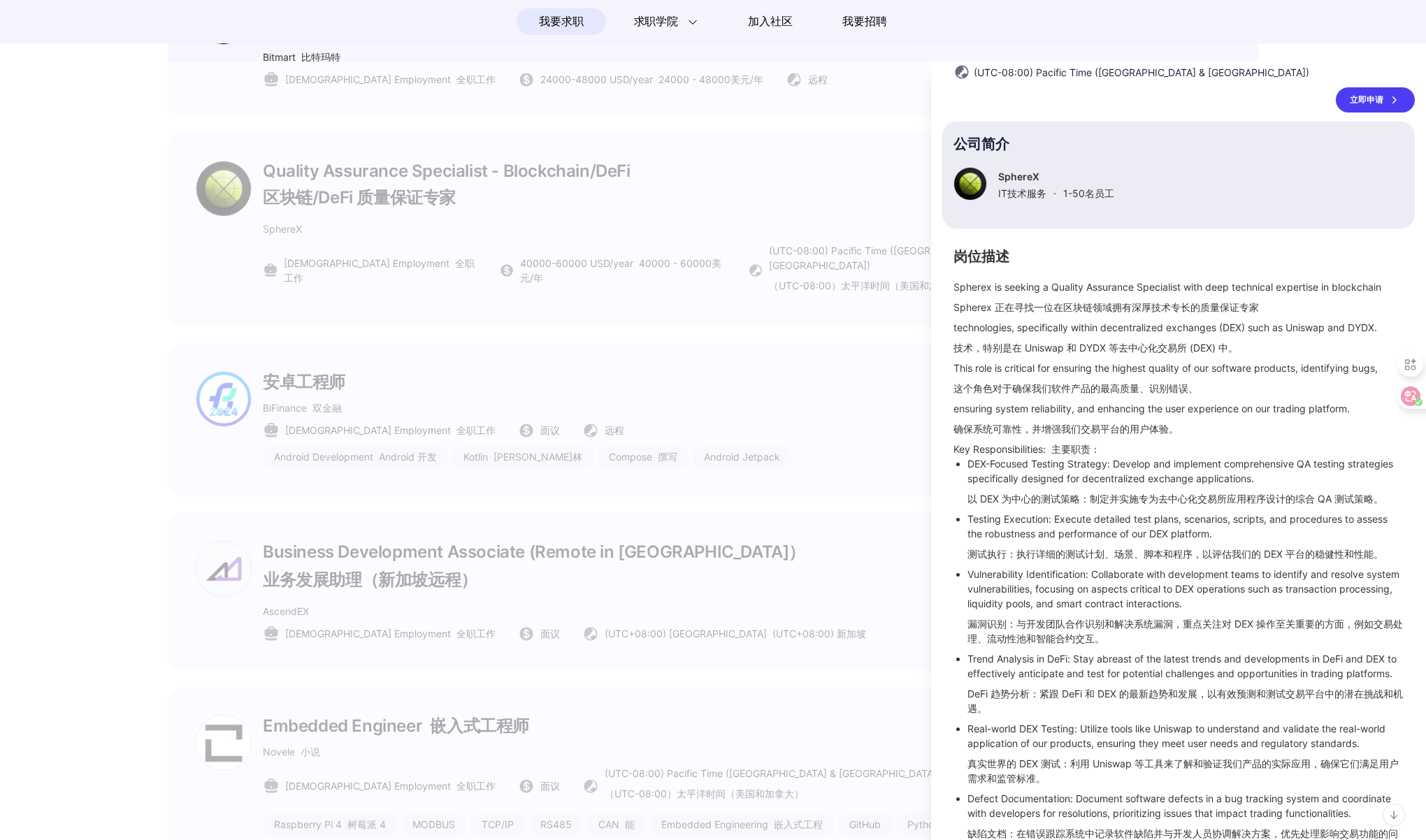
scroll to position [81, 0]
click at [727, 337] on div at bounding box center [713, 451] width 1426 height 778
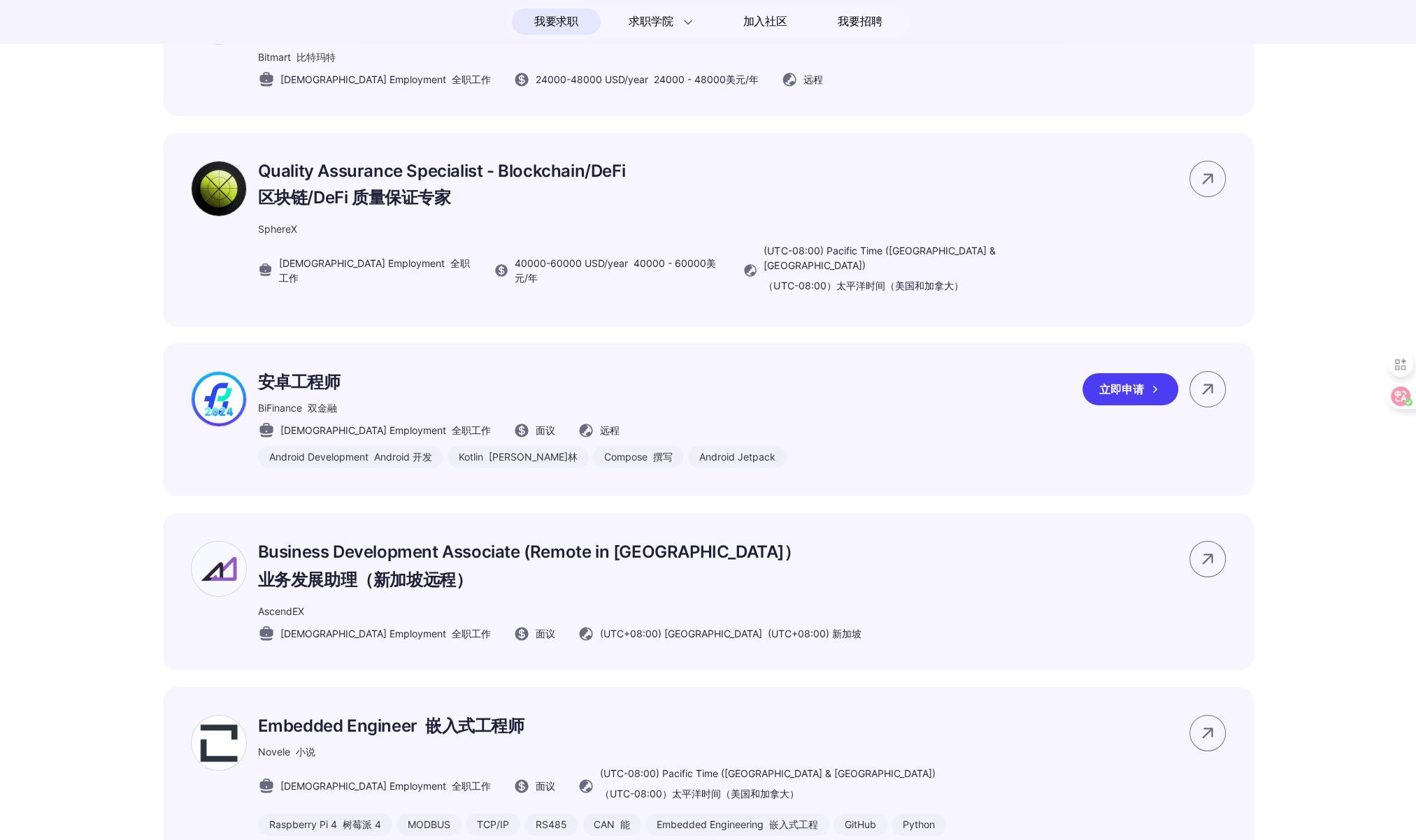
scroll to position [6763, 0]
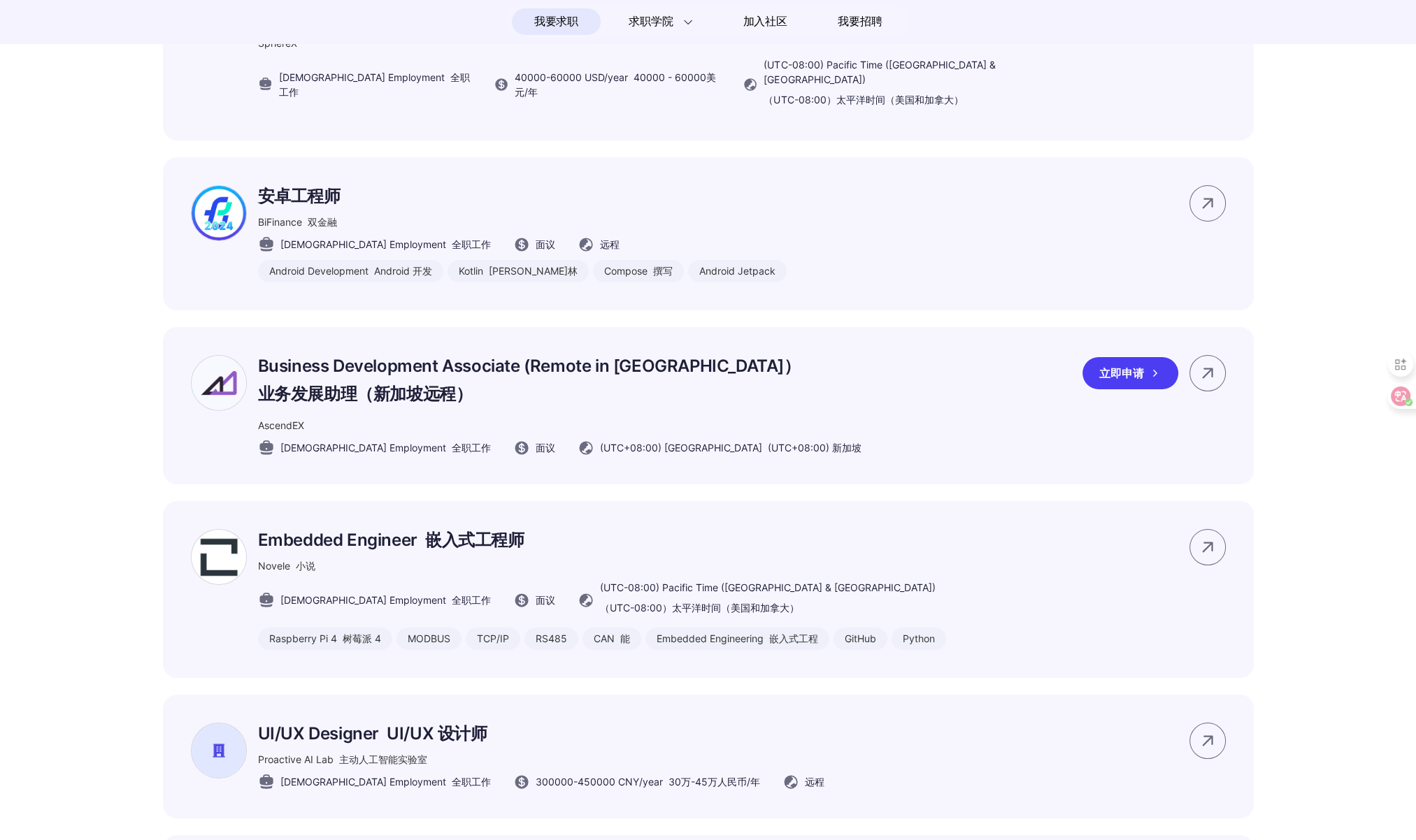
click at [772, 433] on div "Business Development Associate (Remote in [GEOGRAPHIC_DATA]） 业务发展助理（新加坡远程） Asce…" at bounding box center [708, 405] width 1090 height 158
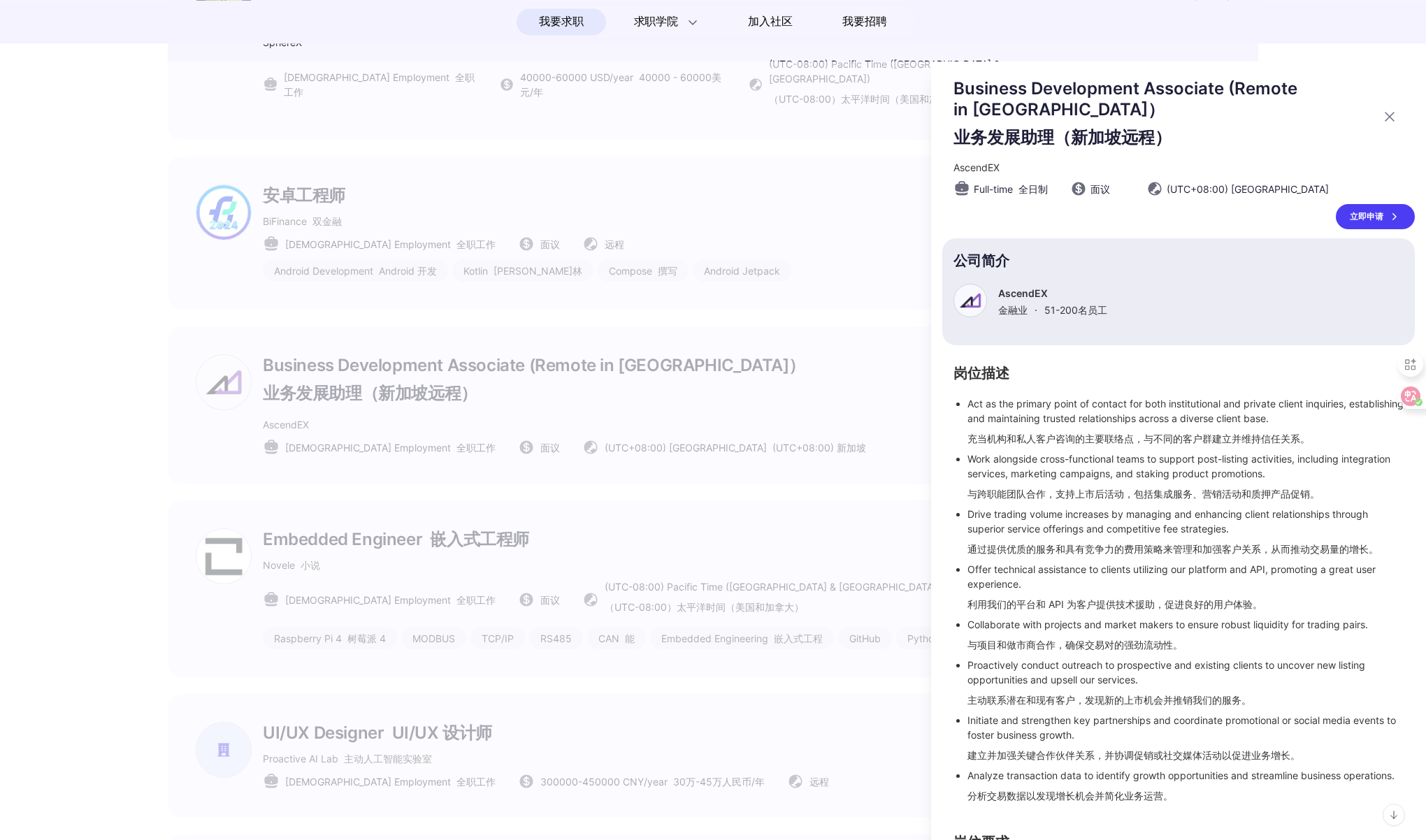
scroll to position [470, 0]
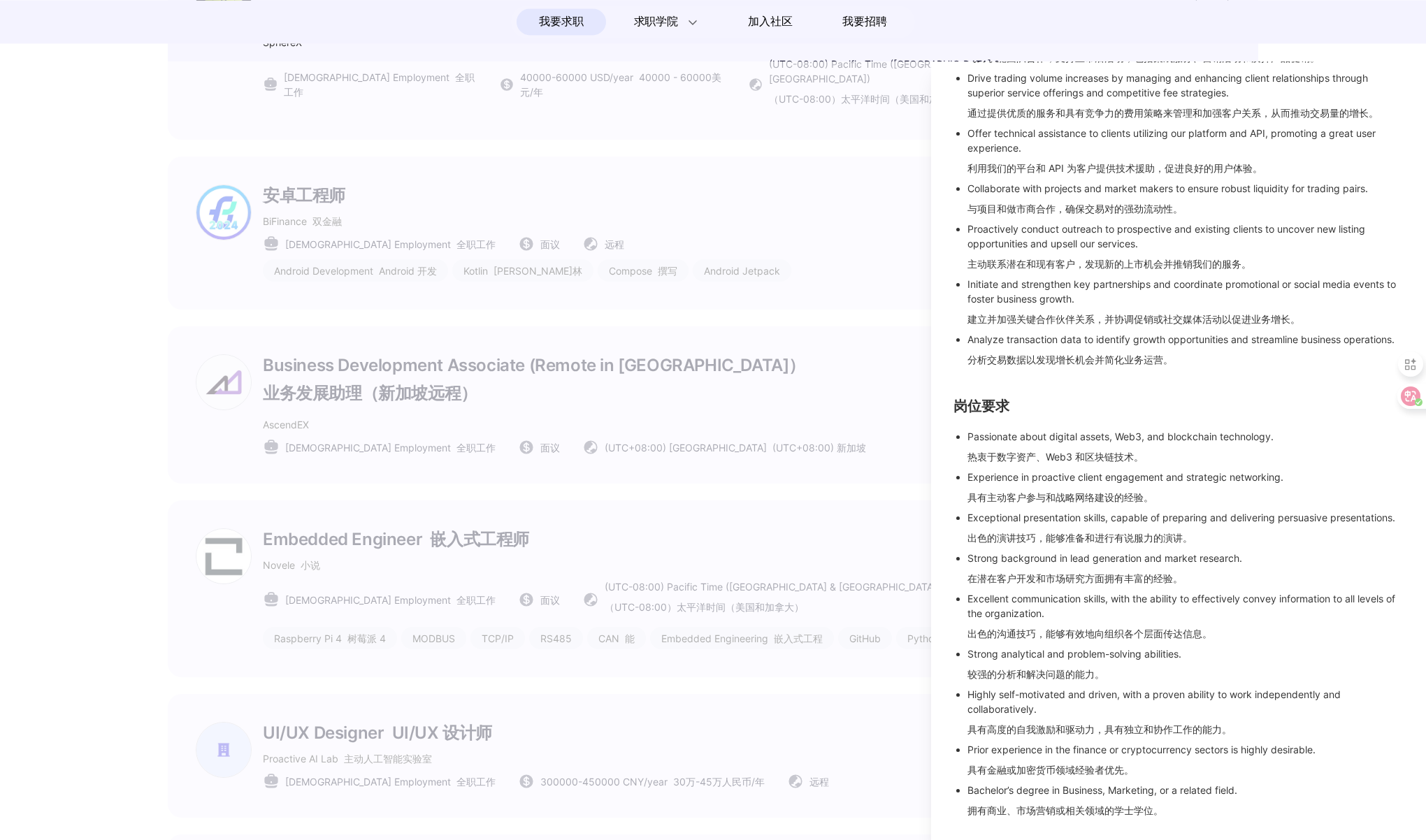
click at [708, 397] on div at bounding box center [713, 451] width 1426 height 778
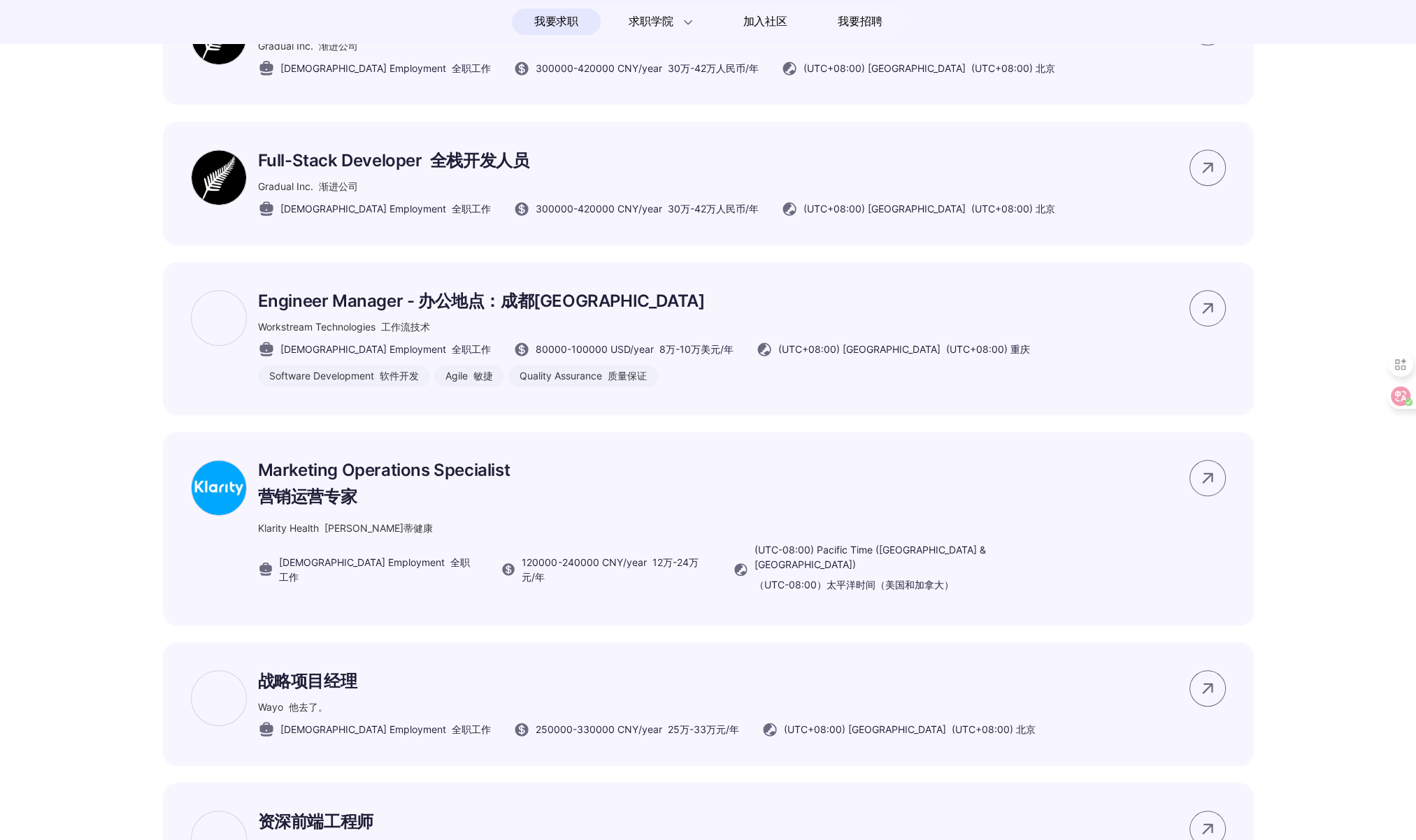
scroll to position [8255, 0]
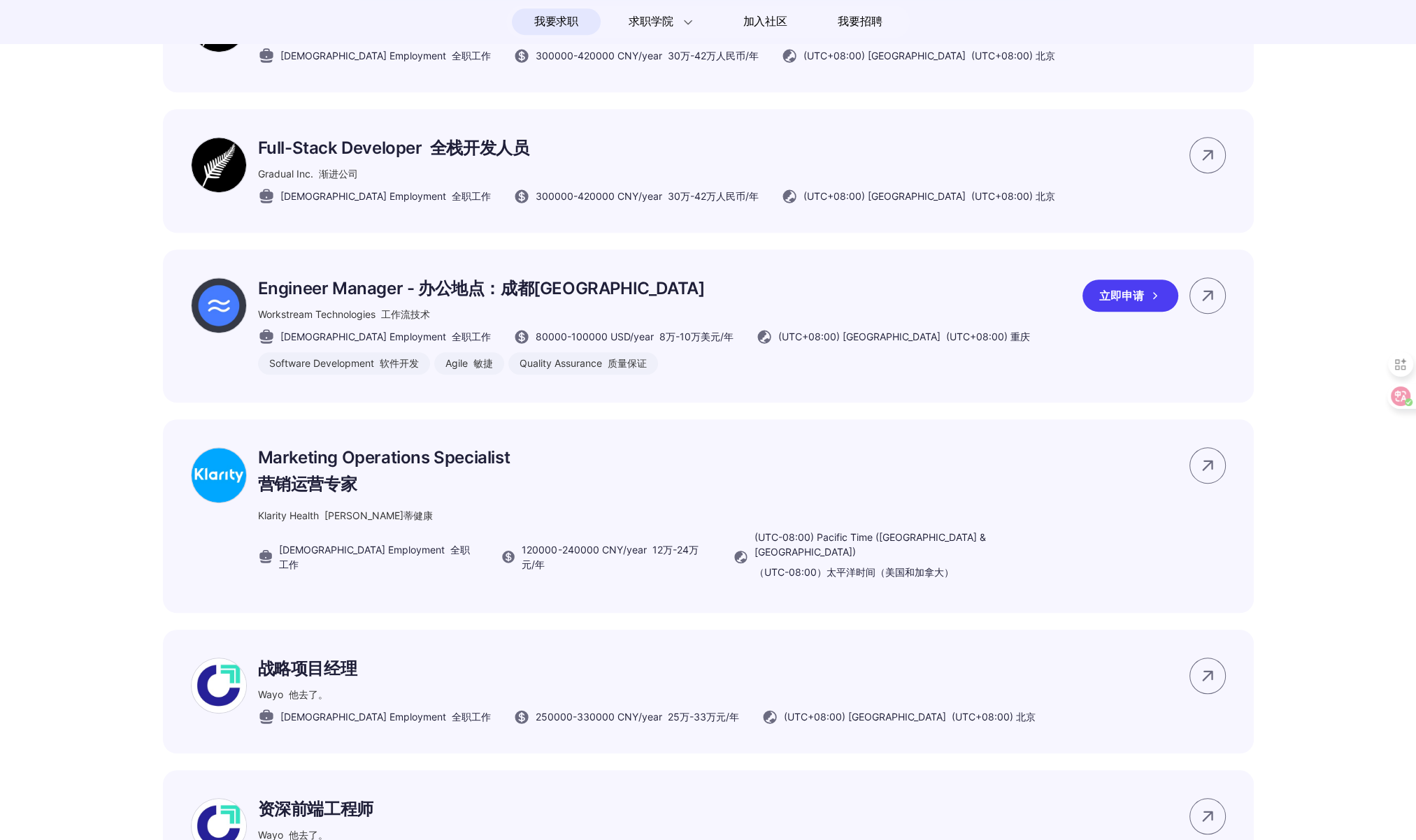
click at [845, 300] on p "Engineer Manager - 办公地点：成都[GEOGRAPHIC_DATA]" at bounding box center [644, 289] width 772 height 23
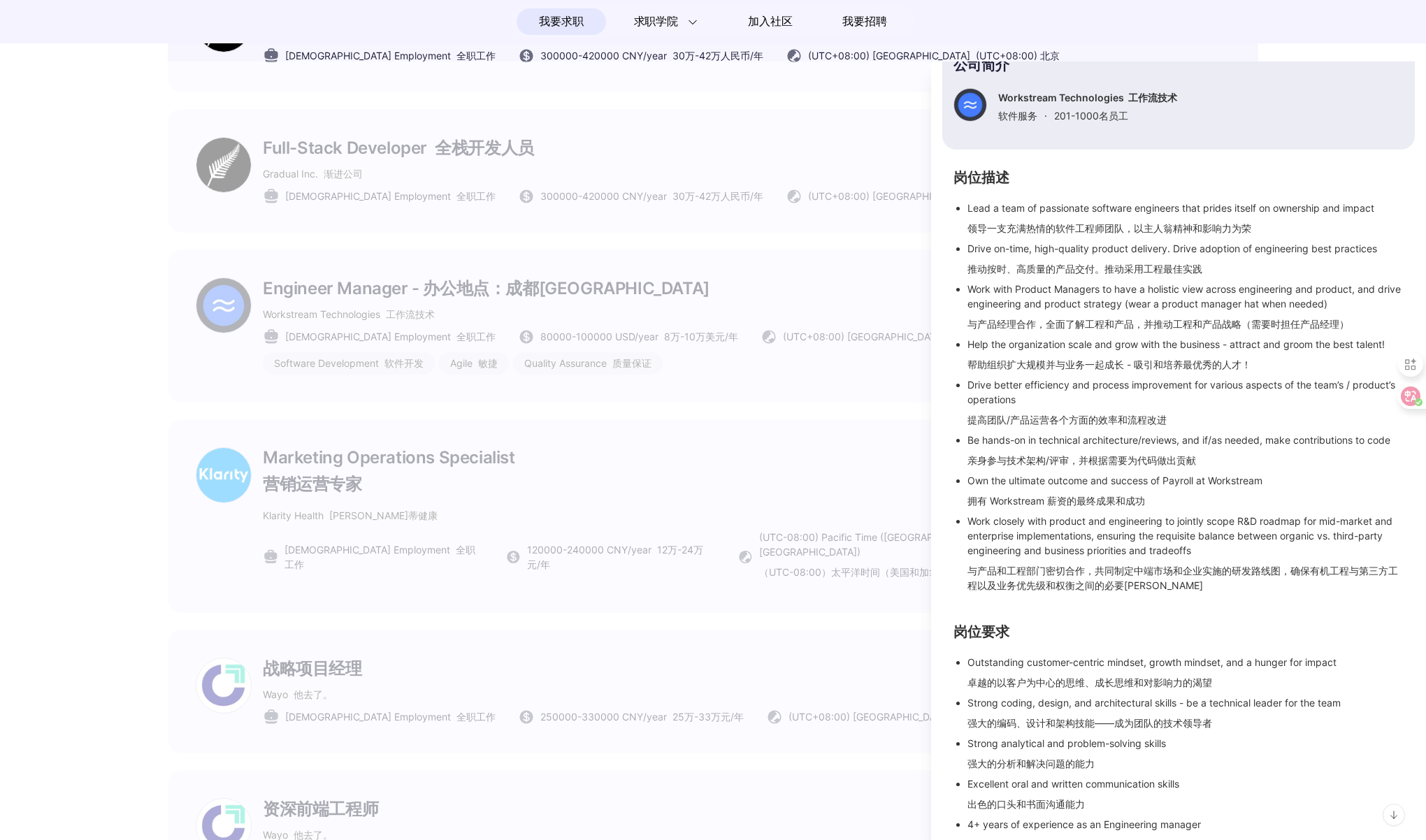
scroll to position [372, 0]
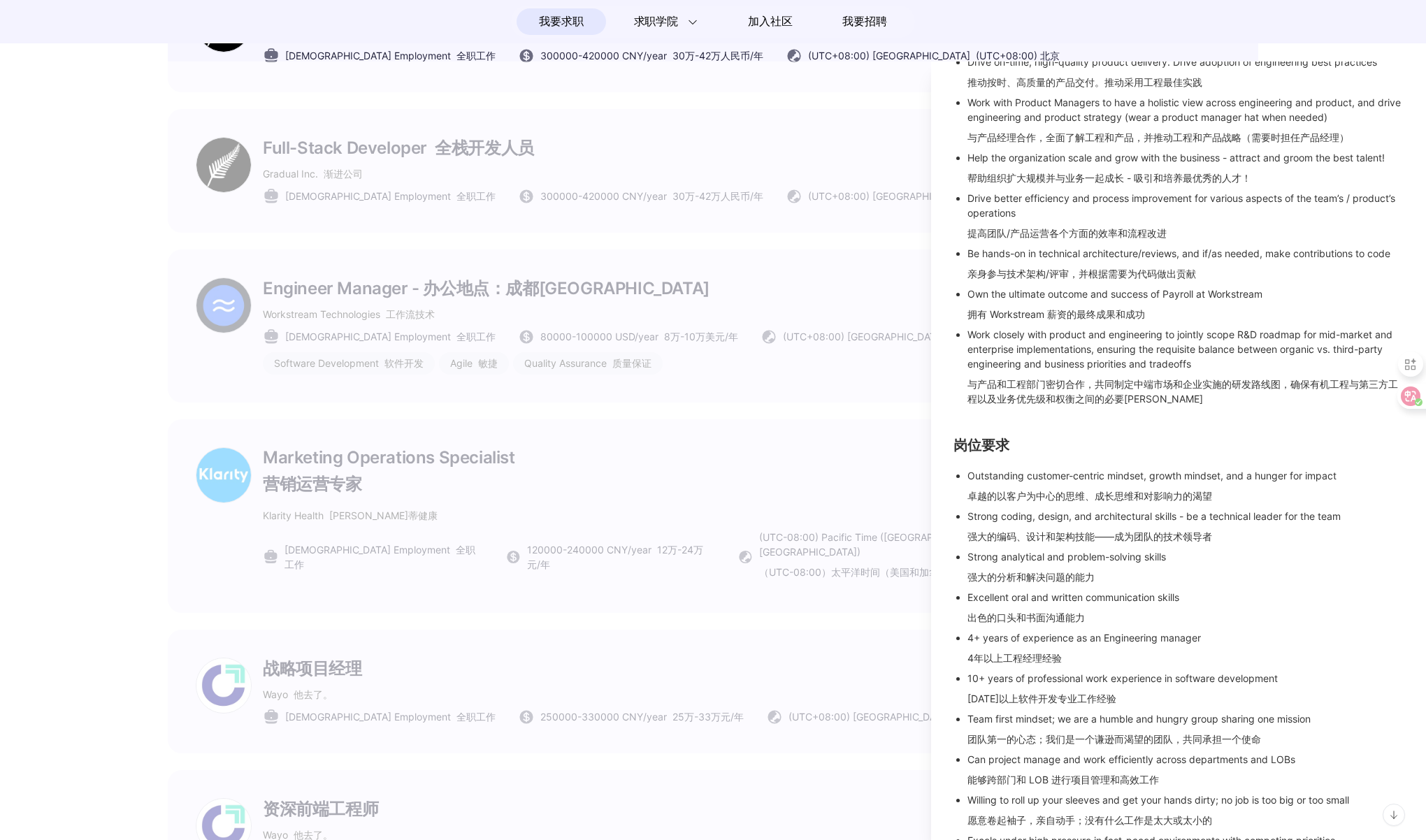
click at [661, 380] on div at bounding box center [713, 451] width 1426 height 778
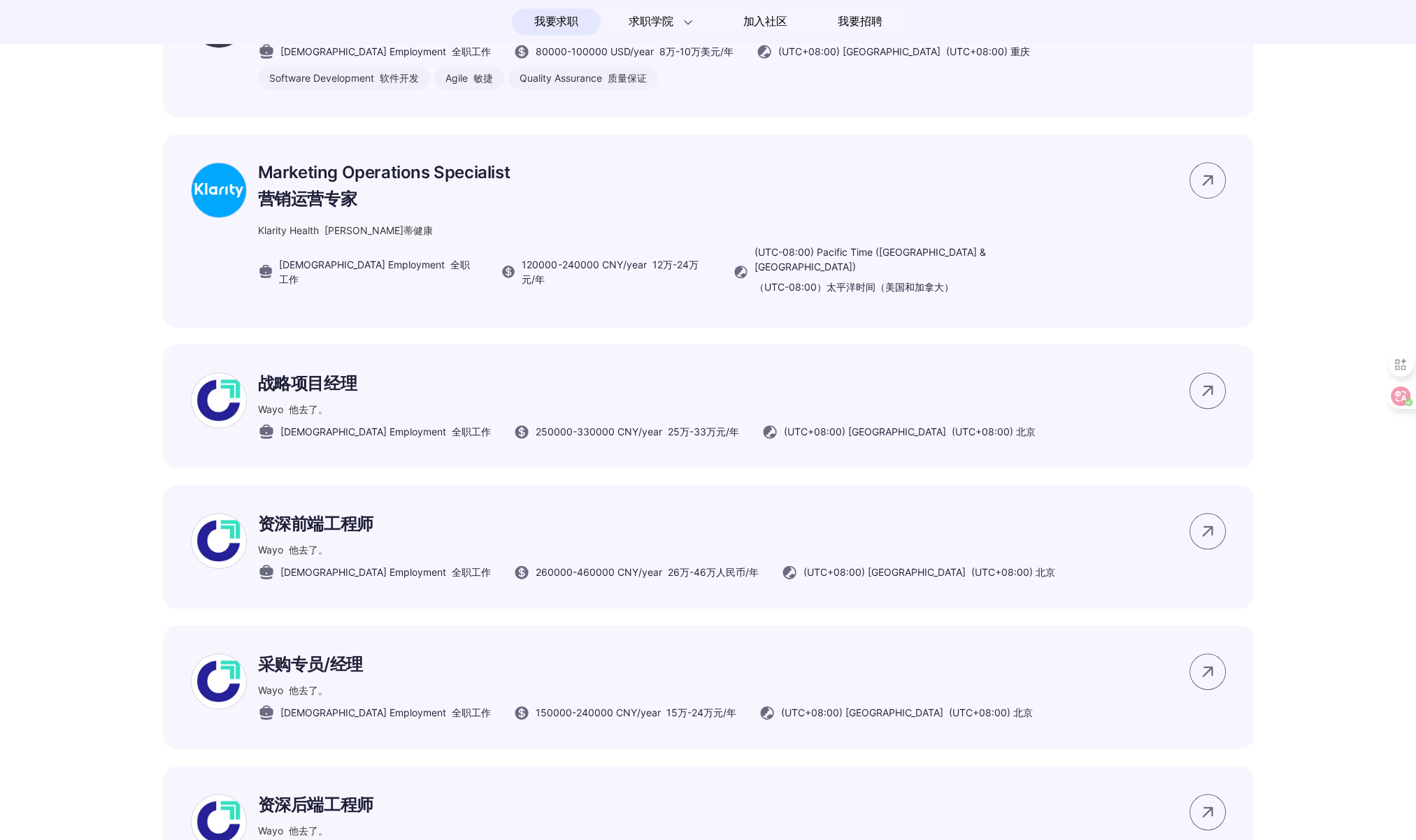
scroll to position [8627, 0]
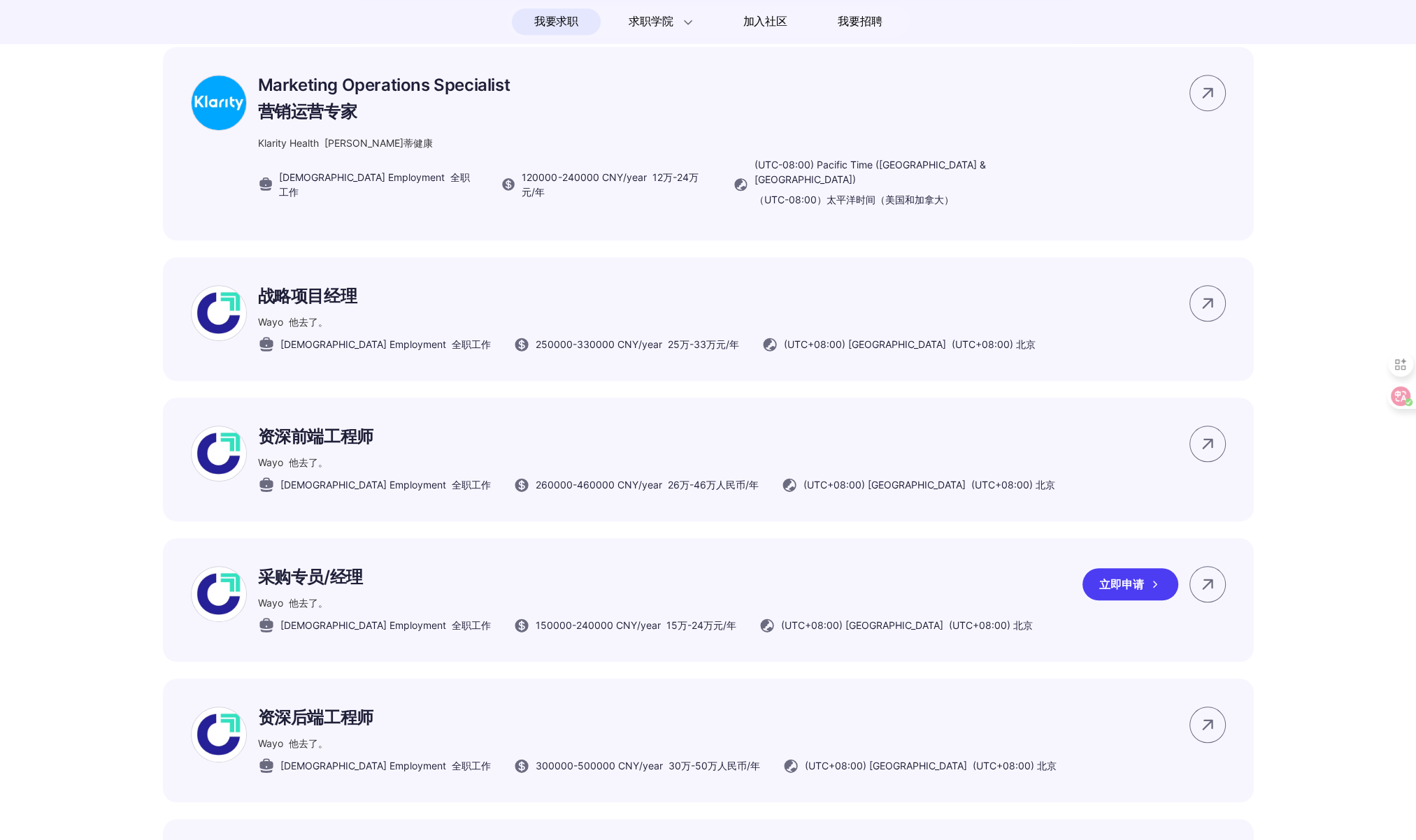
click at [470, 589] on p "采购专员/经理" at bounding box center [645, 577] width 774 height 23
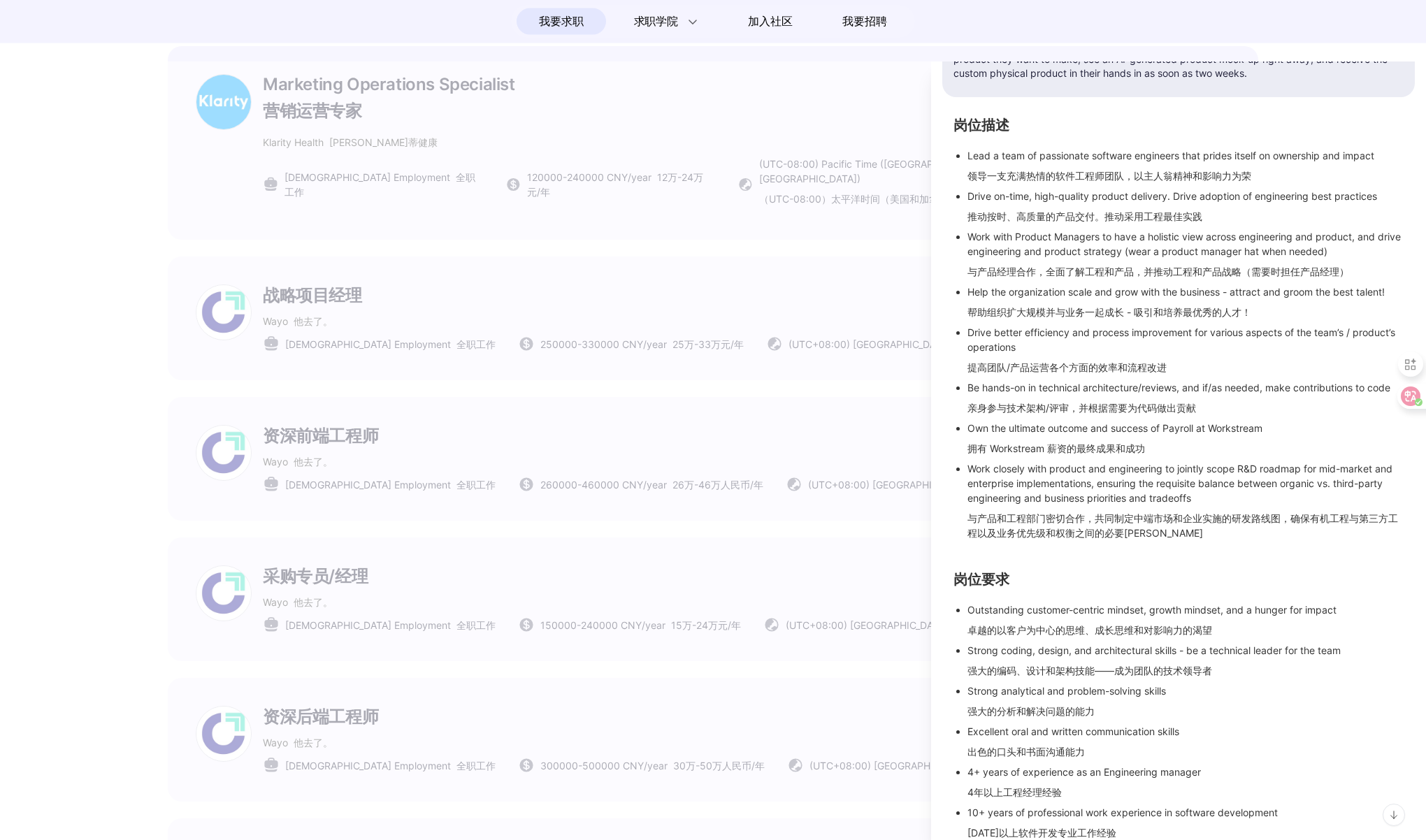
scroll to position [0, 0]
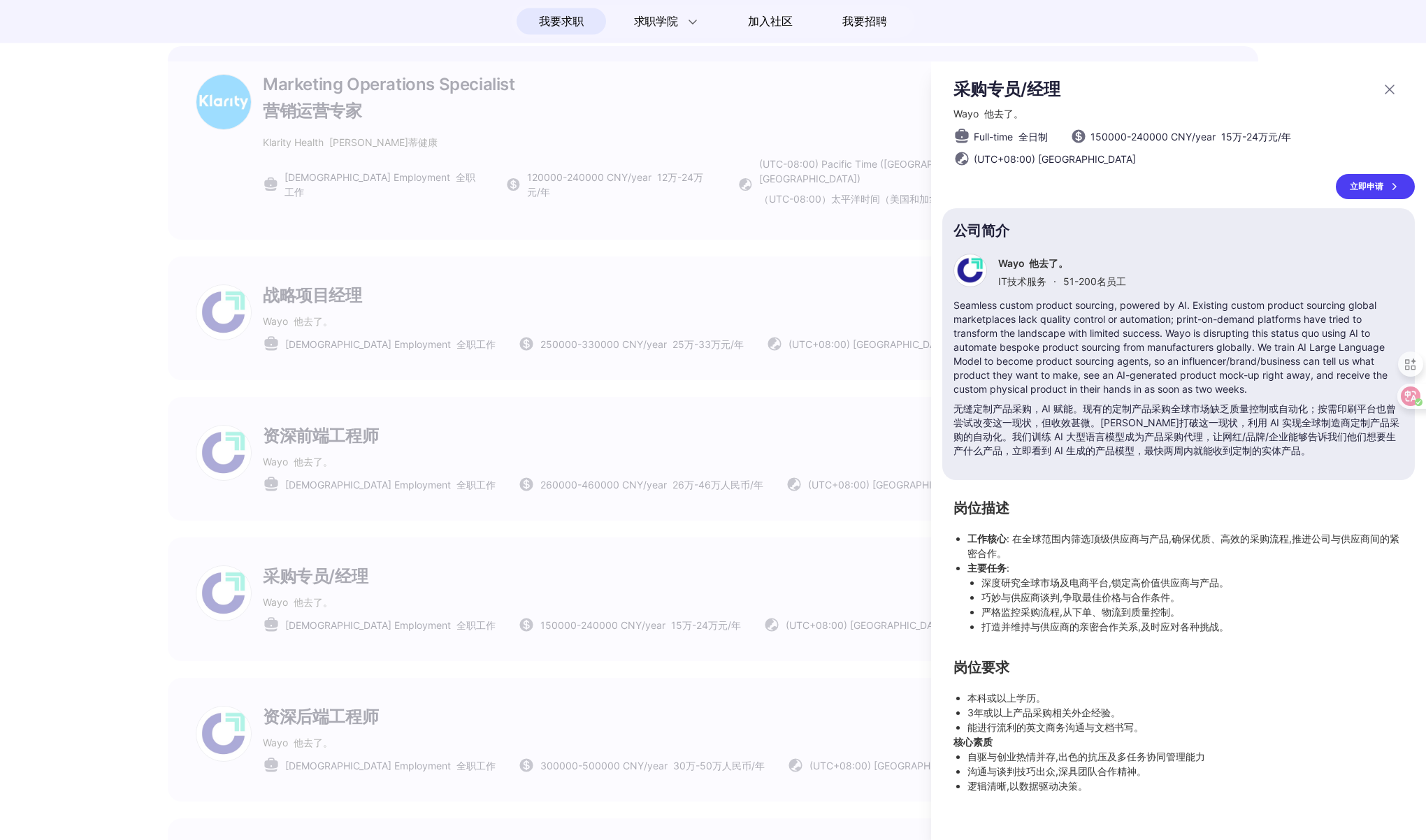
click at [732, 476] on div at bounding box center [713, 451] width 1426 height 778
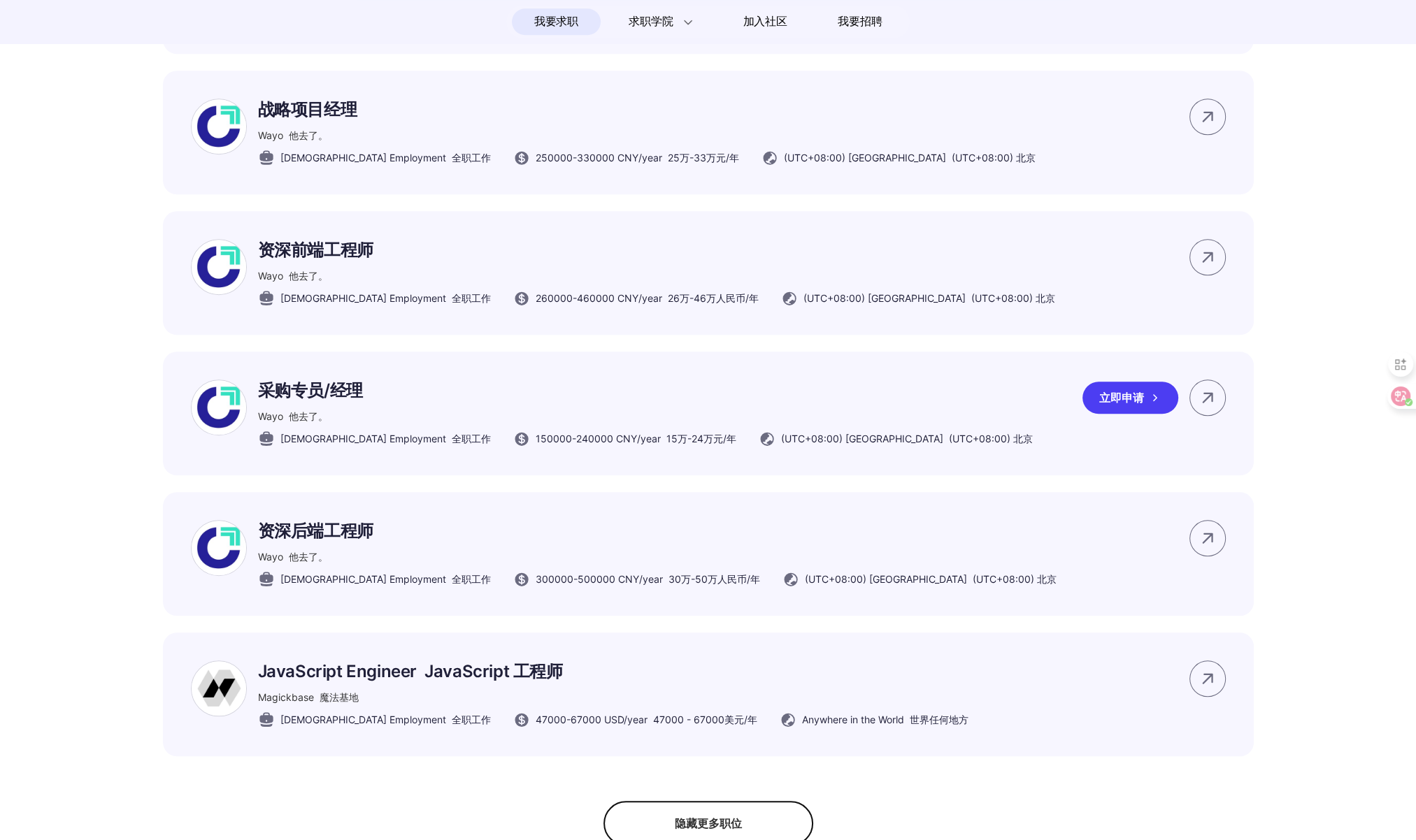
scroll to position [9000, 0]
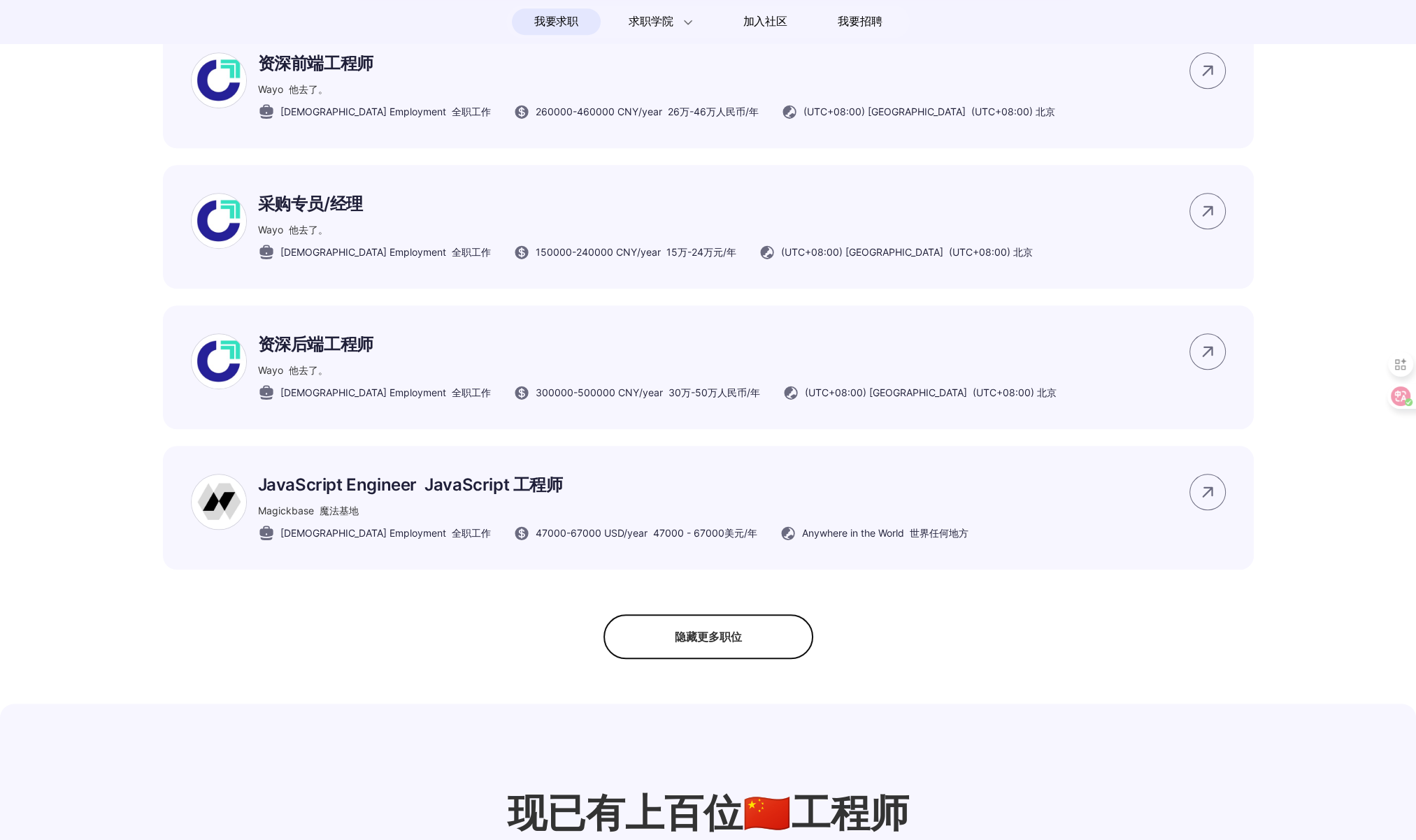
click at [690, 659] on div "隐藏更多职位" at bounding box center [708, 636] width 210 height 45
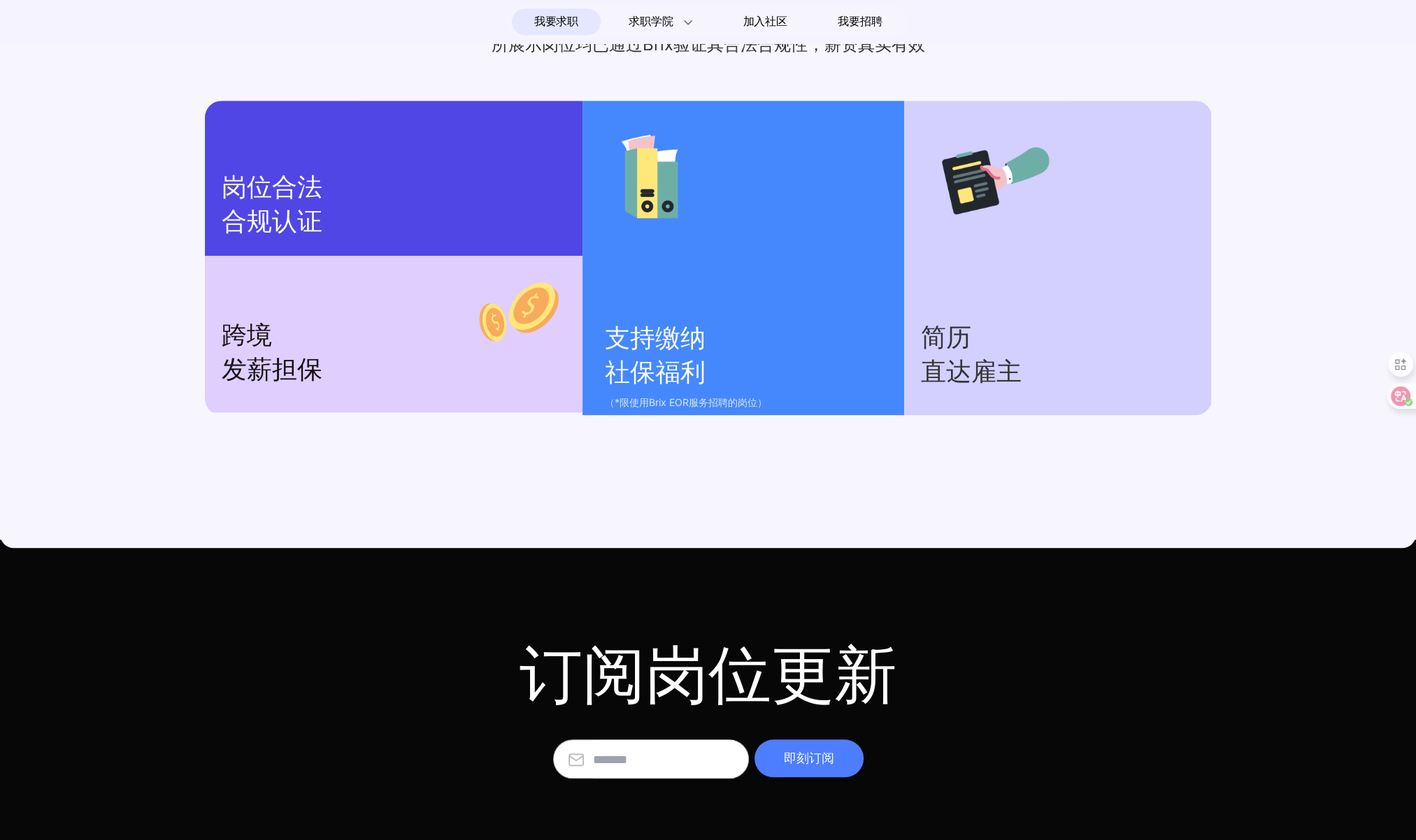
scroll to position [1291, 0]
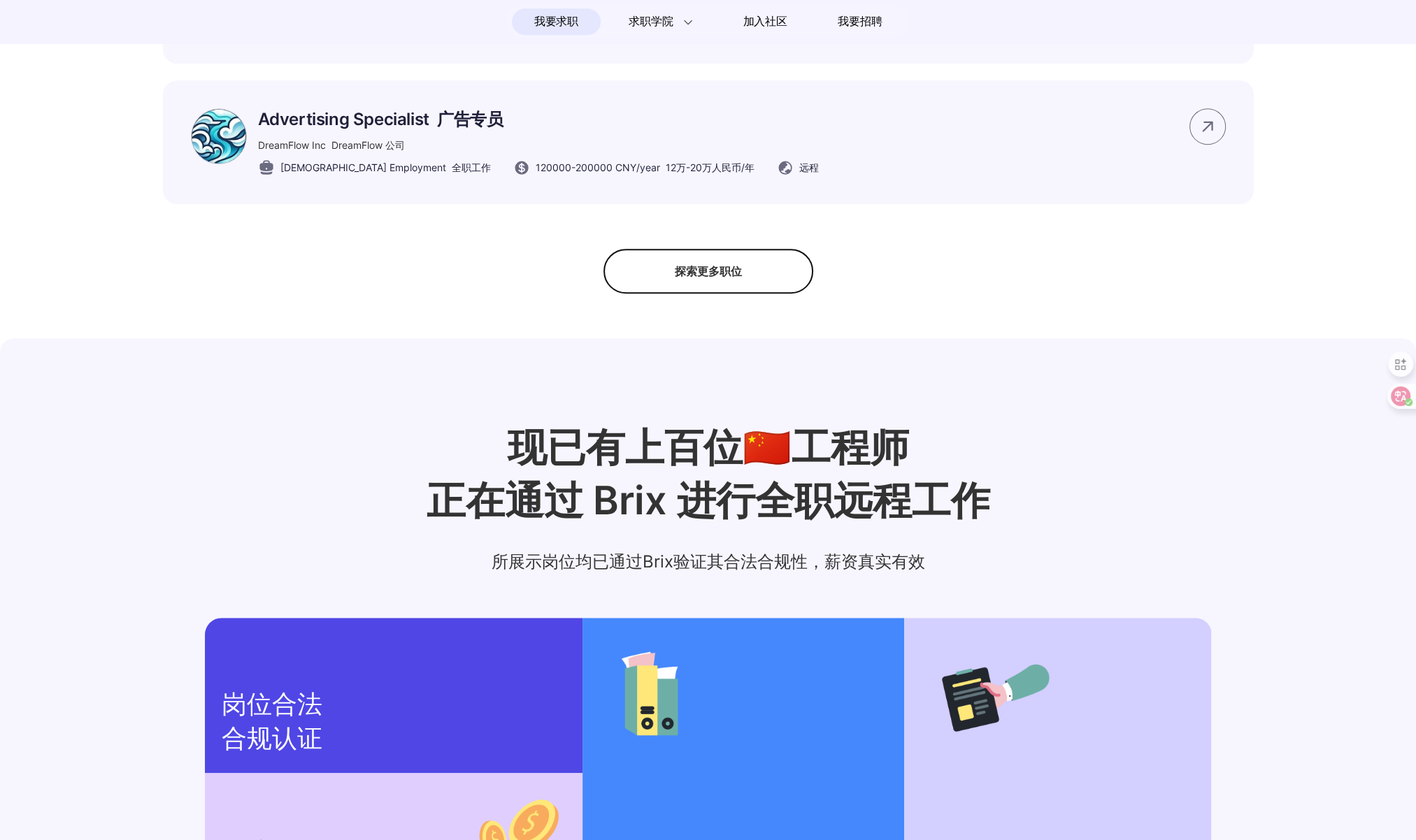
click at [718, 293] on div "探索更多职位" at bounding box center [708, 270] width 210 height 45
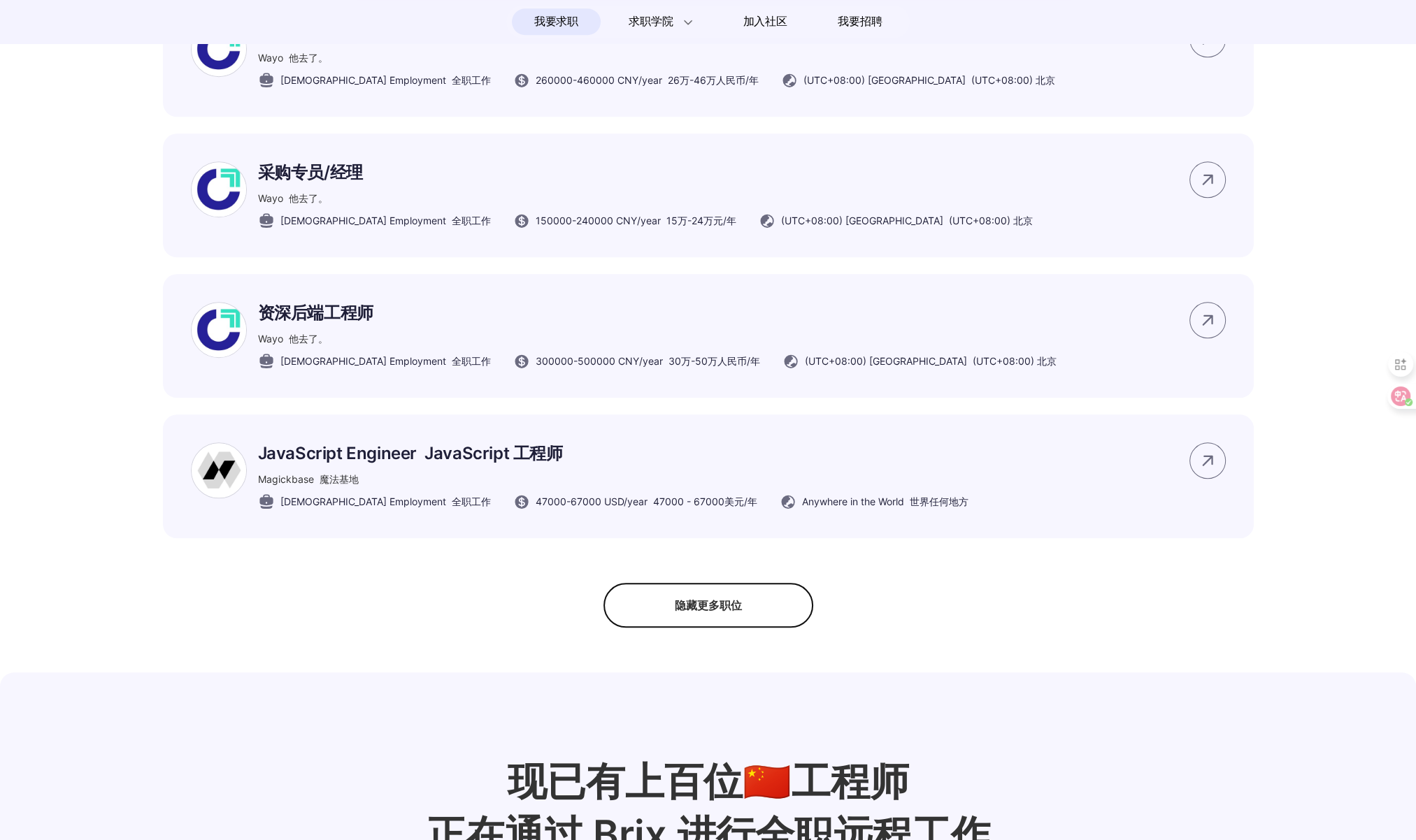
scroll to position [8846, 0]
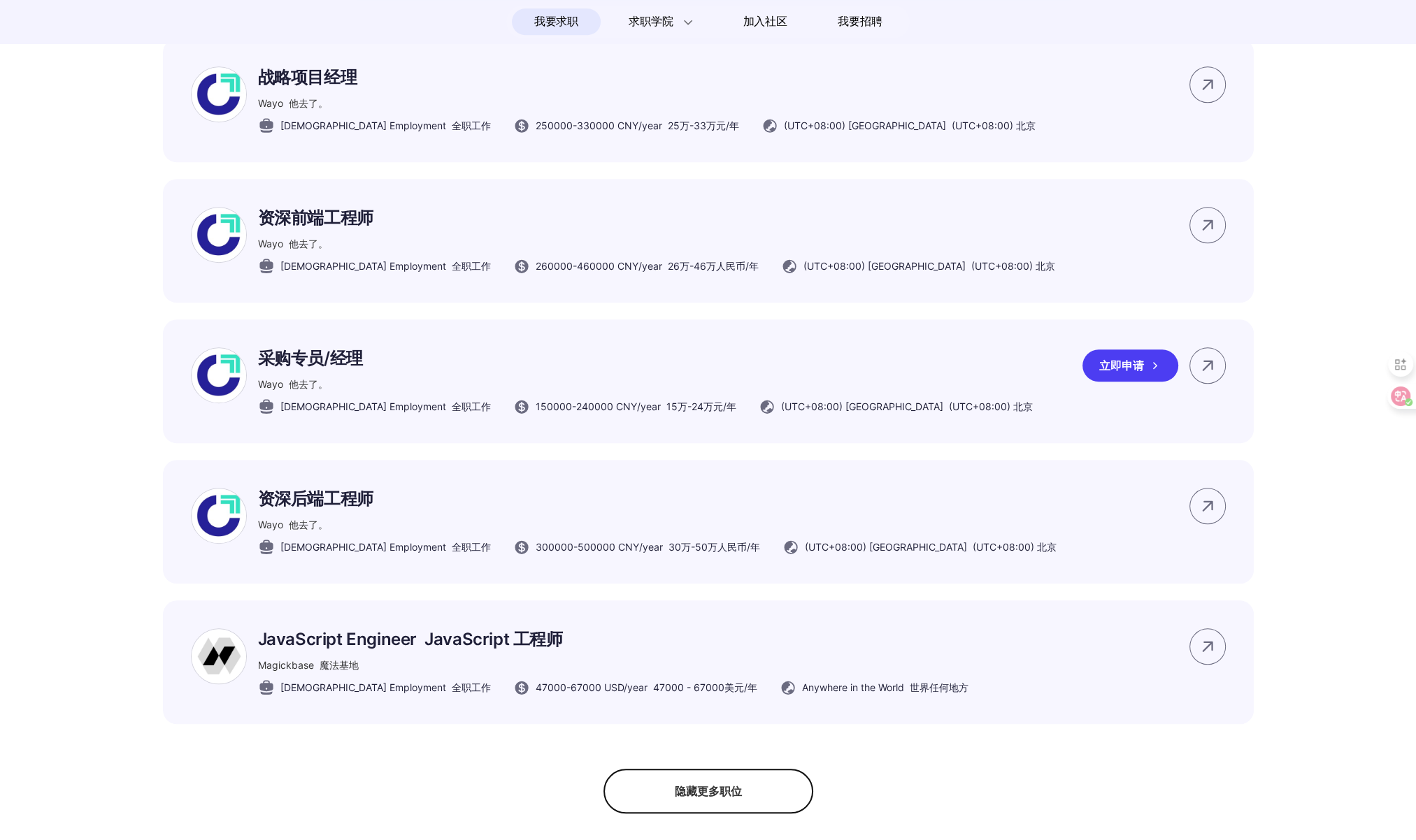
click at [748, 391] on div "Wayo 他去了。" at bounding box center [645, 384] width 774 height 15
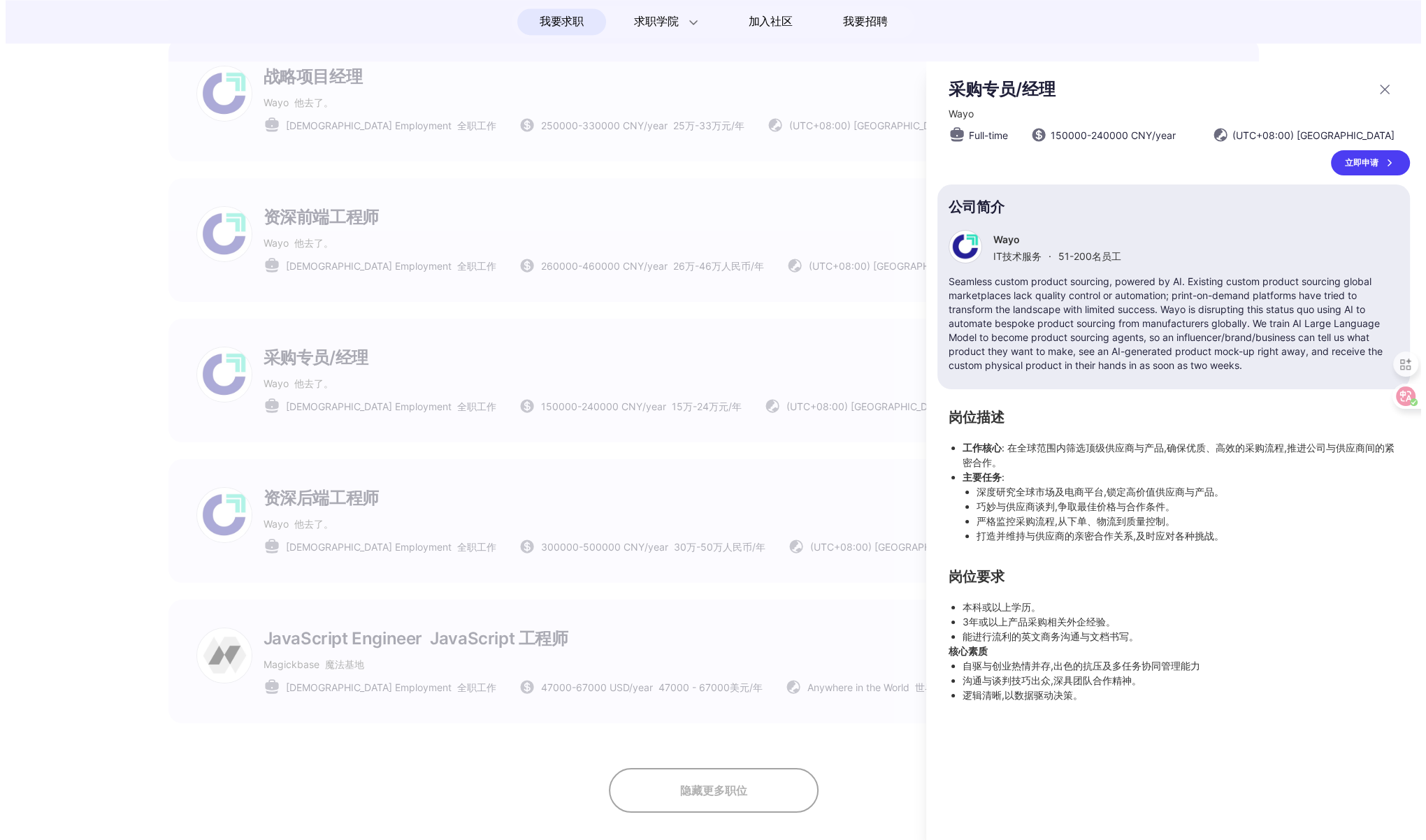
scroll to position [0, 0]
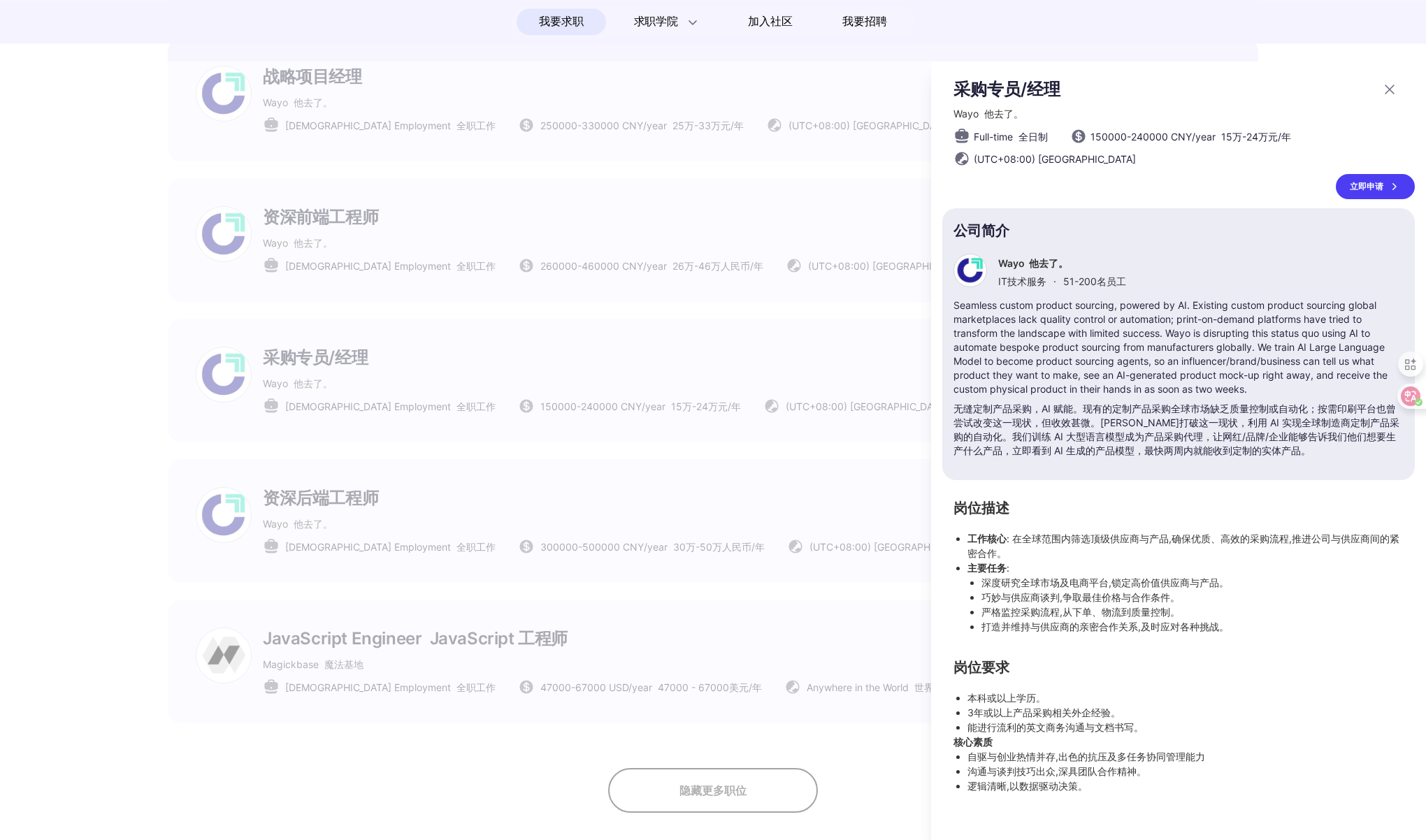
click at [749, 368] on div at bounding box center [713, 451] width 1426 height 778
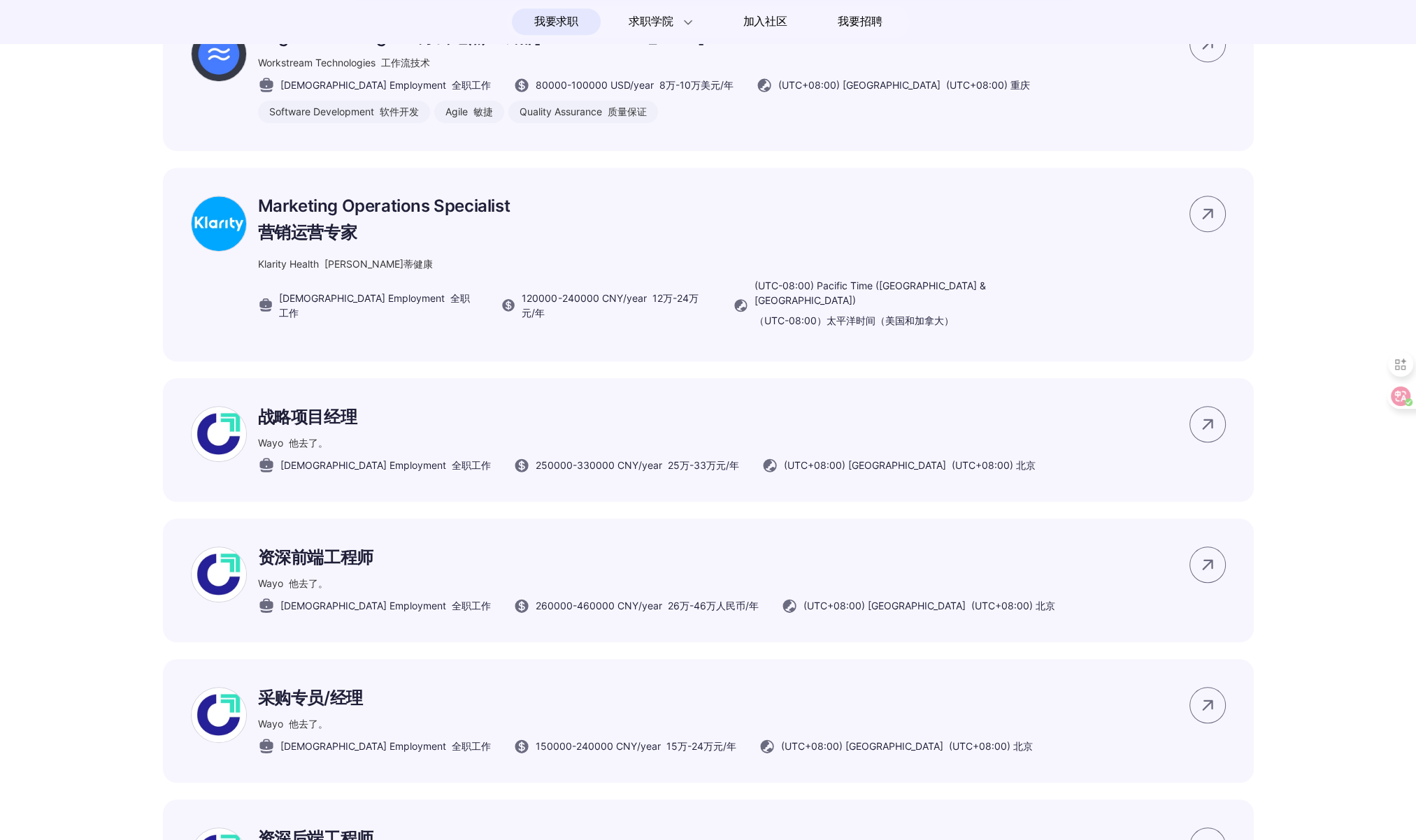
scroll to position [7913, 0]
